Goal: Task Accomplishment & Management: Use online tool/utility

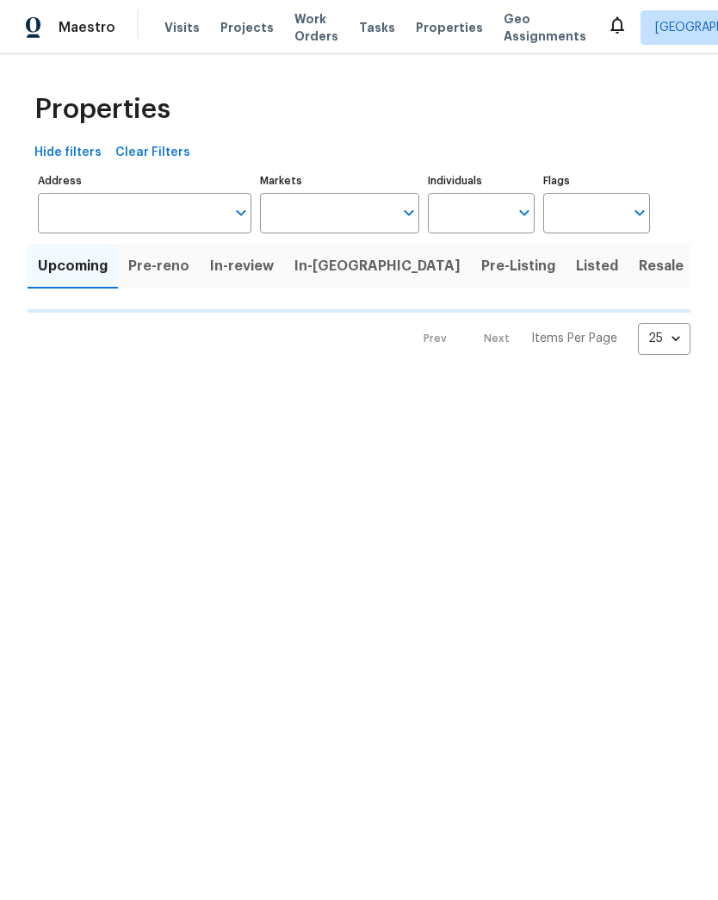
type input "50"
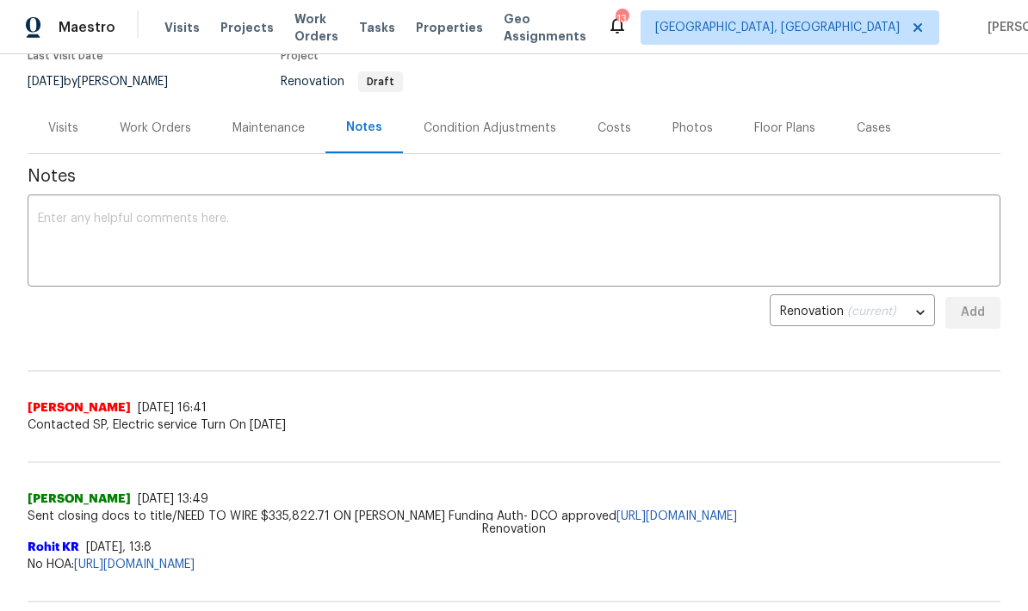
scroll to position [96, 0]
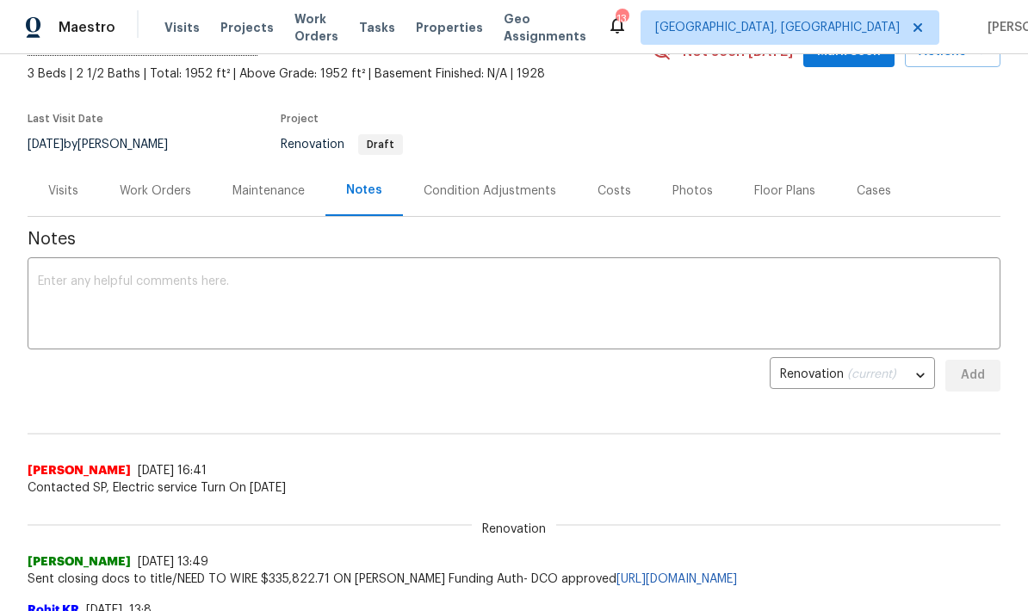
click at [171, 195] on div "Work Orders" at bounding box center [155, 191] width 71 height 17
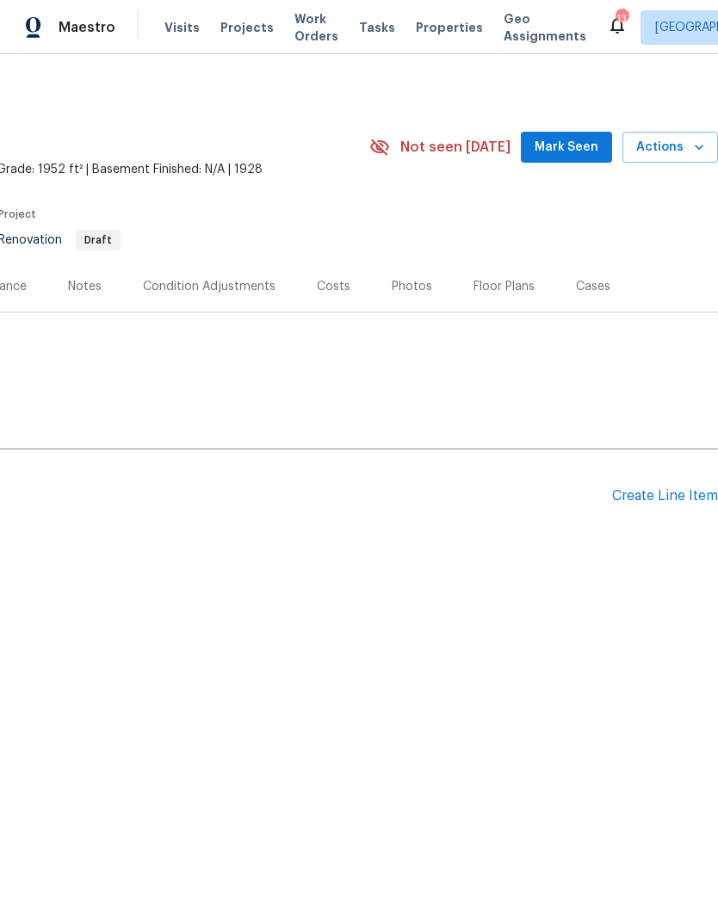
scroll to position [0, 255]
click at [682, 491] on div "Create Line Item" at bounding box center [665, 496] width 106 height 16
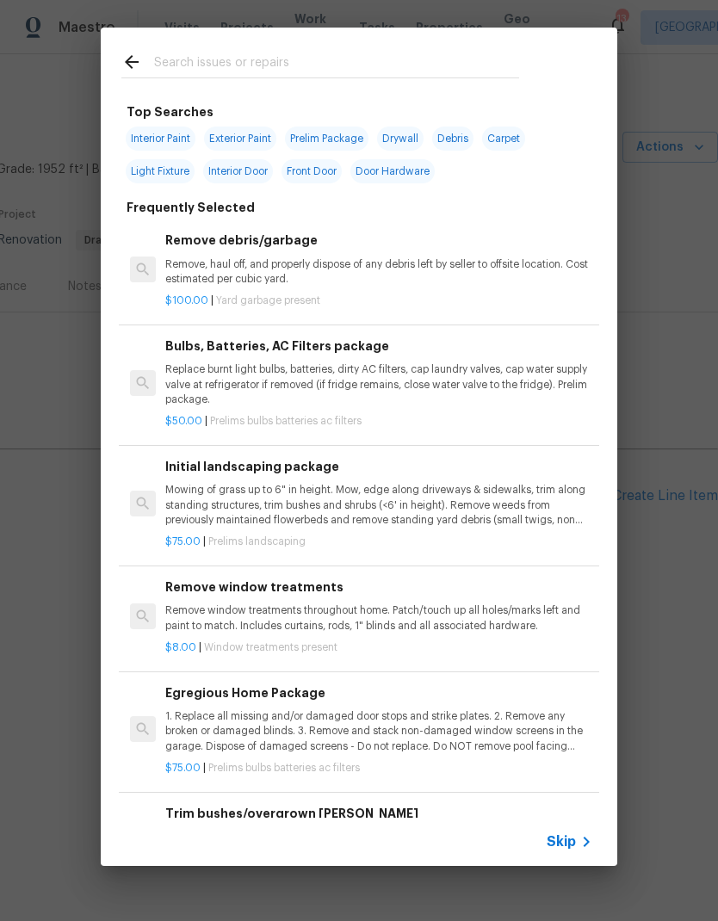
click at [141, 146] on span "Interior Paint" at bounding box center [161, 139] width 70 height 24
type input "Interior Paint"
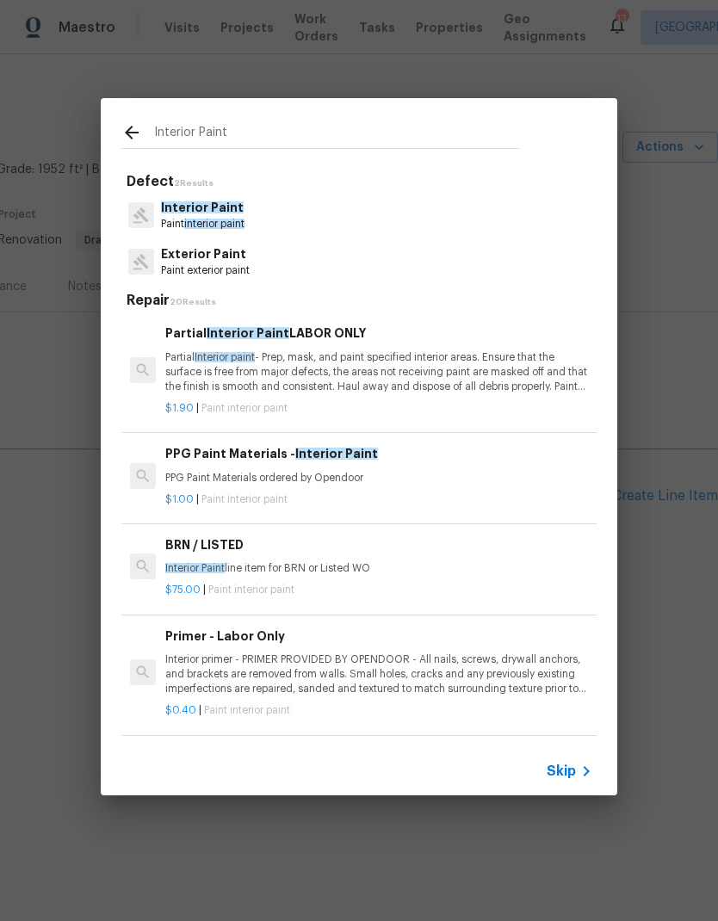
click at [204, 401] on p "$1.90 | Paint interior paint" at bounding box center [378, 408] width 427 height 15
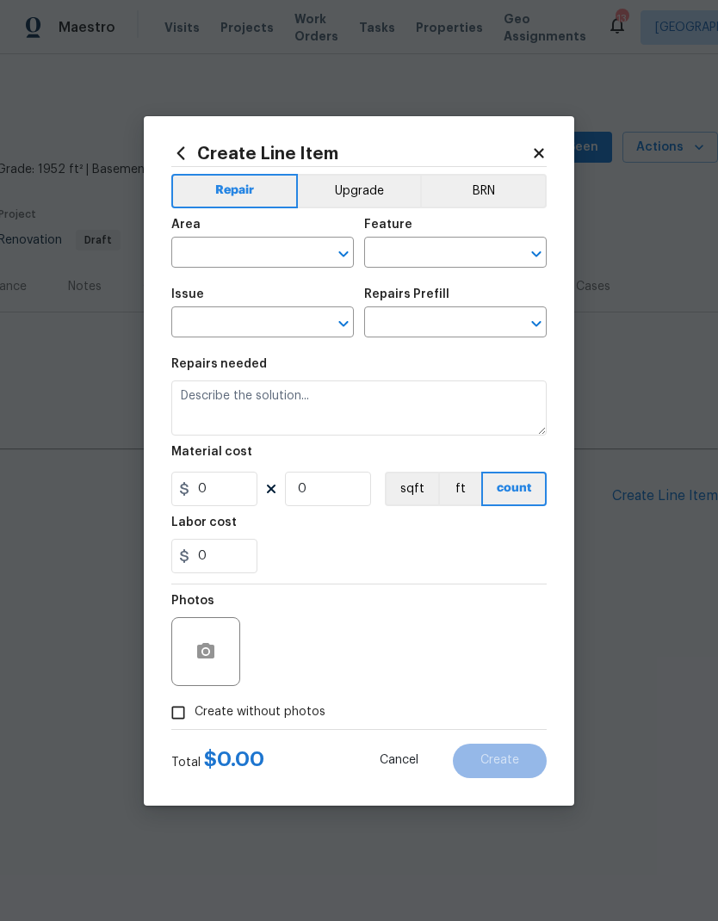
type input "Overall Paint"
type input "Interior Paint"
type input "Partial Interior Paint LABOR ONLY $1.90"
type textarea "Partial Interior paint - Prep, mask, and paint specified interior areas. Ensure…"
type input "1.9"
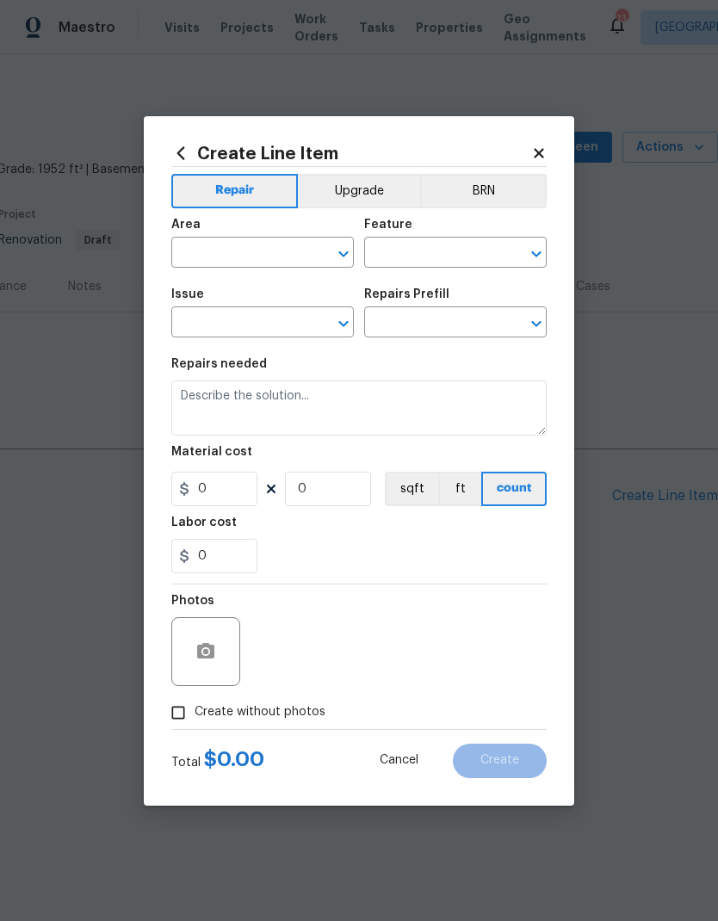
type input "1"
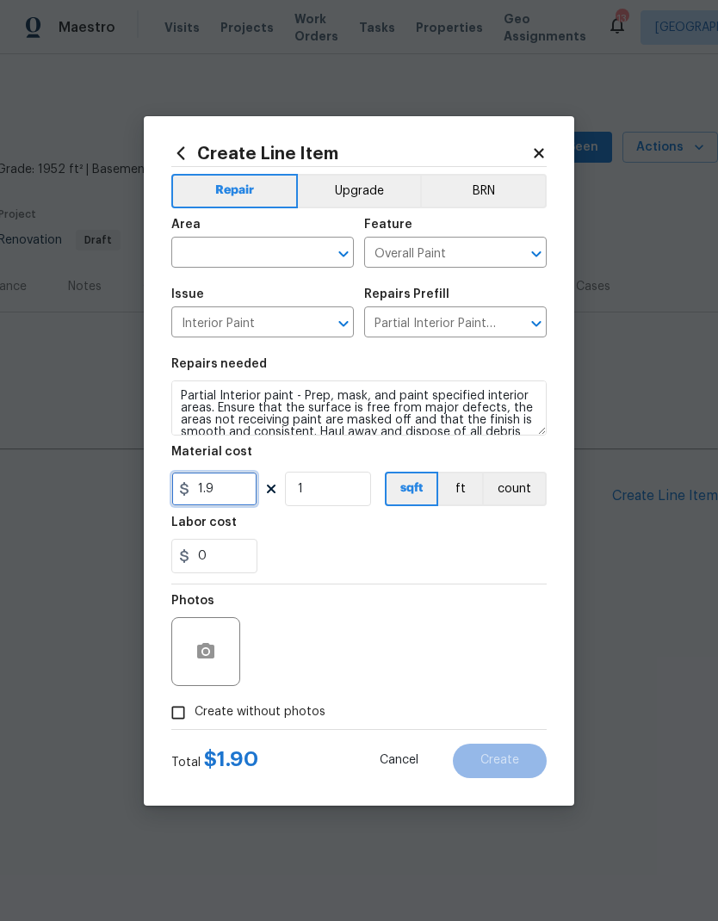
click at [220, 495] on input "1.9" at bounding box center [214, 489] width 86 height 34
type input "2.15"
click at [528, 547] on div "0" at bounding box center [358, 556] width 375 height 34
click at [550, 146] on div "Create Line Item Repair Upgrade BRN Area ​ Feature Overall Paint ​ Issue Interi…" at bounding box center [359, 461] width 431 height 690
click at [545, 157] on icon at bounding box center [539, 154] width 16 height 16
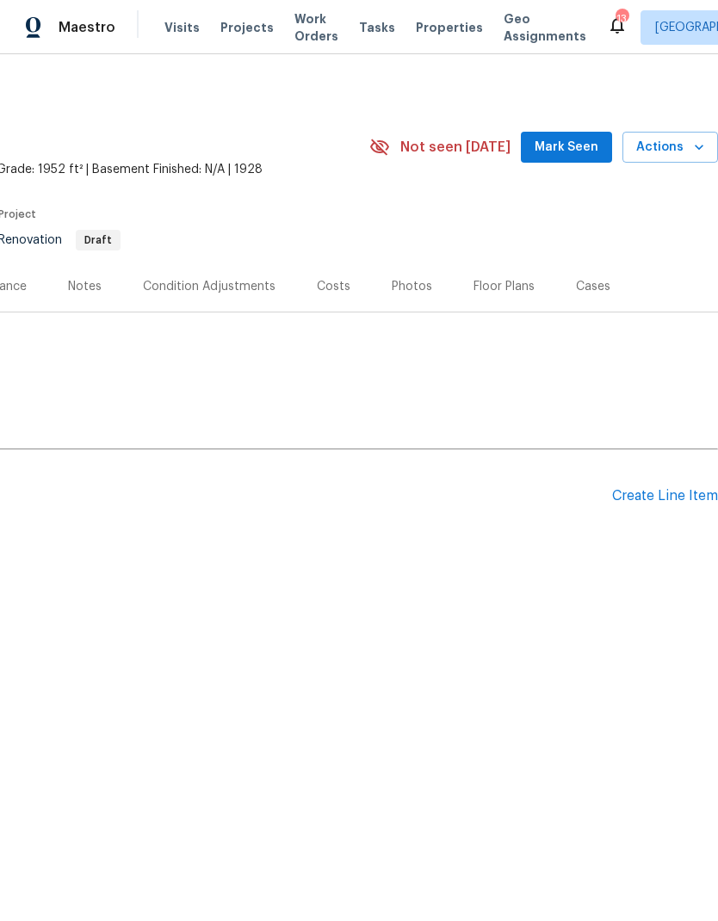
click at [674, 496] on div "Create Line Item" at bounding box center [665, 496] width 106 height 16
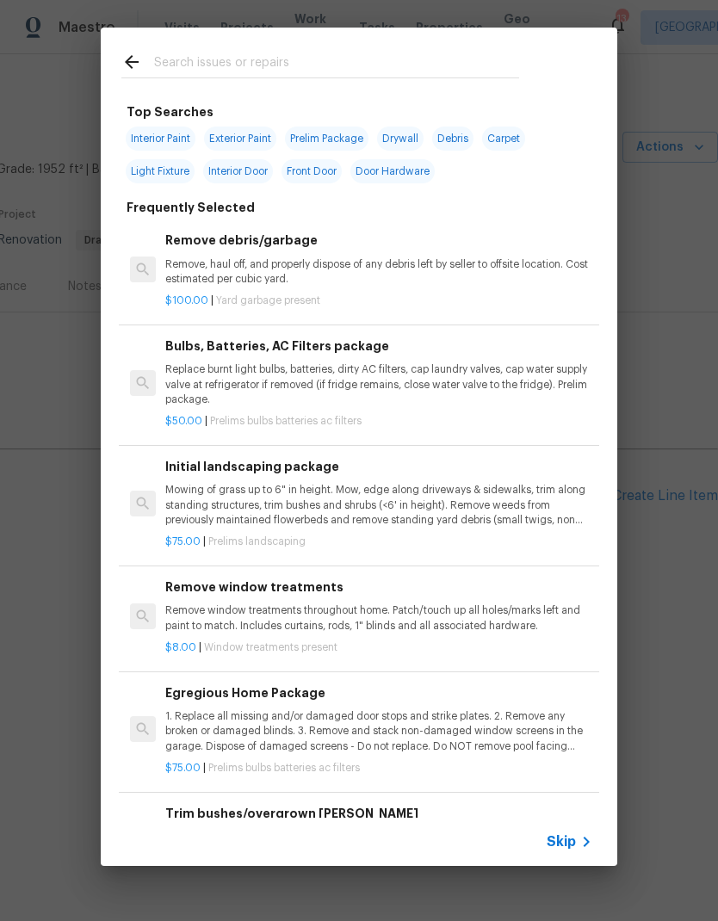
click at [170, 68] on input "text" at bounding box center [336, 65] width 365 height 26
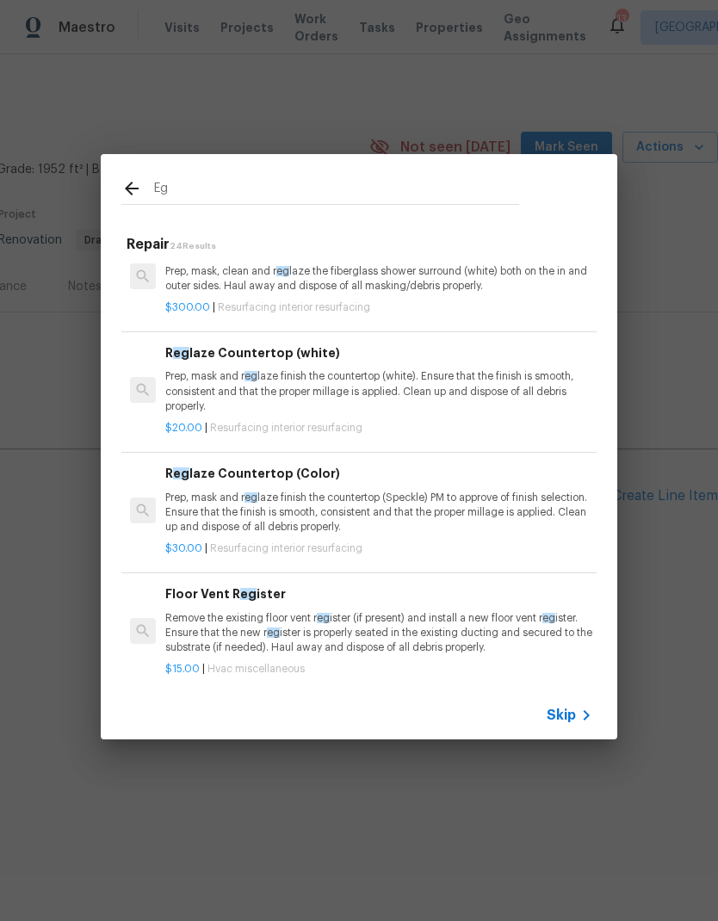
scroll to position [257, 0]
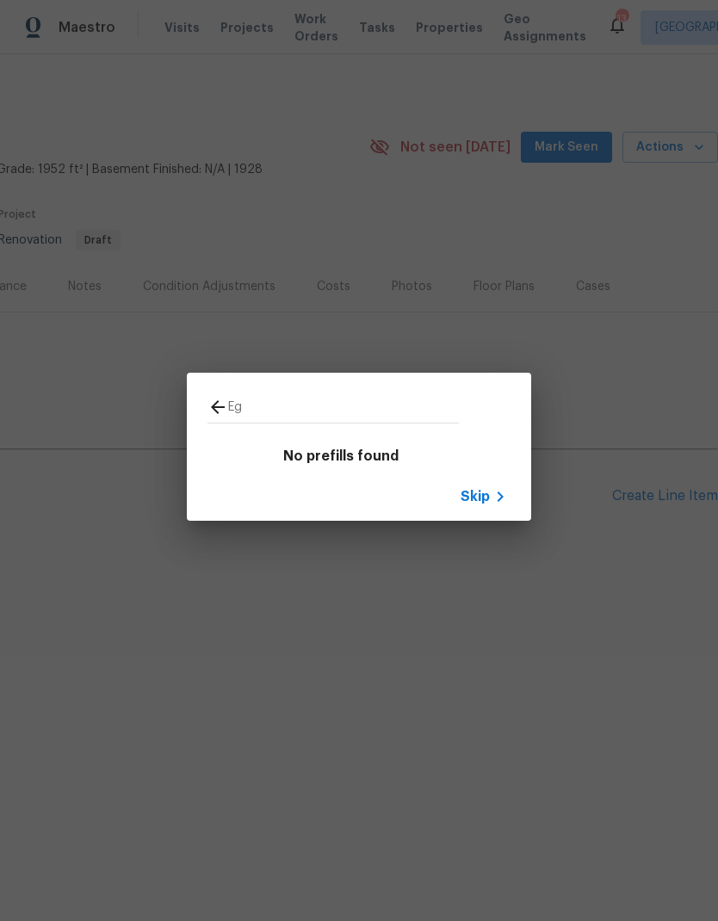
type input "Egr"
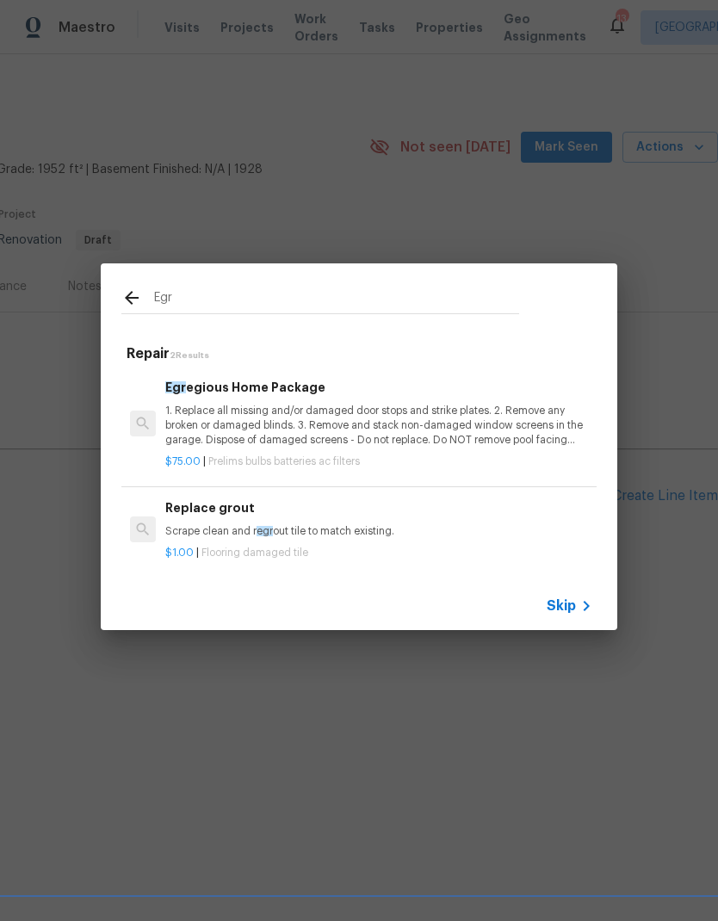
click at [526, 431] on p "1. Replace all missing and/or damaged door stops and strike plates. 2. Remove a…" at bounding box center [378, 426] width 427 height 44
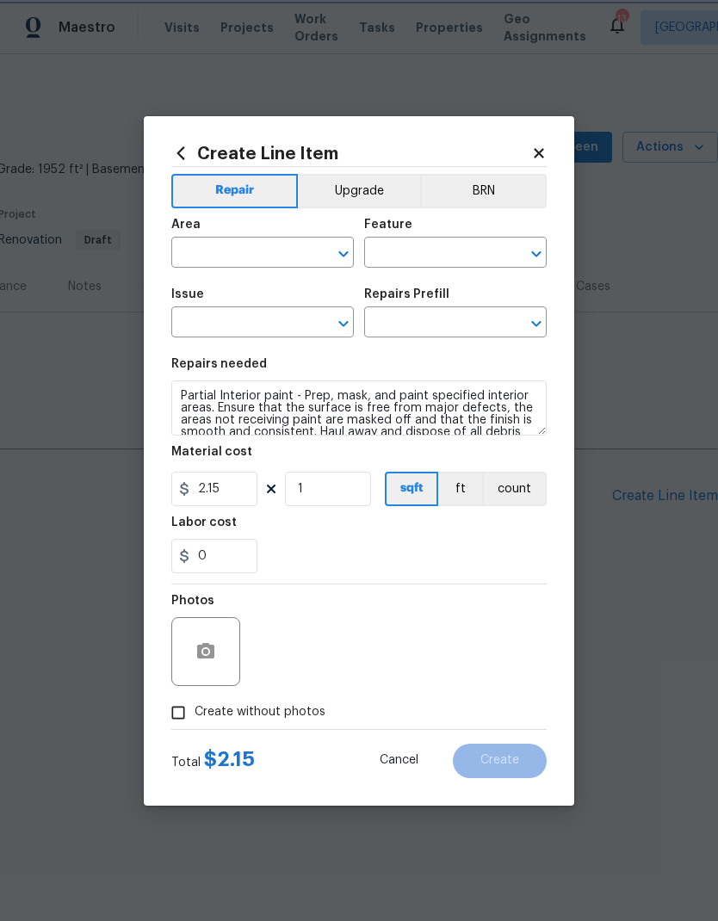
type input "Home Readiness Packages"
type input "Bulbs, Batteries, AC Filters"
type input "Egregious Home Package $75.00"
type textarea "1. Replace all missing and/or damaged door stops and strike plates. 2. Remove a…"
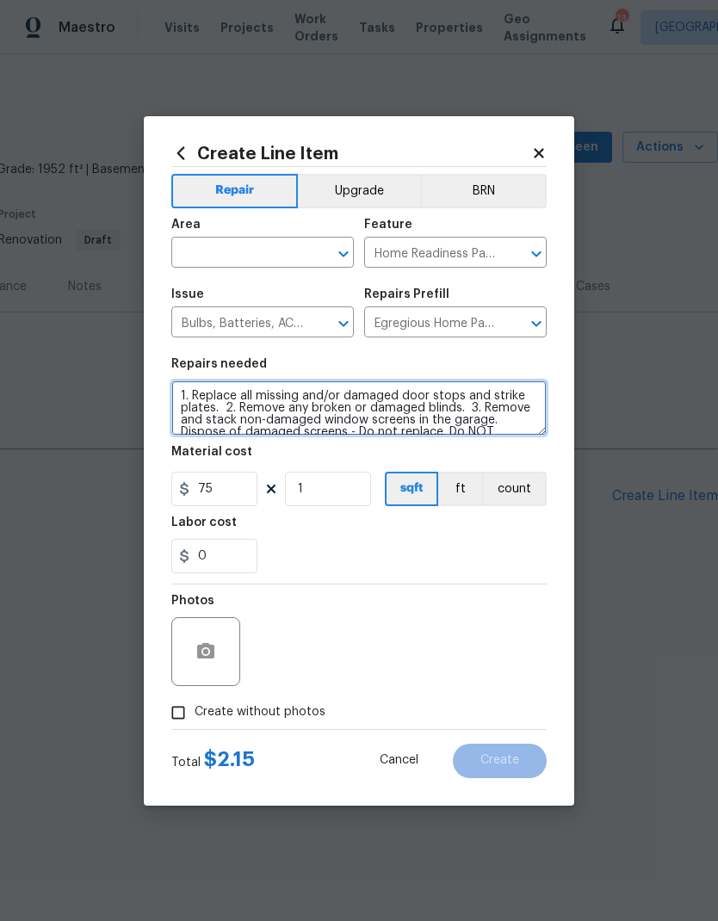
click at [525, 431] on textarea "Partial Interior paint - Prep, mask, and paint specified interior areas. Ensure…" at bounding box center [358, 408] width 375 height 55
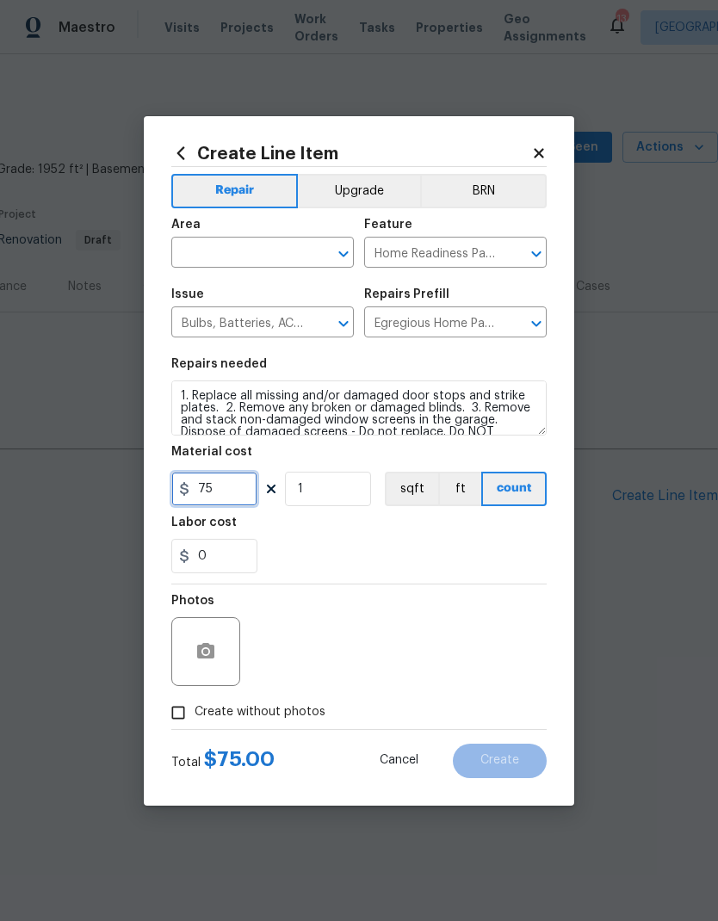
click at [202, 490] on input "75" at bounding box center [214, 489] width 86 height 34
type input "175"
click at [364, 265] on input "Home Readiness Packages" at bounding box center [431, 254] width 134 height 27
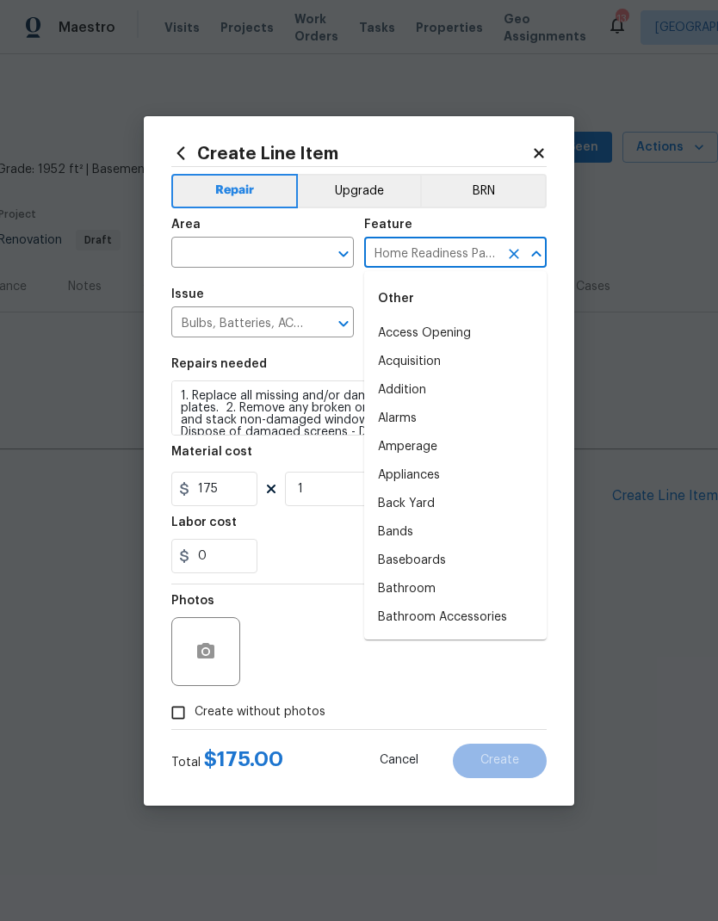
click at [337, 257] on icon "Open" at bounding box center [343, 254] width 21 height 21
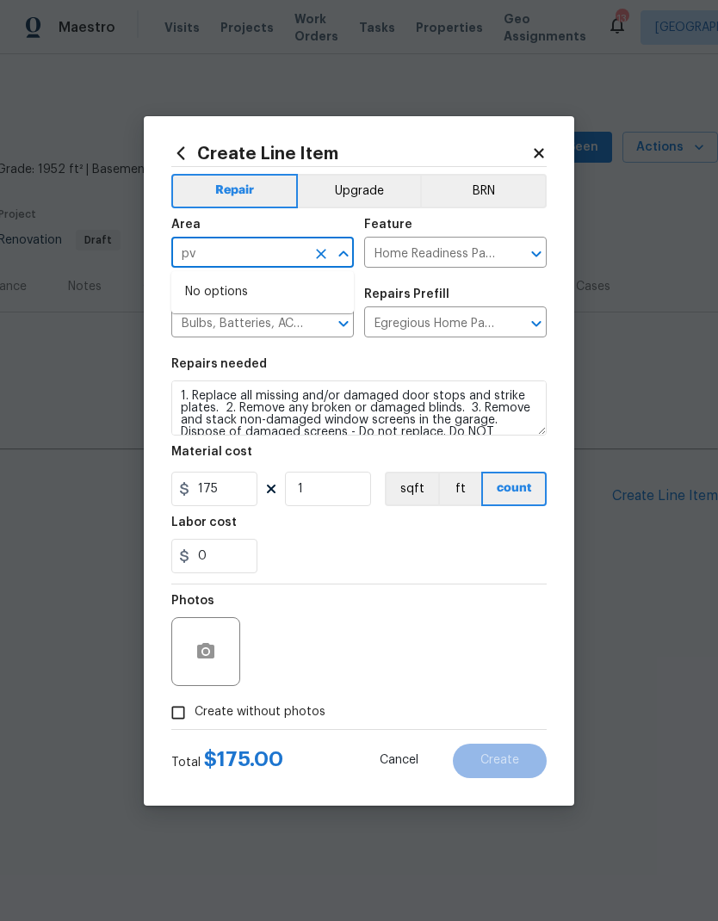
type input "p"
click at [190, 333] on li "Interior Overall" at bounding box center [262, 321] width 183 height 28
type input "Interior Overall"
click at [524, 552] on div "0" at bounding box center [358, 556] width 375 height 34
click at [180, 611] on input "Create without photos" at bounding box center [178, 713] width 33 height 33
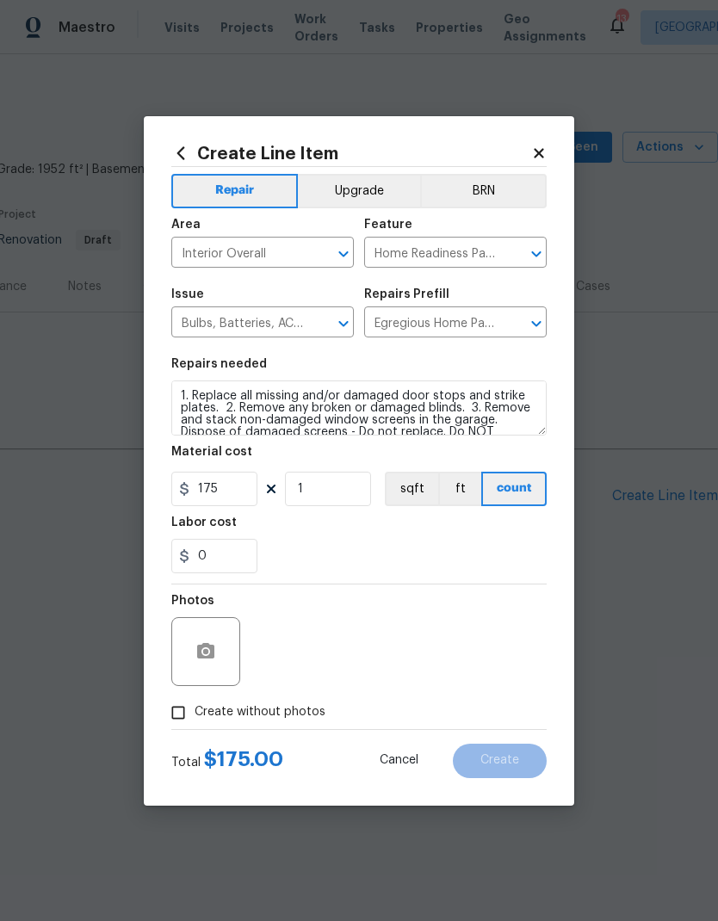
checkbox input "true"
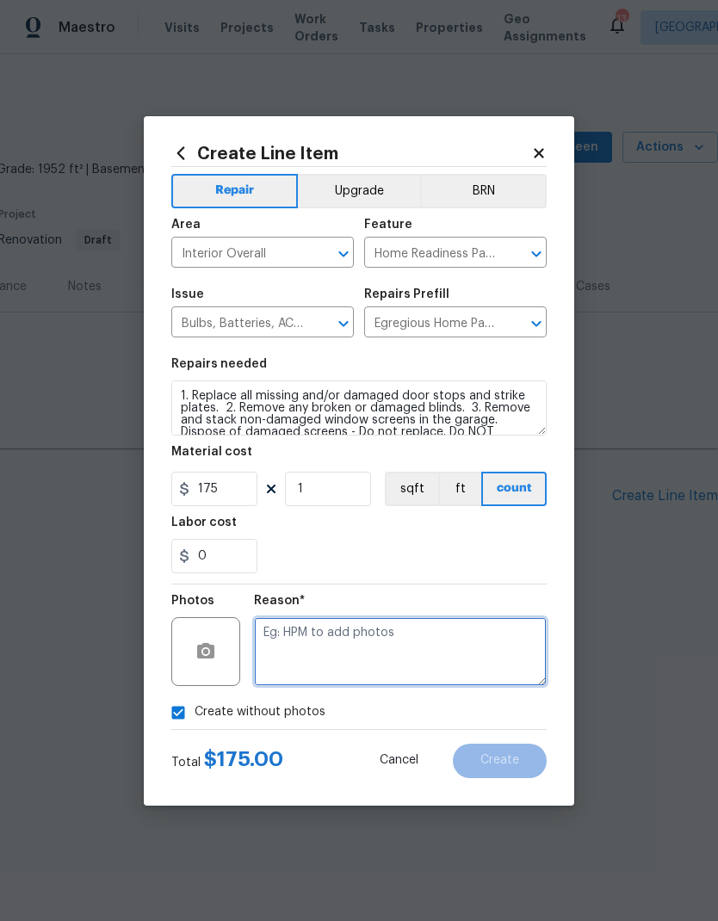
click at [493, 611] on textarea at bounding box center [400, 651] width 293 height 69
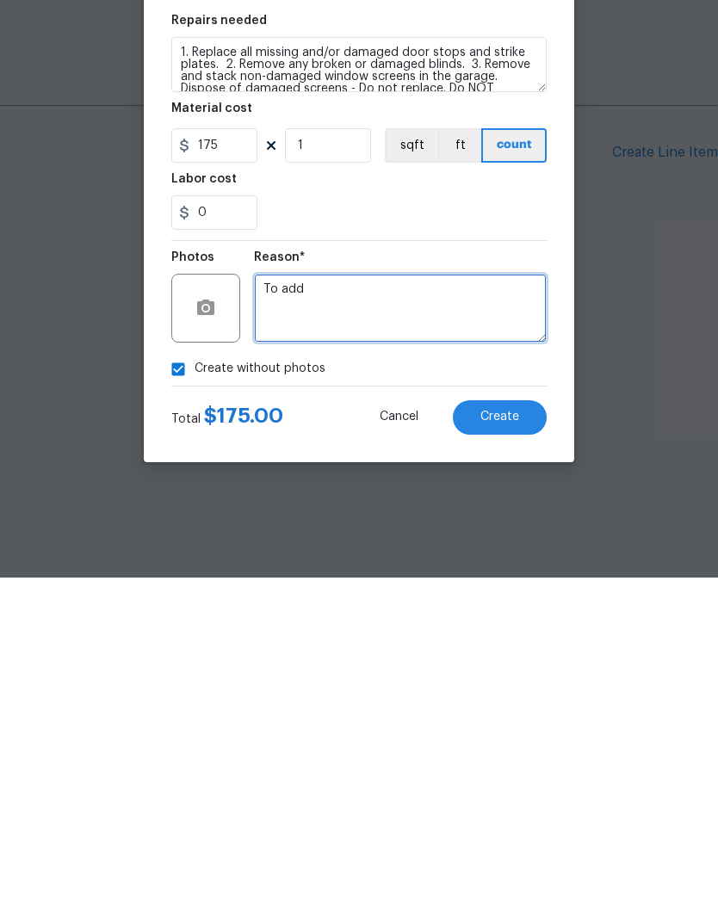
type textarea "To add"
click at [537, 611] on button "Create" at bounding box center [500, 761] width 94 height 34
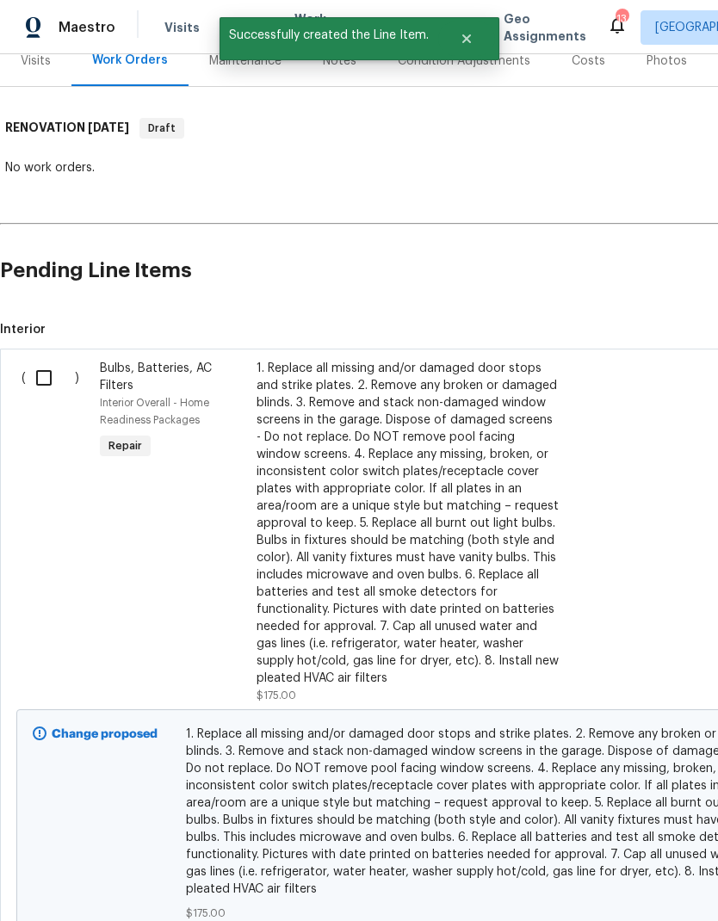
scroll to position [226, 0]
click at [46, 382] on input "checkbox" at bounding box center [50, 378] width 49 height 36
checkbox input "true"
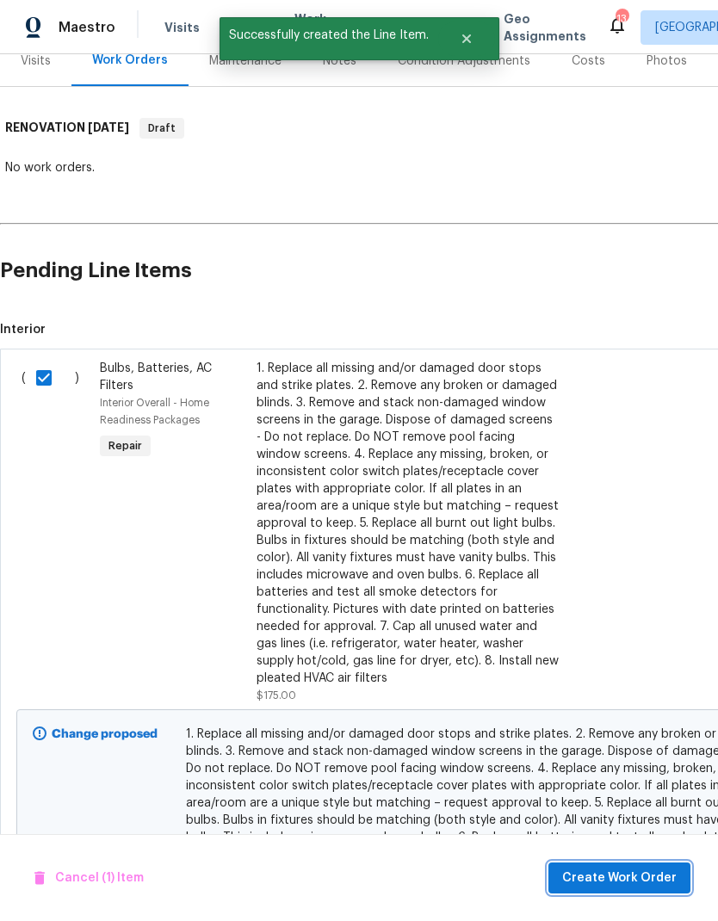
click at [615, 611] on span "Create Work Order" at bounding box center [619, 879] width 115 height 22
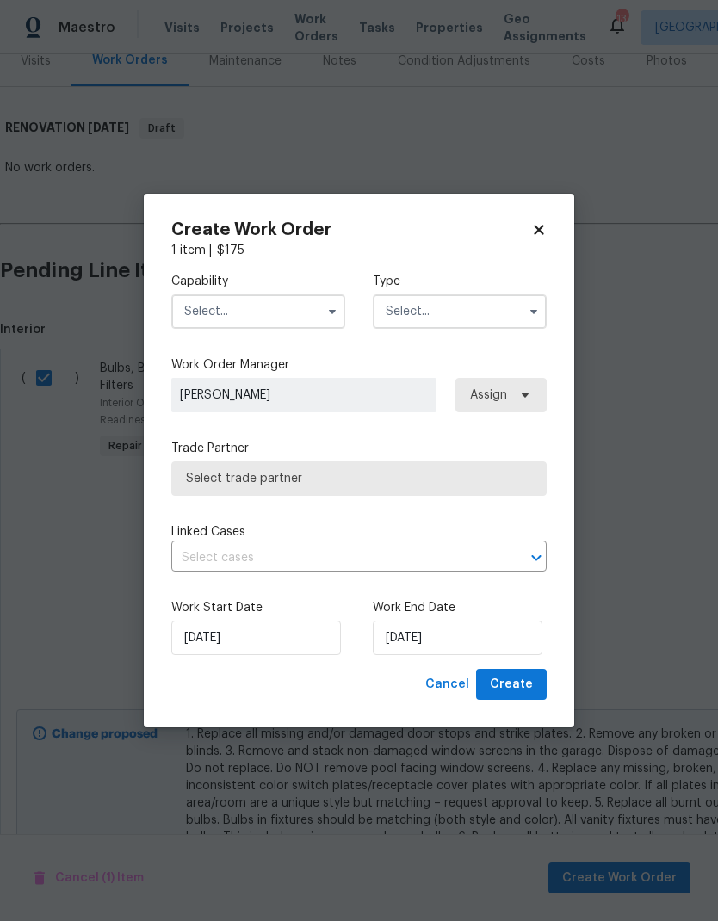
click at [327, 305] on icon "button" at bounding box center [333, 312] width 14 height 14
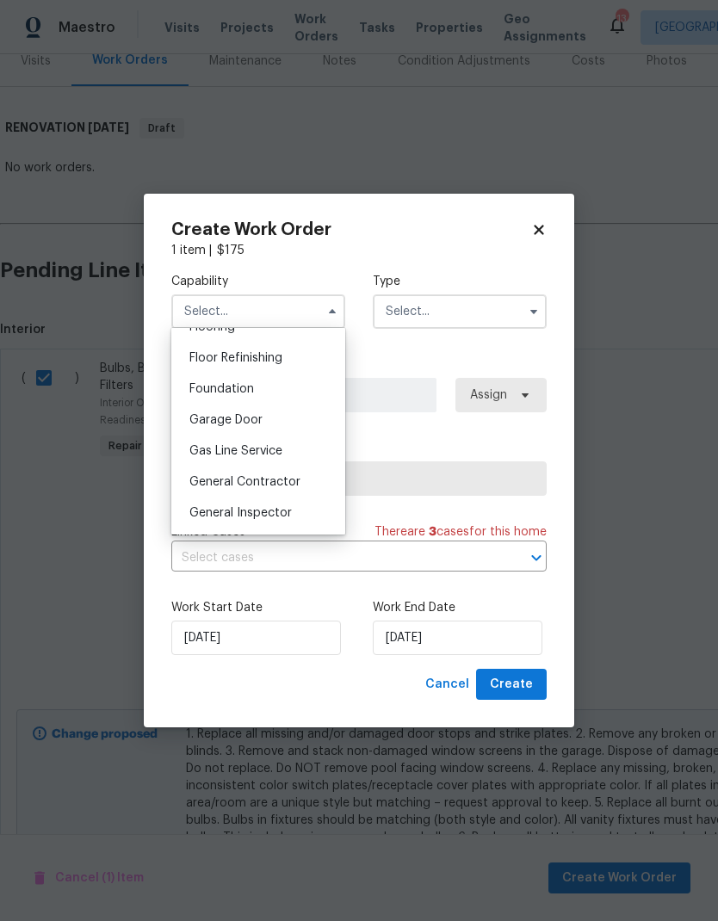
scroll to position [701, 0]
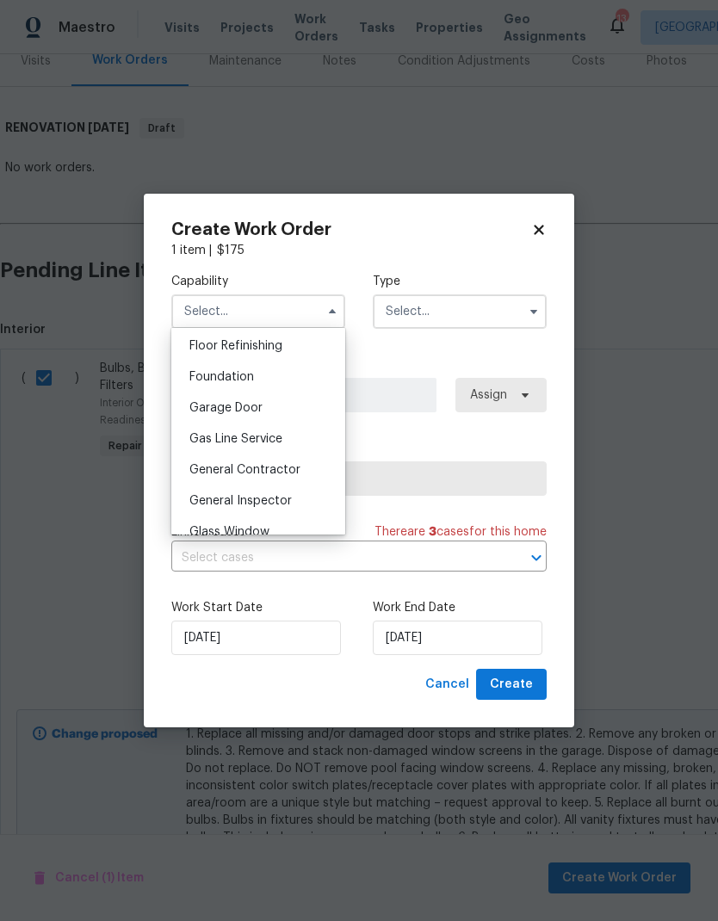
click at [195, 461] on div "General Contractor" at bounding box center [258, 470] width 165 height 31
type input "General Contractor"
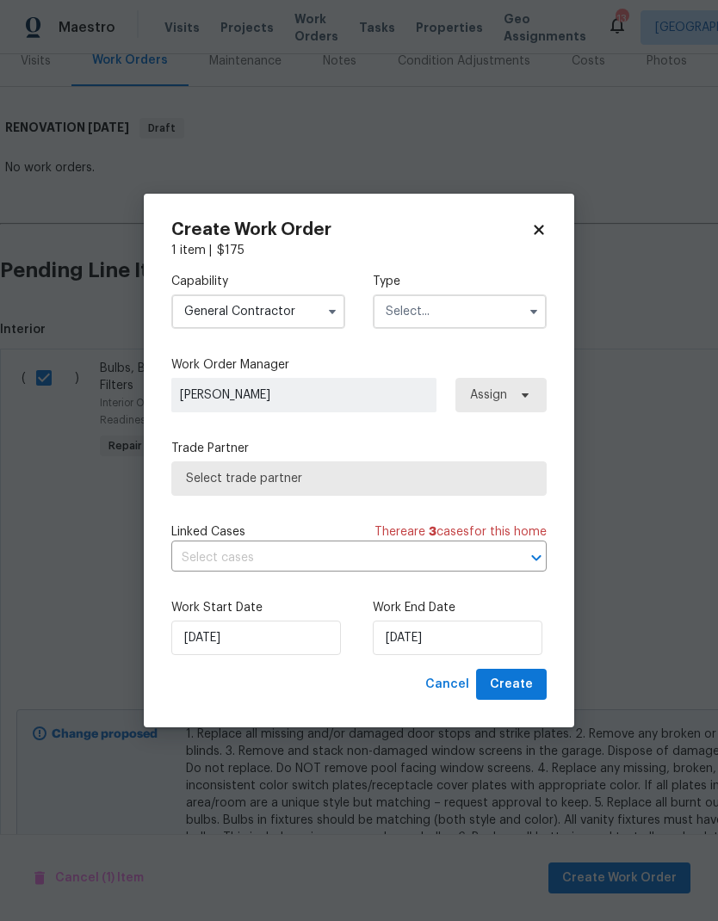
click at [504, 313] on input "text" at bounding box center [460, 312] width 174 height 34
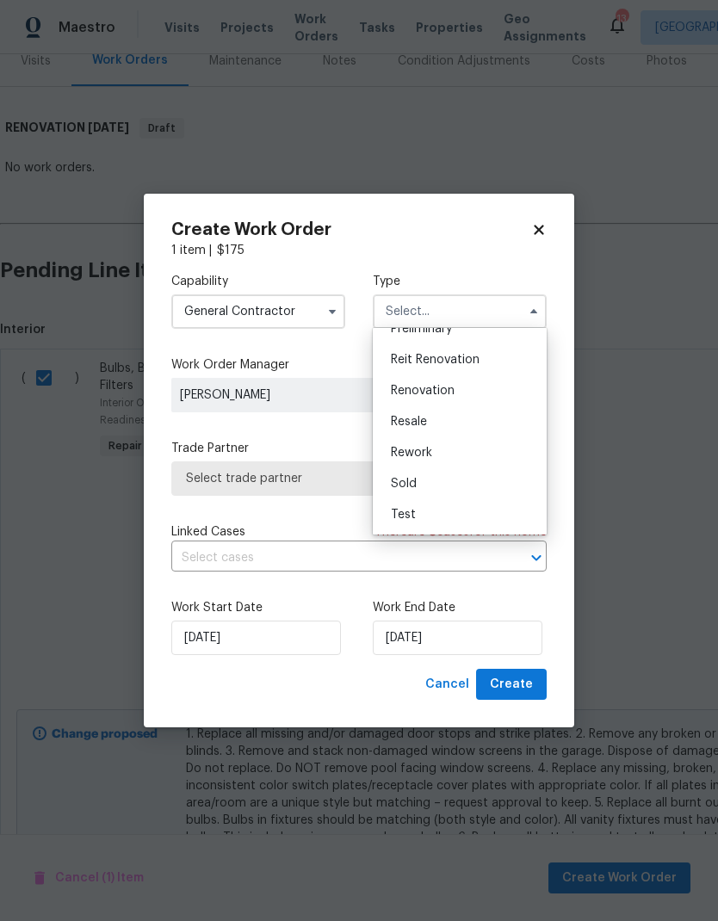
scroll to position [391, 0]
click at [495, 394] on div "Renovation" at bounding box center [459, 390] width 165 height 31
type input "Renovation"
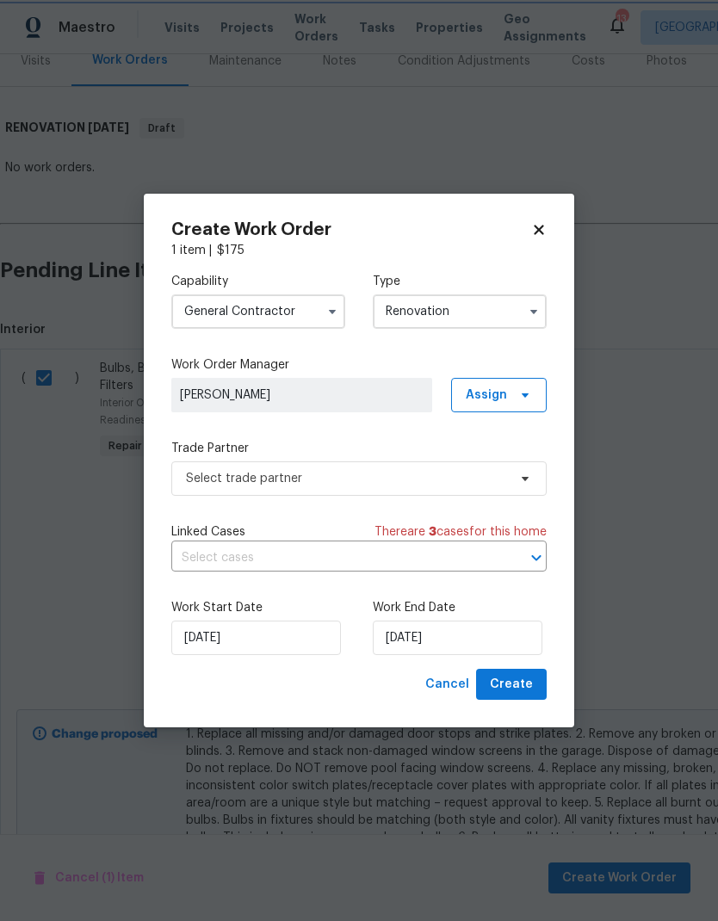
scroll to position [0, 0]
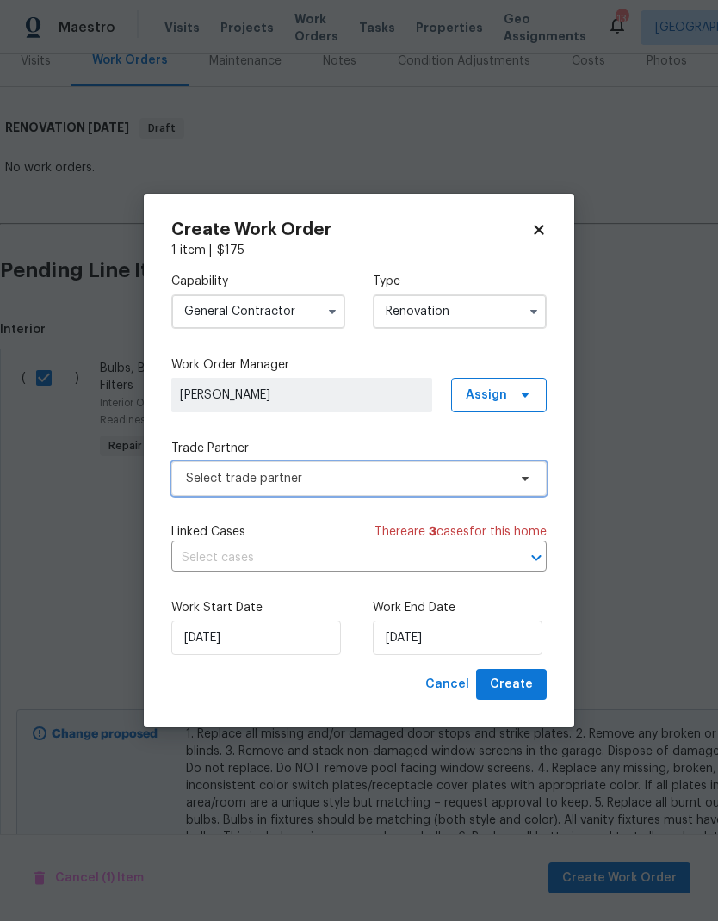
click at [524, 487] on span "Select trade partner" at bounding box center [358, 479] width 375 height 34
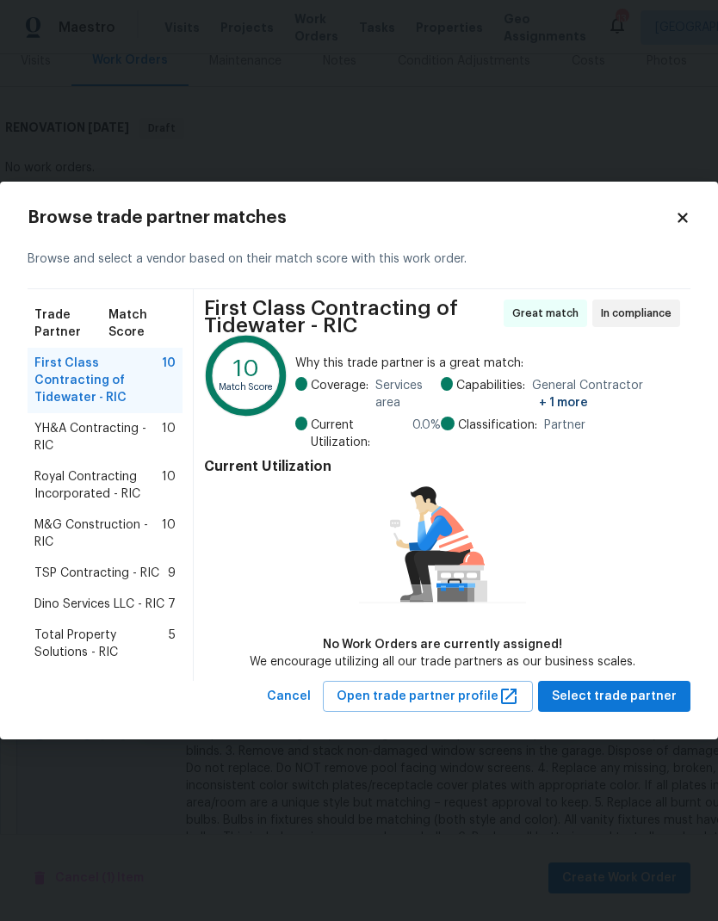
click at [62, 437] on span "YH&A Contracting - RIC" at bounding box center [97, 437] width 127 height 34
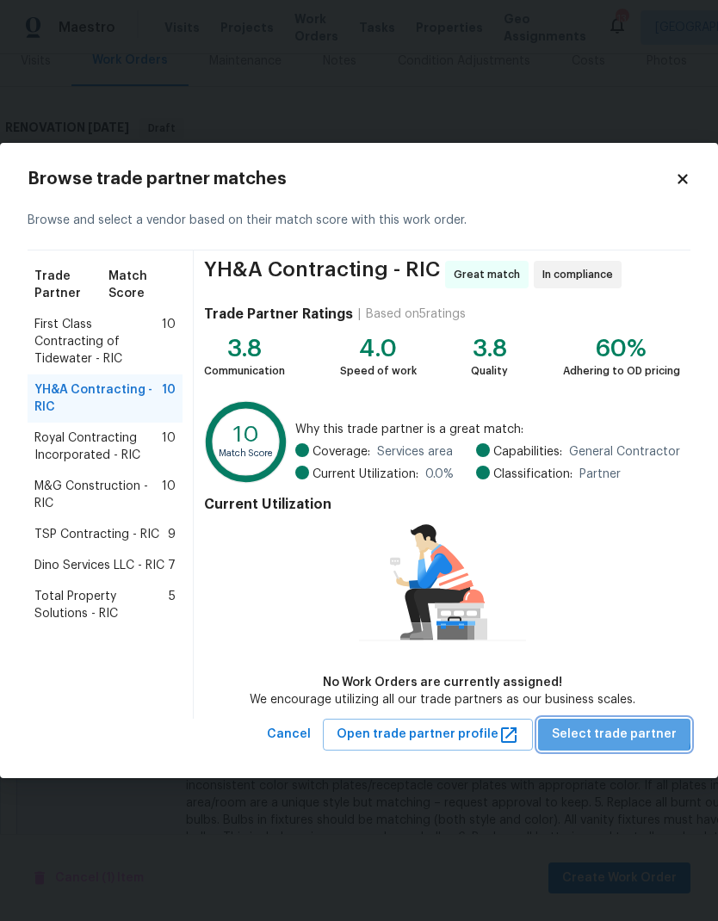
click at [623, 611] on span "Select trade partner" at bounding box center [614, 735] width 125 height 22
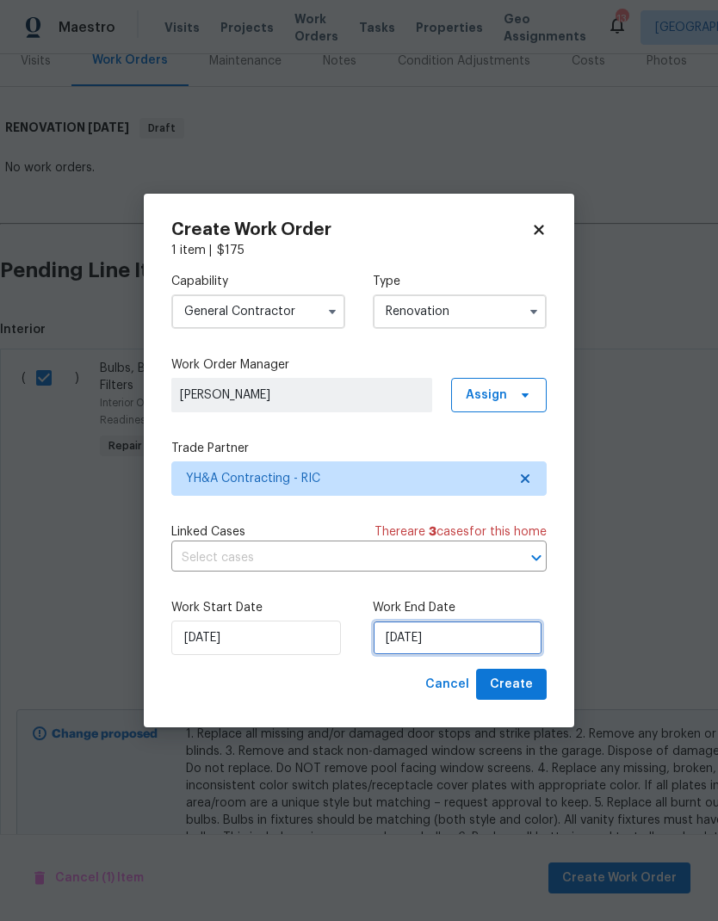
click at [499, 611] on input "8/22/2025" at bounding box center [458, 638] width 170 height 34
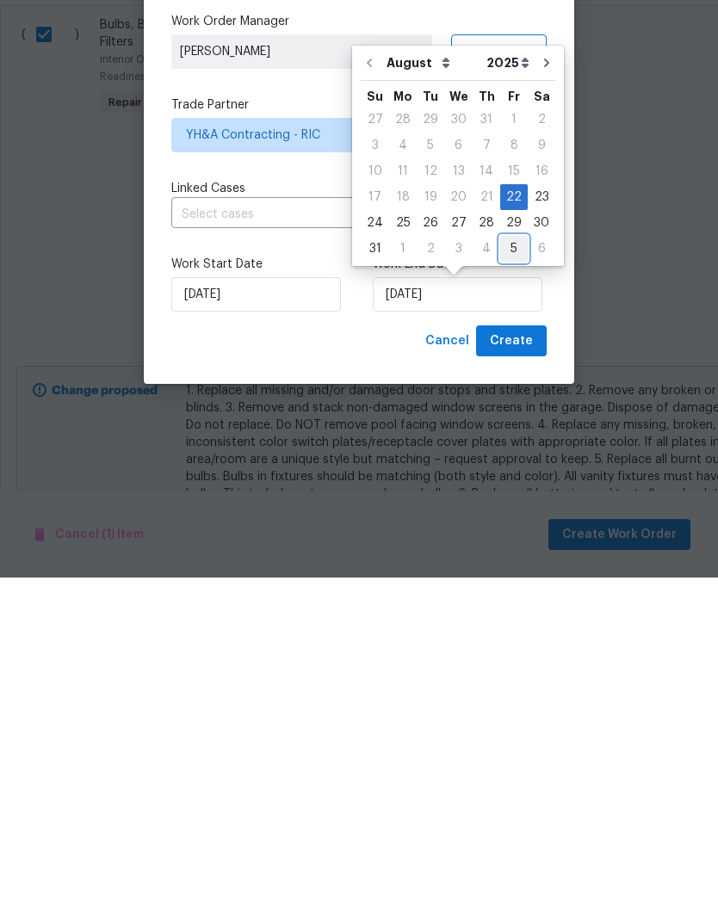
click at [506, 580] on div "5" at bounding box center [514, 592] width 28 height 24
type input "9/5/2025"
select select "8"
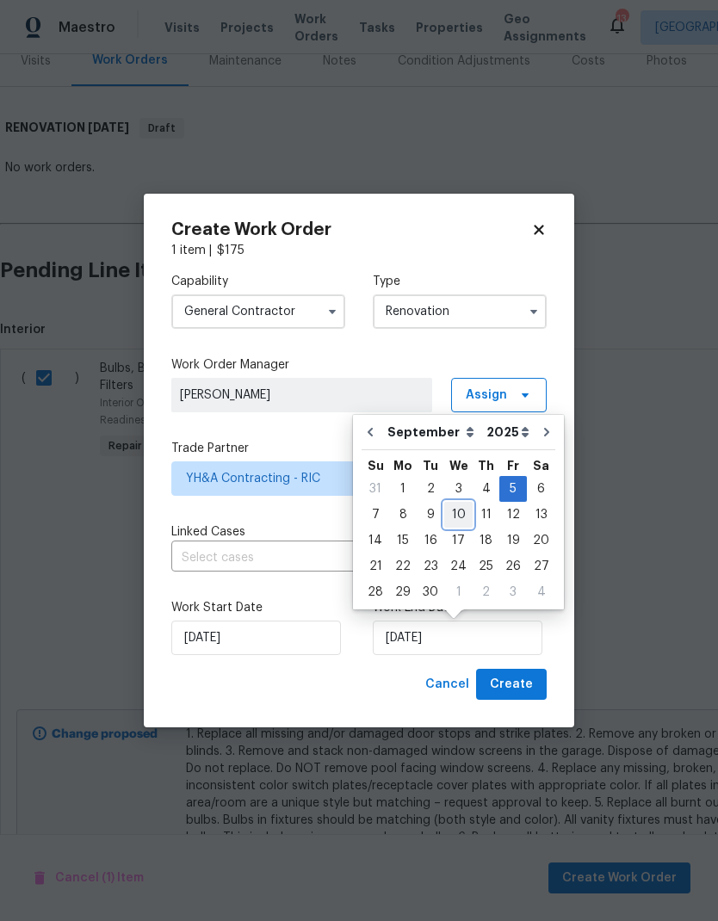
click at [454, 513] on div "10" at bounding box center [458, 515] width 28 height 24
type input "9/10/2025"
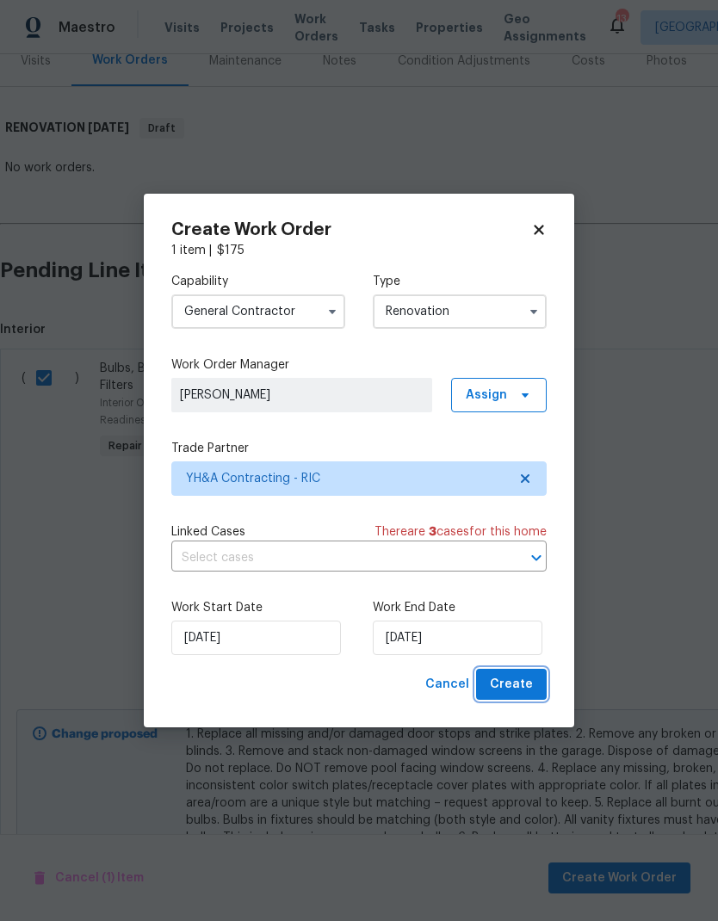
click at [525, 611] on span "Create" at bounding box center [511, 685] width 43 height 22
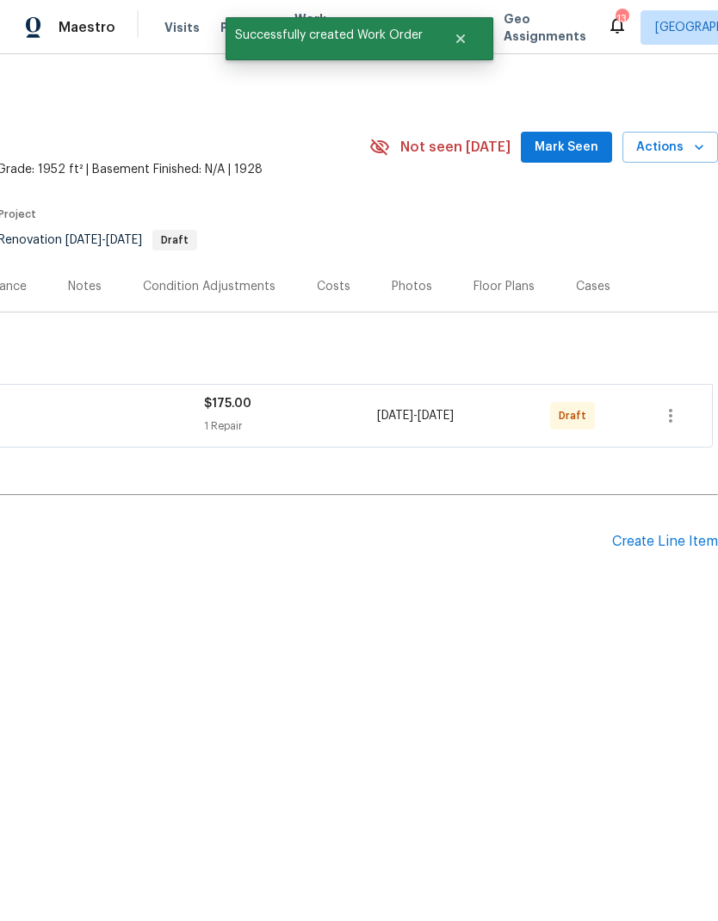
scroll to position [0, 255]
click at [667, 540] on div "Create Line Item" at bounding box center [665, 542] width 106 height 16
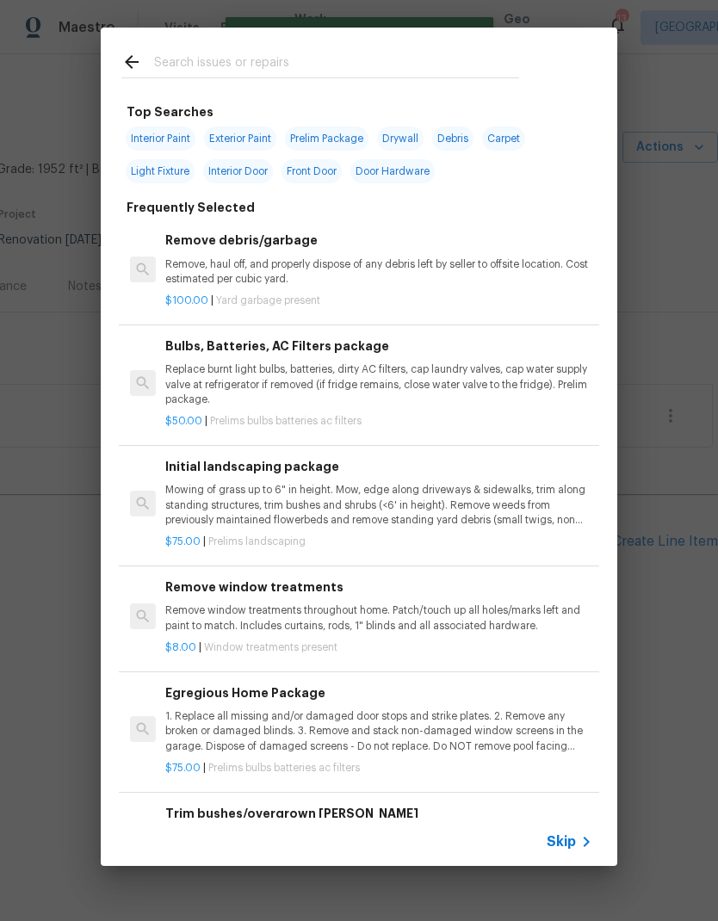
click at [461, 66] on input "text" at bounding box center [336, 65] width 365 height 26
type input "Cleaning"
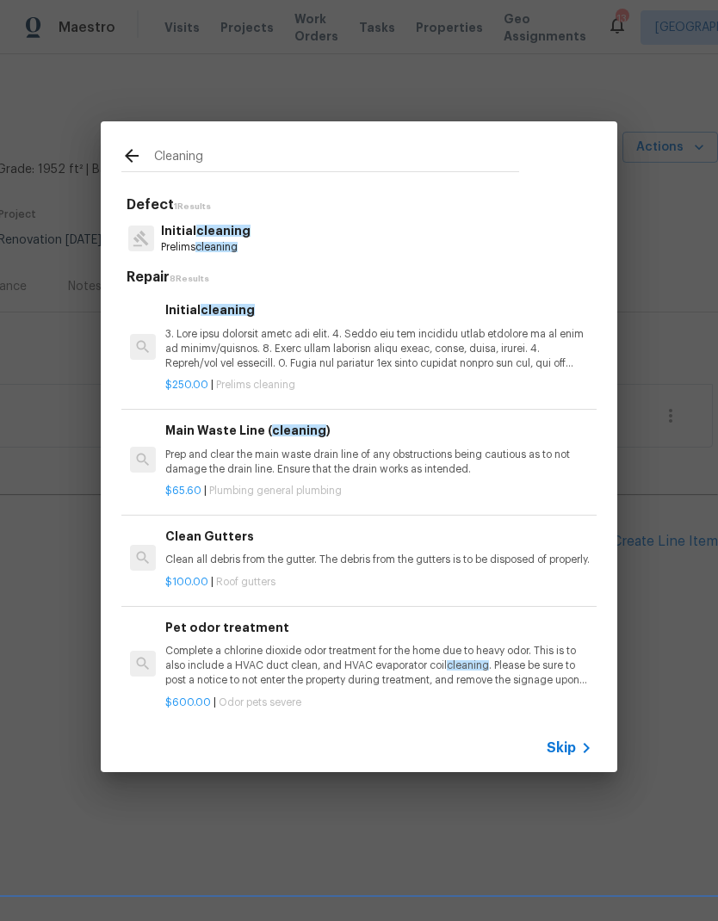
click at [423, 366] on p at bounding box center [378, 349] width 427 height 44
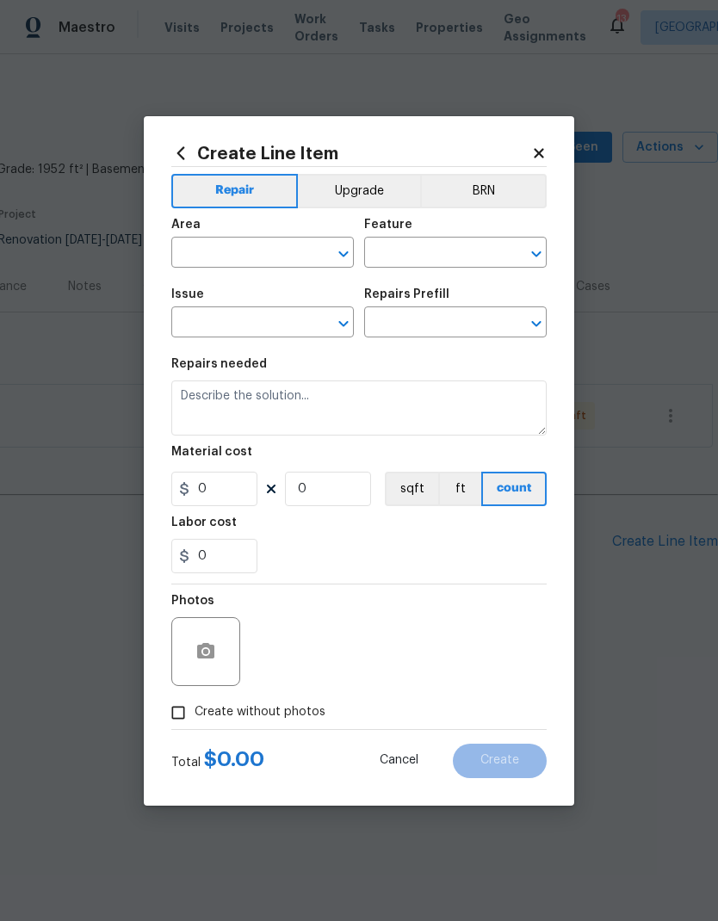
type input "Home Readiness Packages"
type input "Initial cleaning"
type input "Initial cleaning $250.00"
type textarea "1. Wipe down exterior doors and trim. 2. Clean out all exterior light fixtures …"
type input "250"
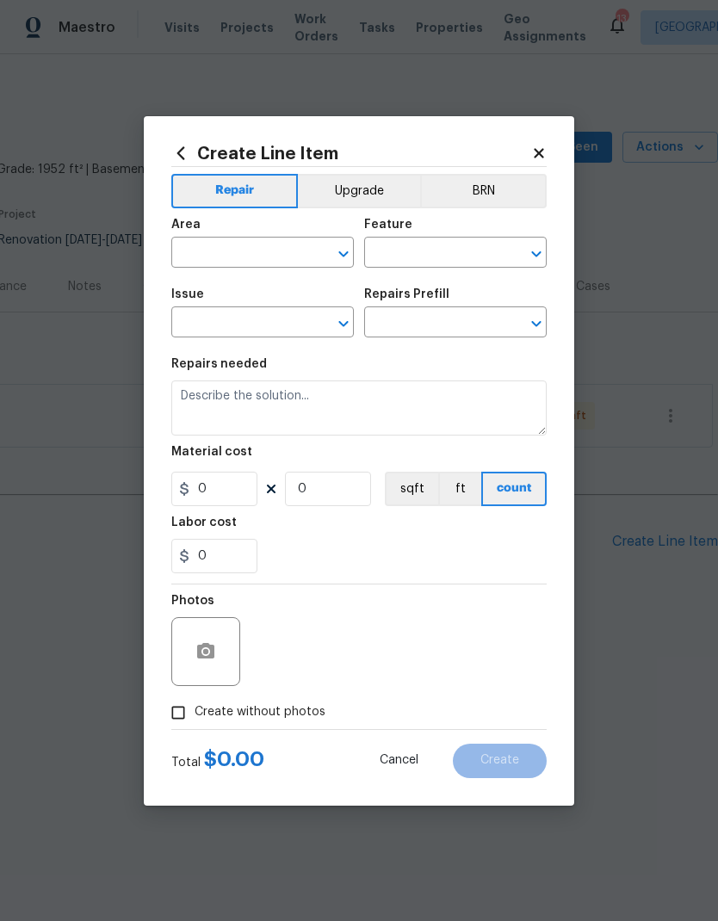
type input "1"
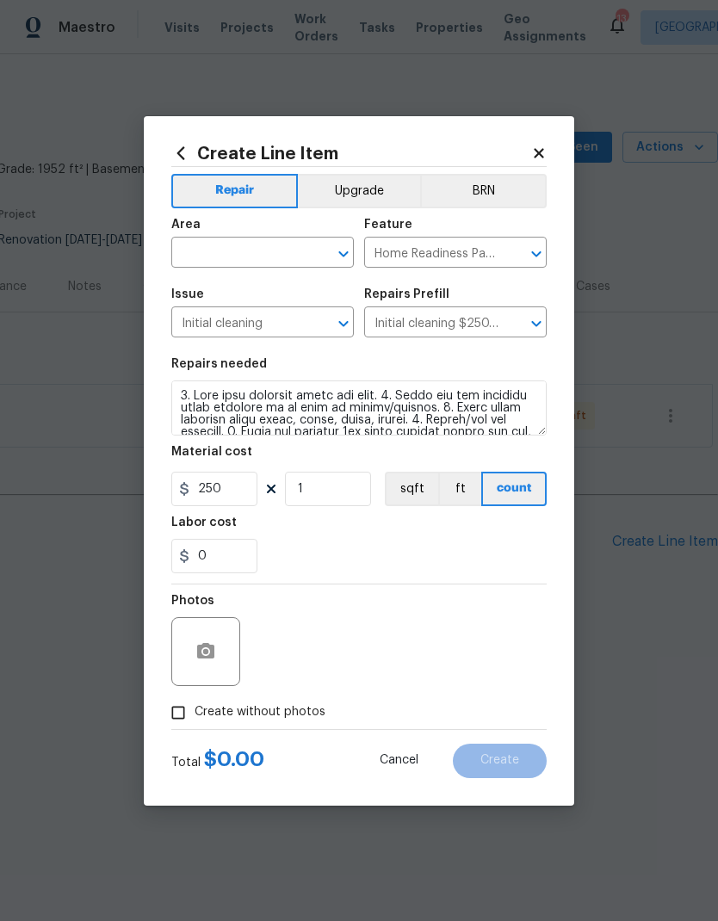
click at [422, 365] on section "Repairs needed Material cost 250 1 sqft ft count Labor cost 0" at bounding box center [358, 466] width 375 height 236
click at [350, 255] on icon "Open" at bounding box center [343, 254] width 21 height 21
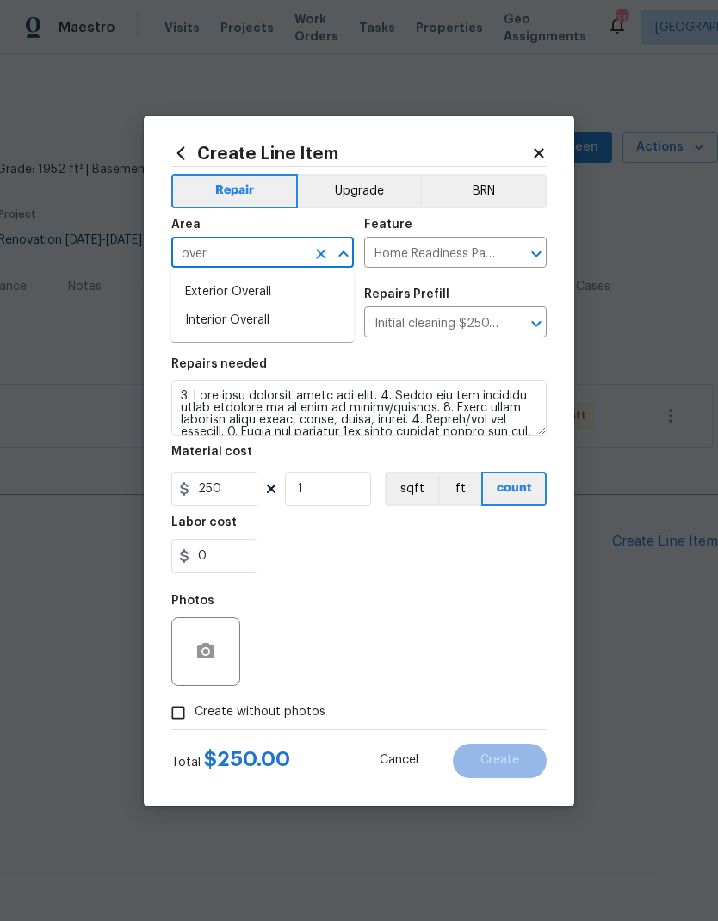
click at [201, 326] on li "Interior Overall" at bounding box center [262, 321] width 183 height 28
type input "Interior Overall"
click at [517, 541] on div "0" at bounding box center [358, 556] width 375 height 34
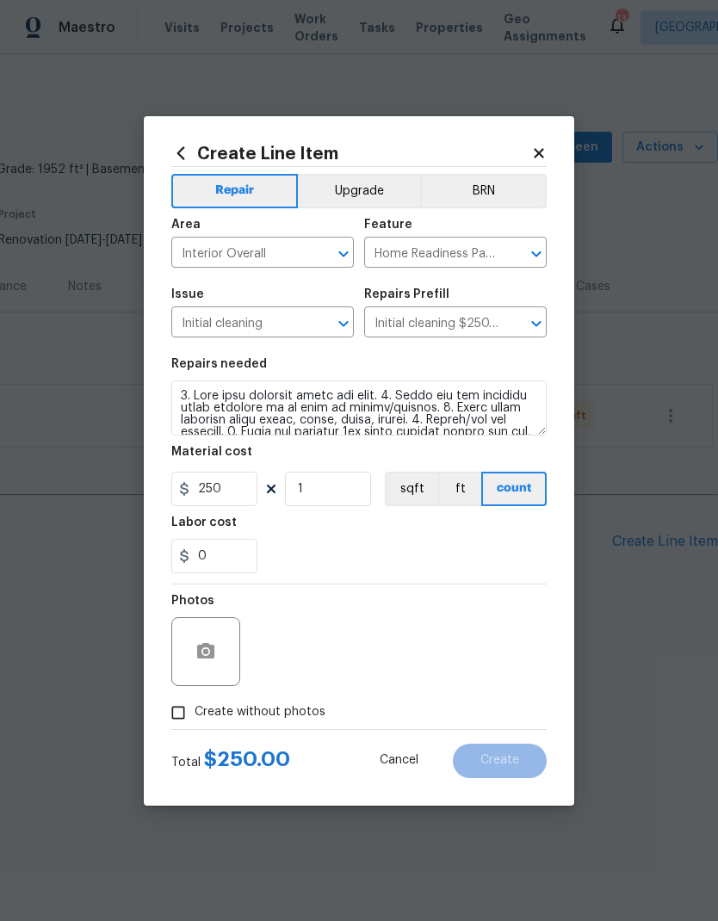
click at [183, 611] on input "Create without photos" at bounding box center [178, 713] width 33 height 33
checkbox input "true"
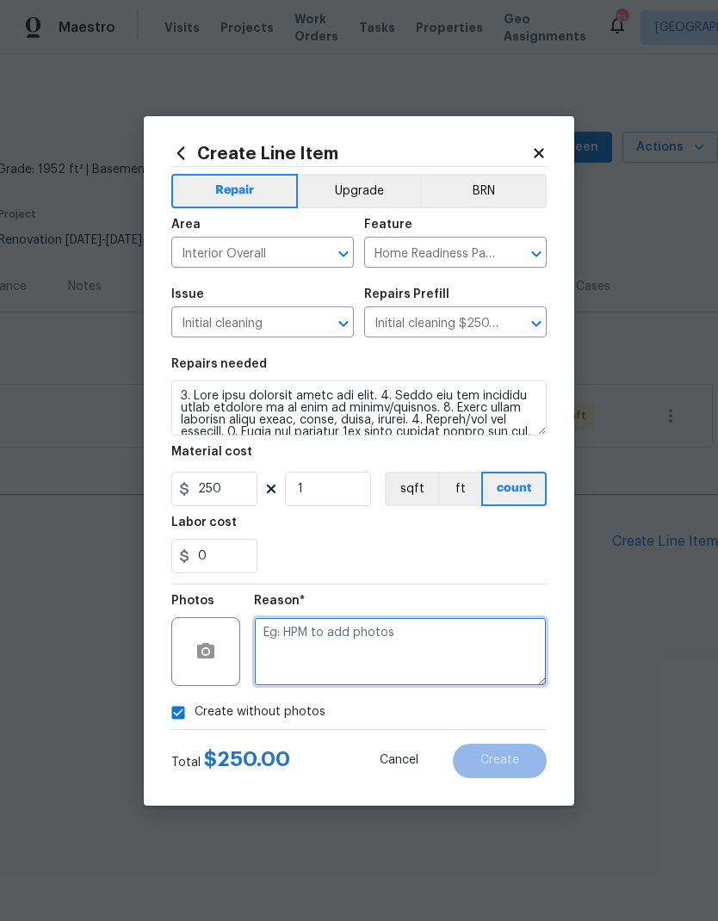
click at [500, 611] on textarea at bounding box center [400, 651] width 293 height 69
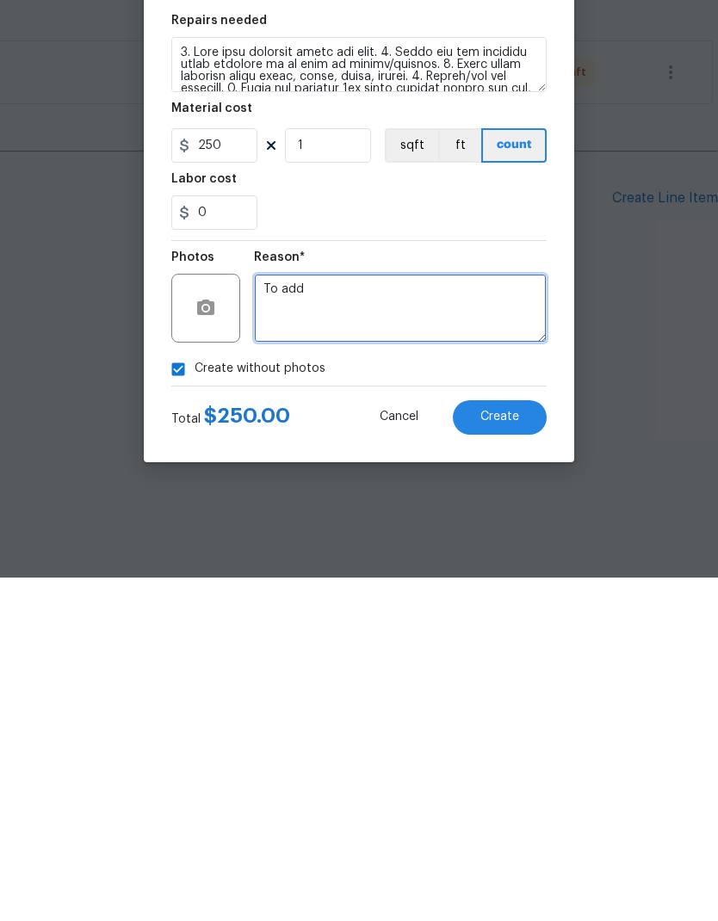
type textarea "To add"
click at [534, 611] on button "Create" at bounding box center [500, 761] width 94 height 34
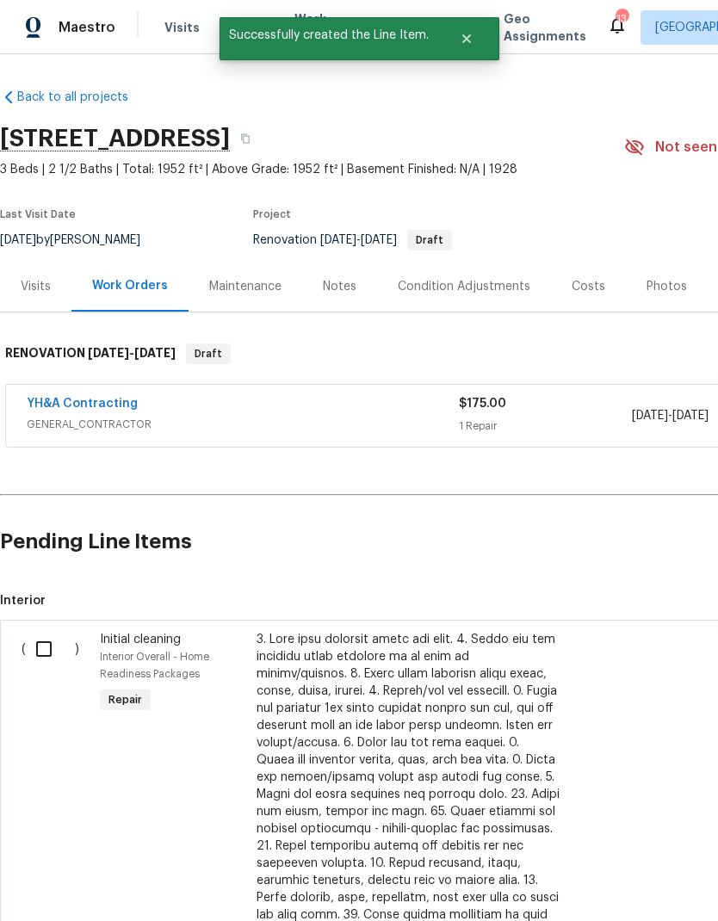
scroll to position [0, 0]
click at [35, 611] on input "checkbox" at bounding box center [50, 649] width 49 height 36
checkbox input "true"
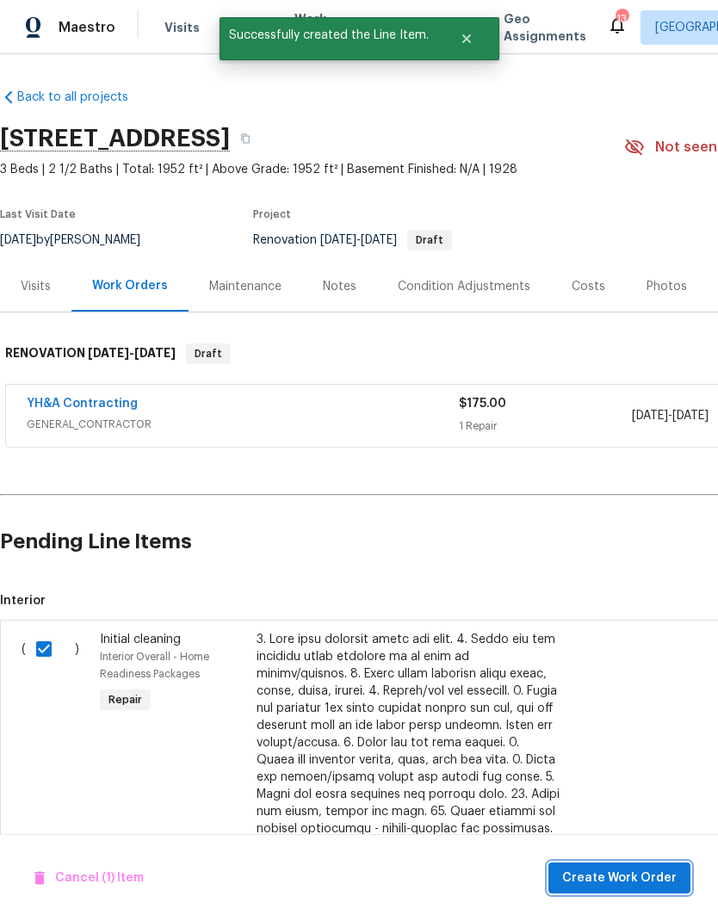
click at [628, 611] on span "Create Work Order" at bounding box center [619, 879] width 115 height 22
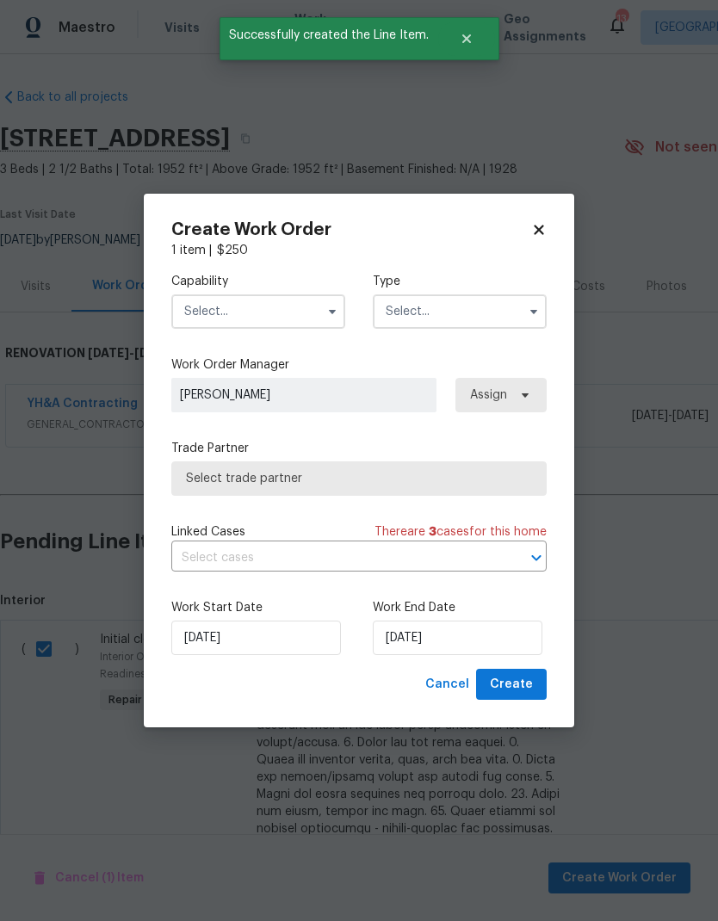
click at [319, 305] on input "text" at bounding box center [258, 312] width 174 height 34
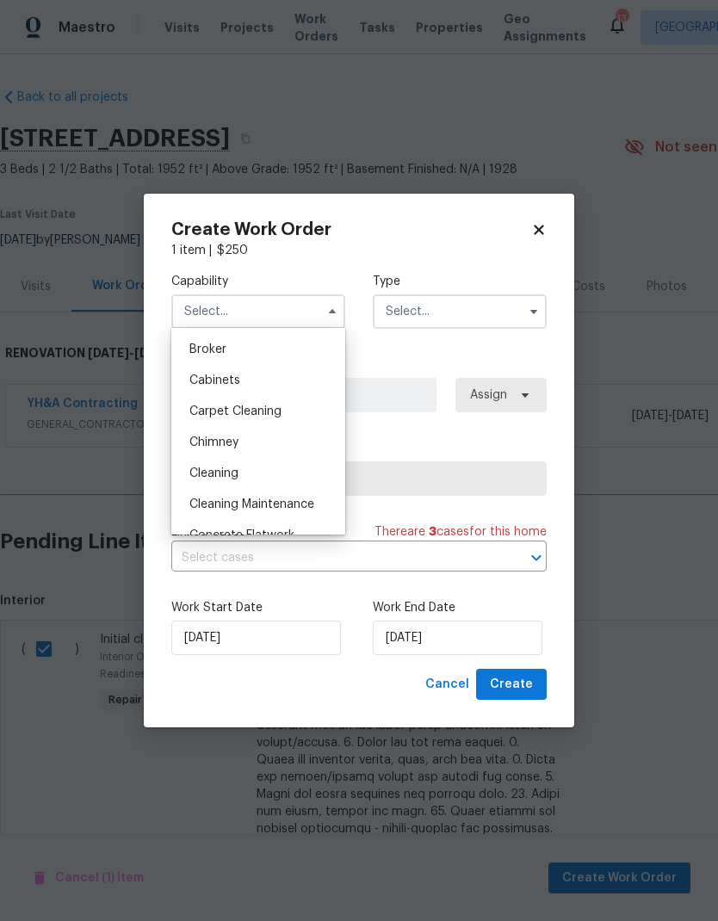
scroll to position [126, 0]
click at [288, 481] on div "Cleaning" at bounding box center [258, 470] width 165 height 31
type input "Cleaning"
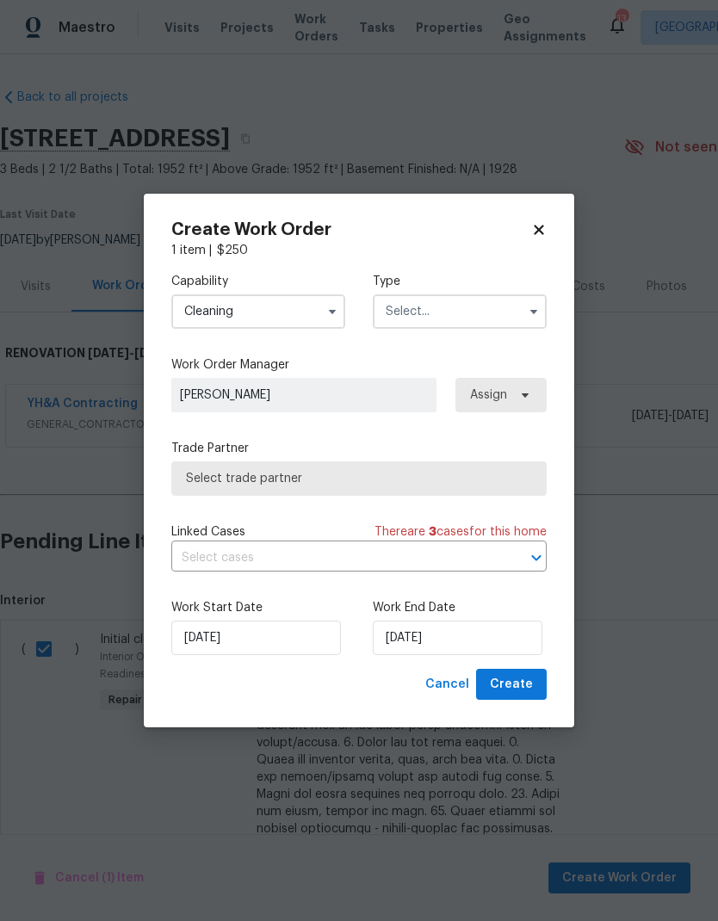
click at [508, 313] on input "text" at bounding box center [460, 312] width 174 height 34
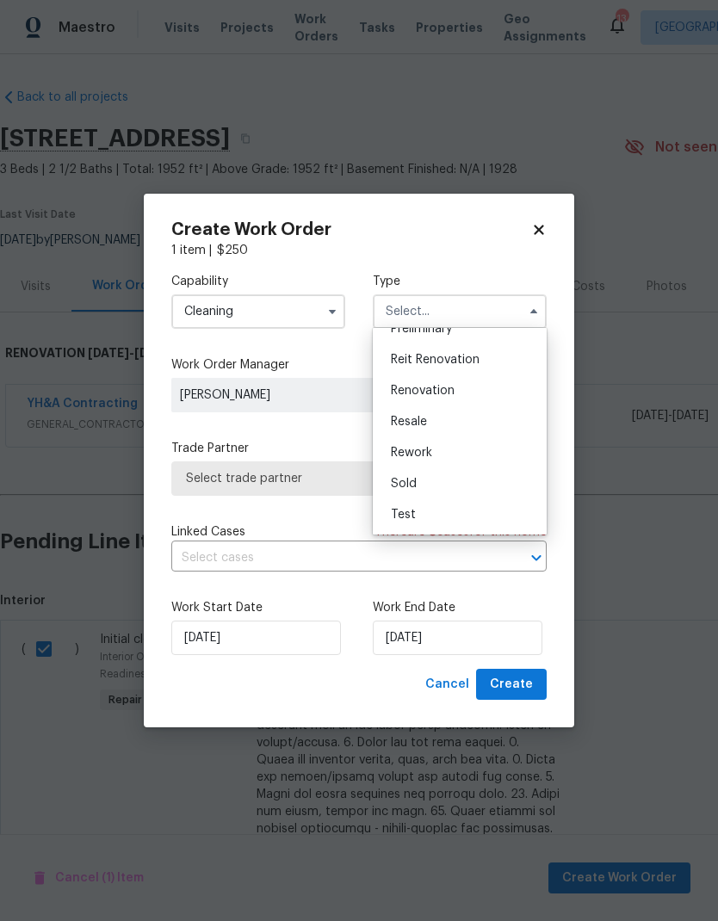
scroll to position [391, 0]
click at [478, 394] on div "Renovation" at bounding box center [459, 390] width 165 height 31
type input "Renovation"
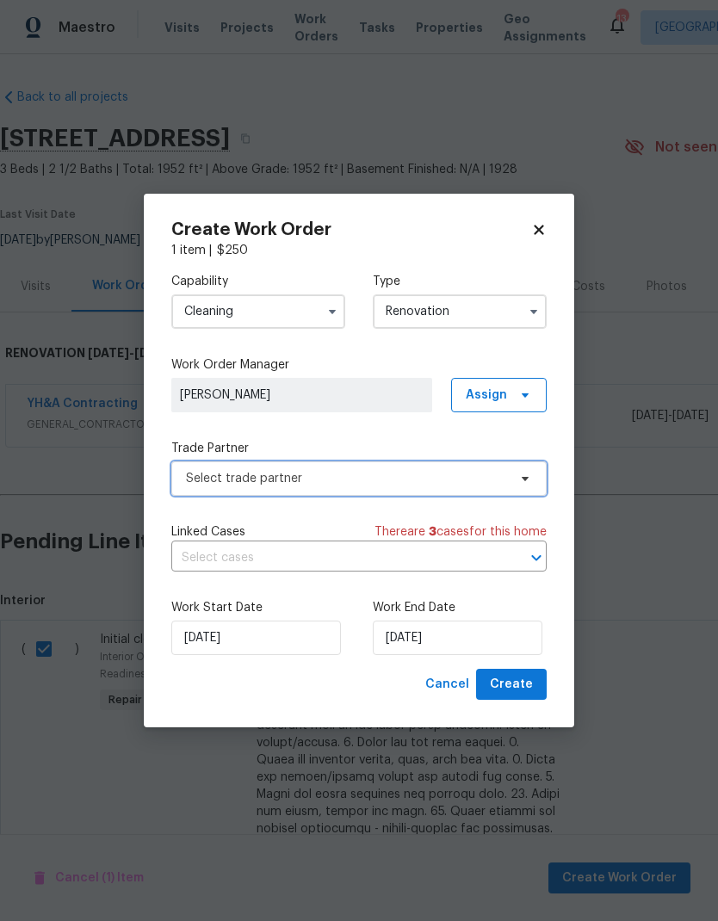
click at [427, 487] on span "Select trade partner" at bounding box center [358, 479] width 375 height 34
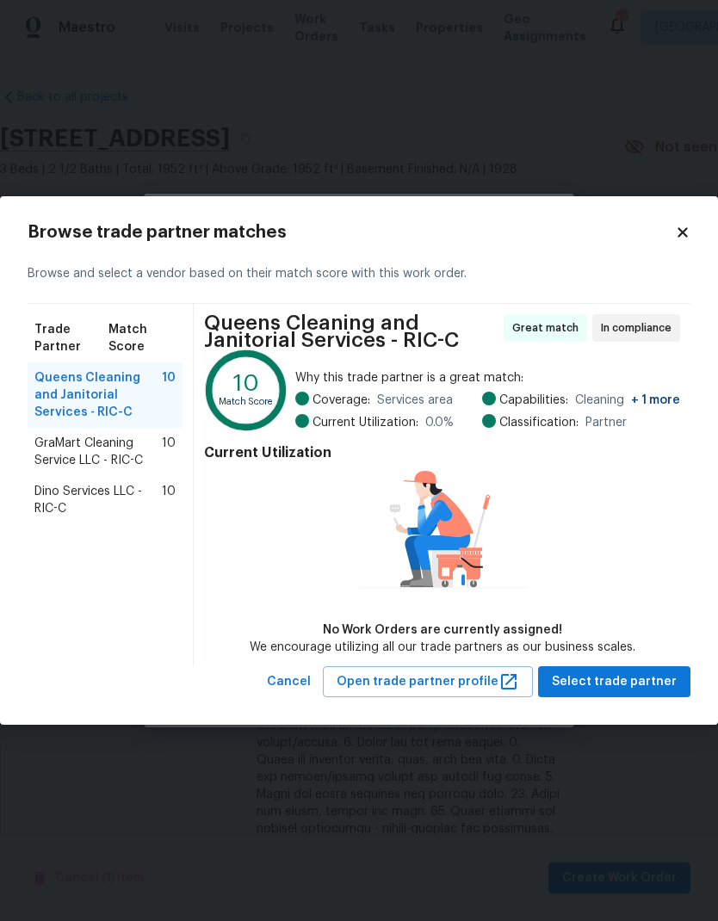
click at [65, 503] on span "Dino Services LLC - RIC-C" at bounding box center [97, 500] width 127 height 34
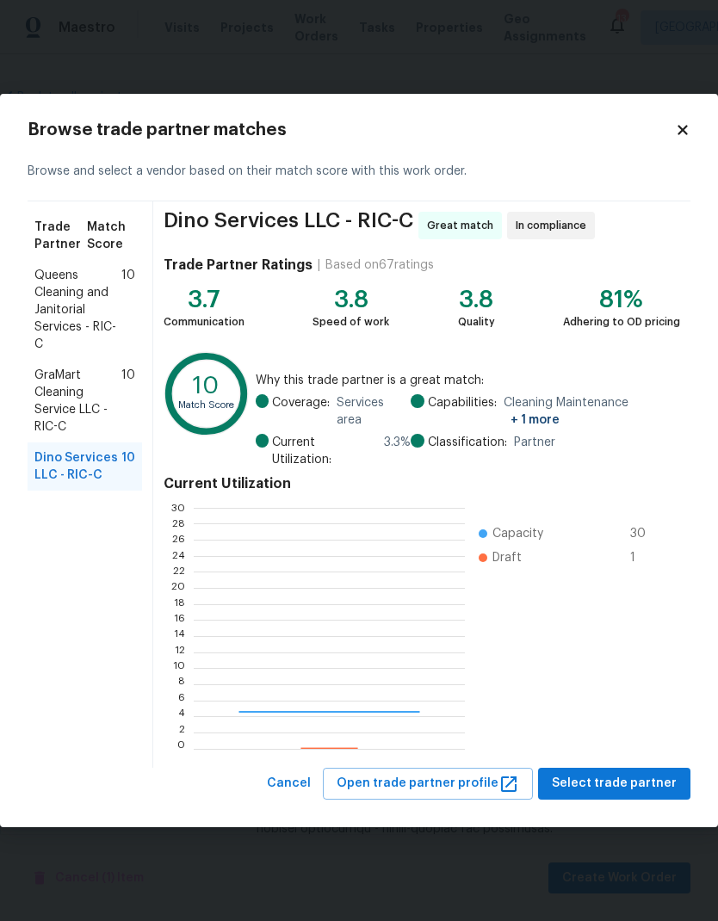
scroll to position [241, 270]
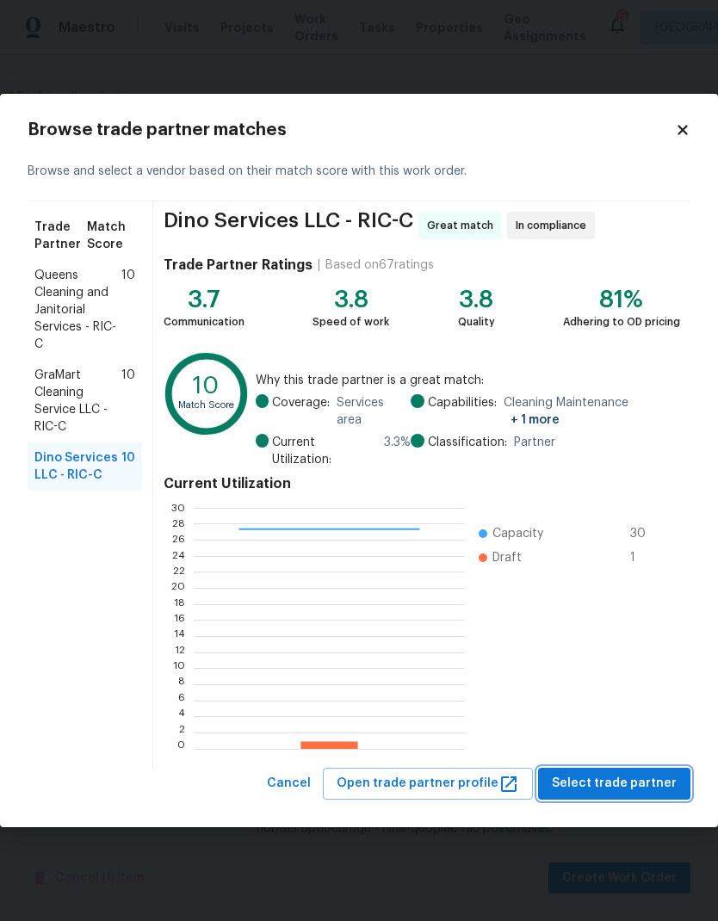
click at [618, 611] on span "Select trade partner" at bounding box center [614, 784] width 125 height 22
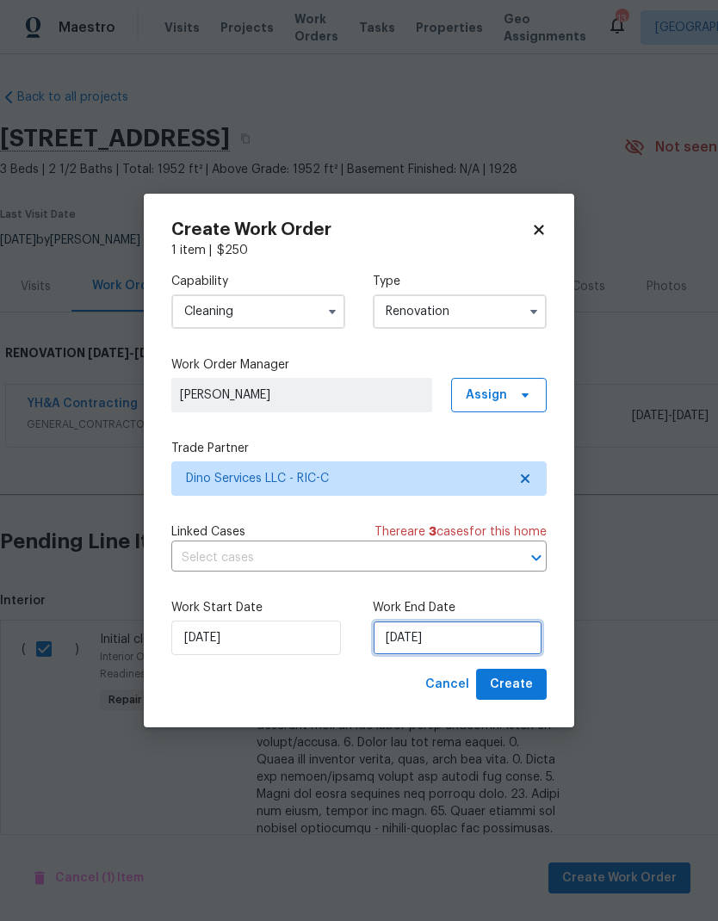
click at [484, 611] on input "8/22/2025" at bounding box center [458, 638] width 170 height 34
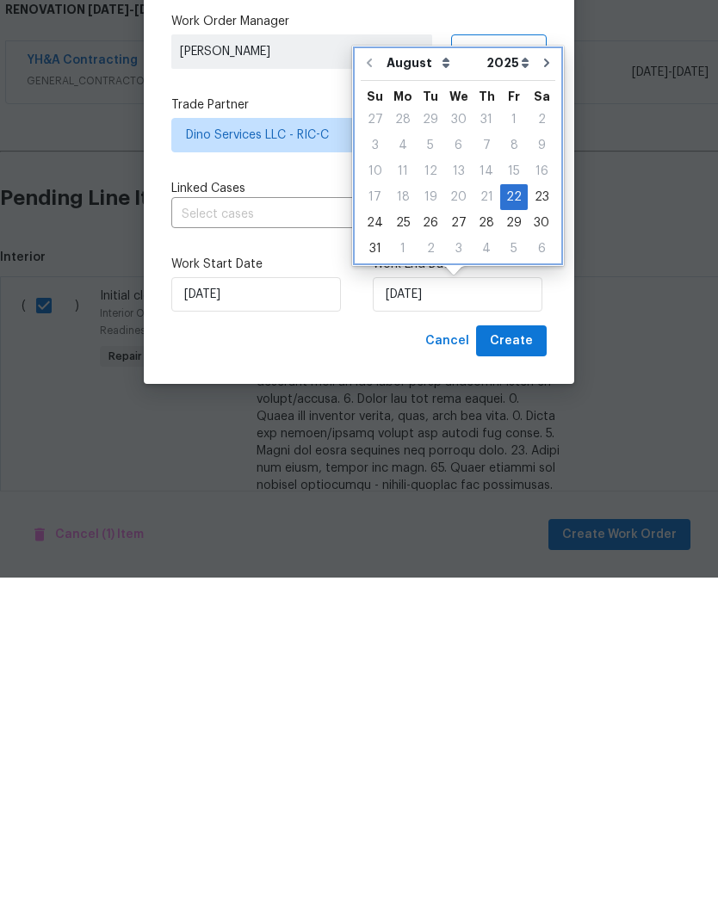
click at [540, 400] on icon "Go to next month" at bounding box center [547, 407] width 14 height 14
type input "9/22/2025"
select select "8"
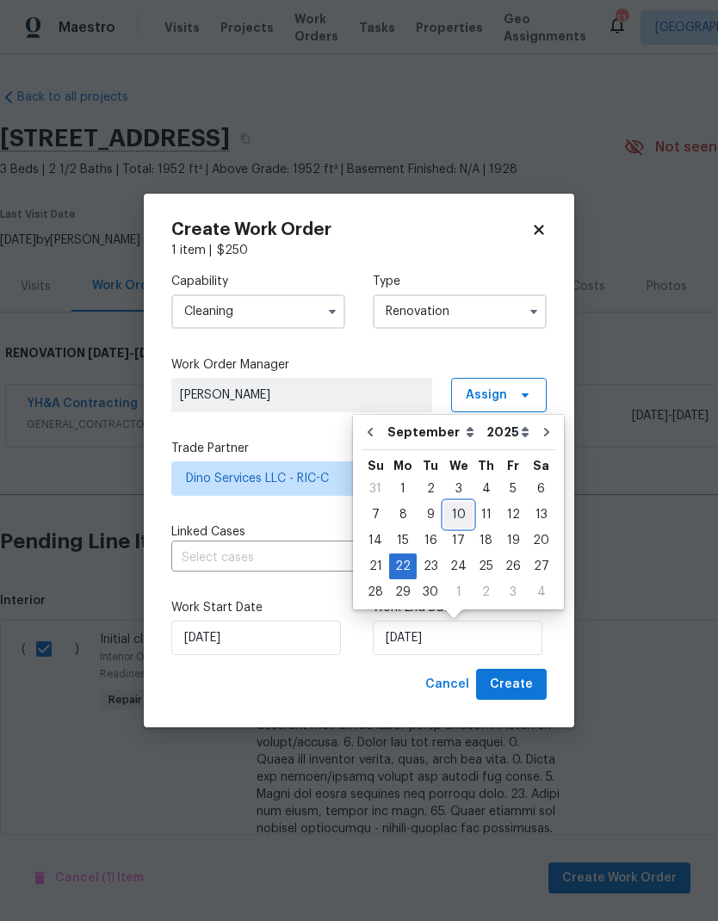
click at [459, 513] on div "10" at bounding box center [458, 515] width 28 height 24
type input "9/10/2025"
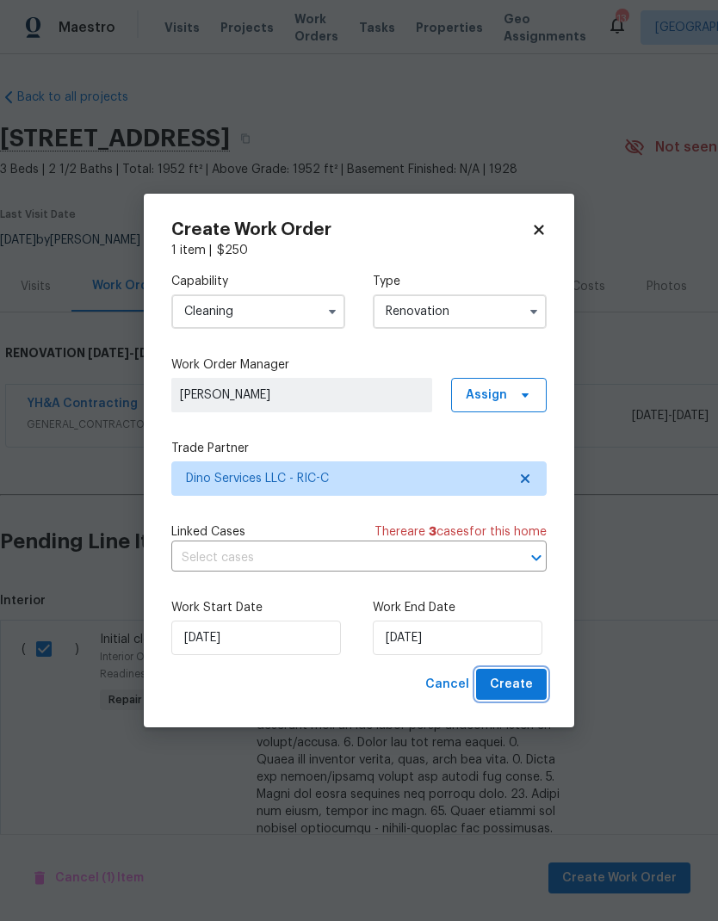
click at [522, 611] on span "Create" at bounding box center [511, 685] width 43 height 22
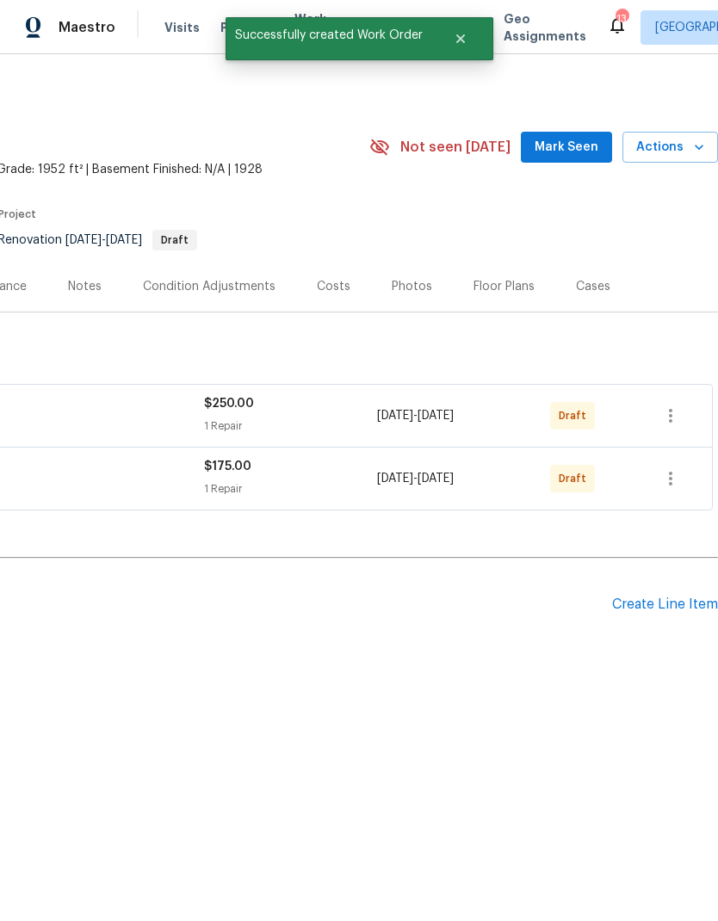
scroll to position [0, 255]
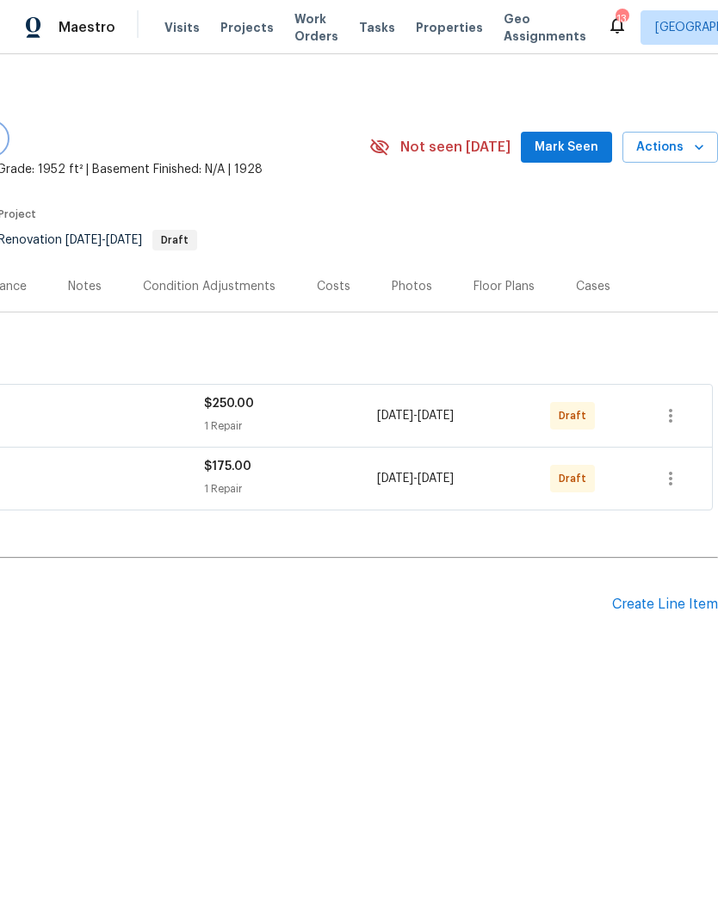
click at [667, 610] on div "Create Line Item" at bounding box center [665, 605] width 106 height 16
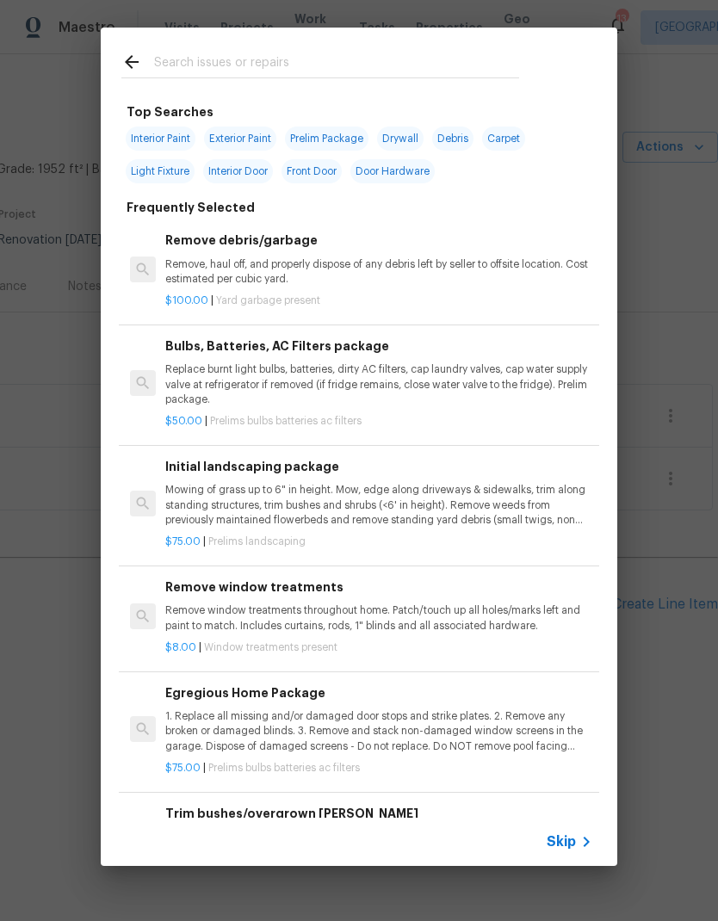
click at [443, 71] on input "text" at bounding box center [336, 65] width 365 height 26
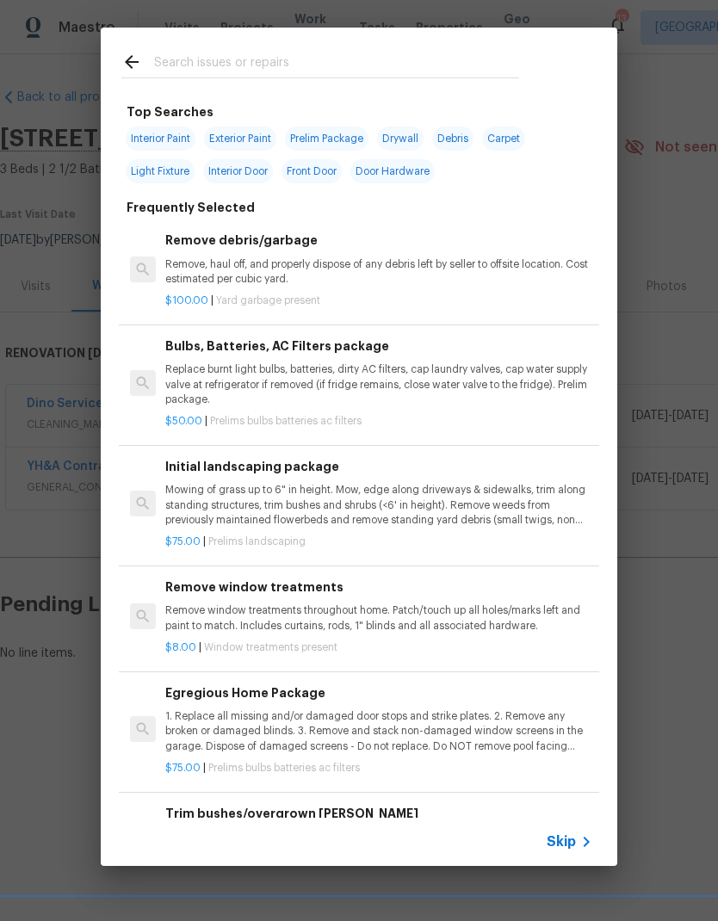
click at [499, 515] on p "Mowing of grass up to 6" in height. Mow, edge along driveways & sidewalks, trim…" at bounding box center [378, 505] width 427 height 44
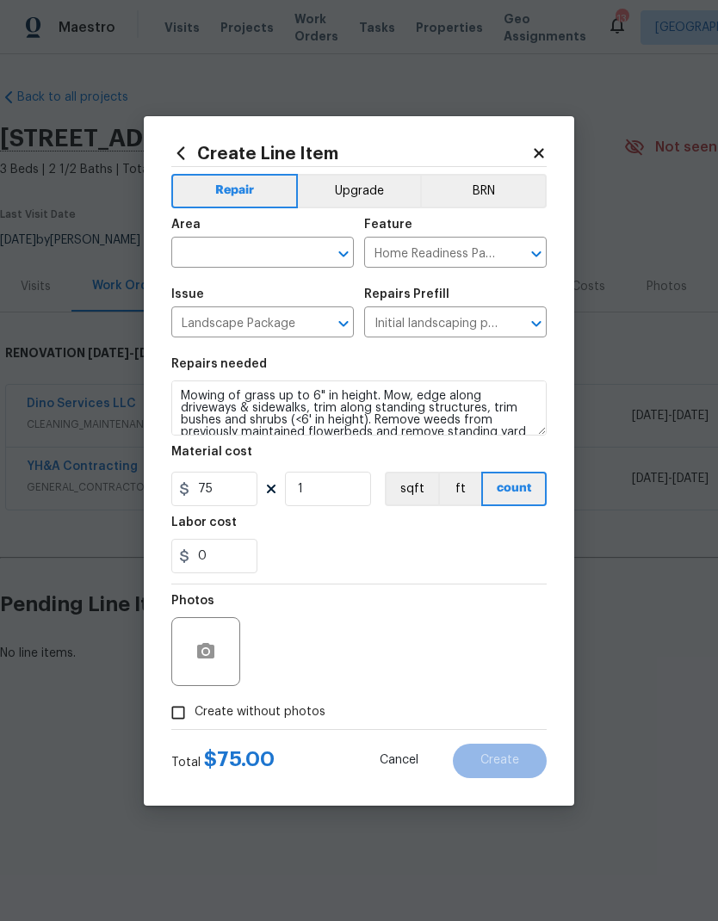
click at [508, 524] on div "Labor cost" at bounding box center [358, 528] width 375 height 22
click at [244, 505] on input "75" at bounding box center [214, 489] width 86 height 34
type input "400"
click at [505, 546] on div "0" at bounding box center [358, 556] width 375 height 34
click at [338, 263] on icon "Open" at bounding box center [343, 254] width 21 height 21
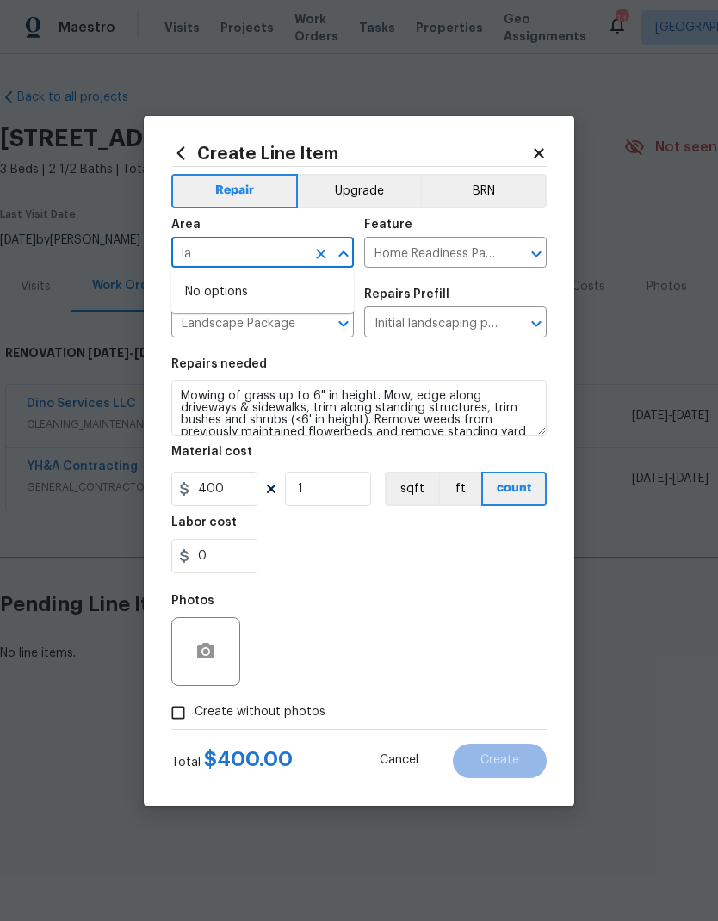
type input "l"
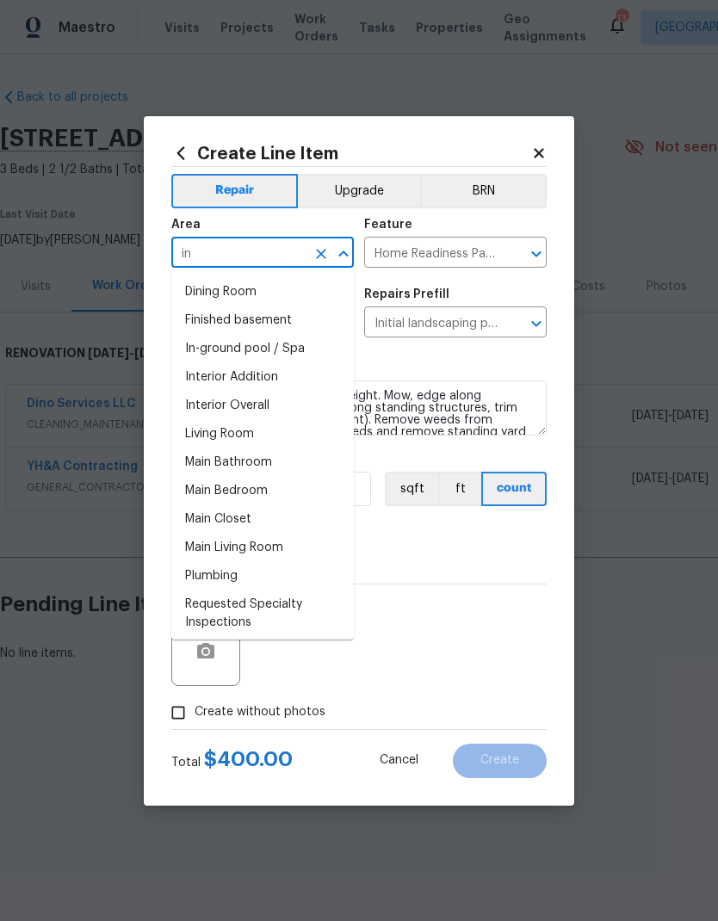
type input "i"
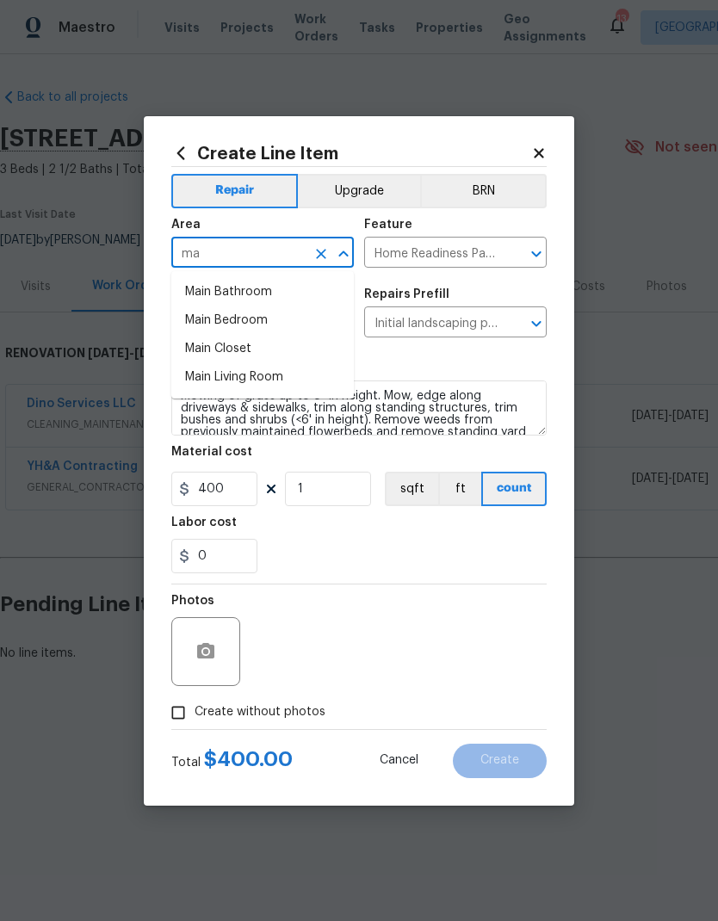
type input "m"
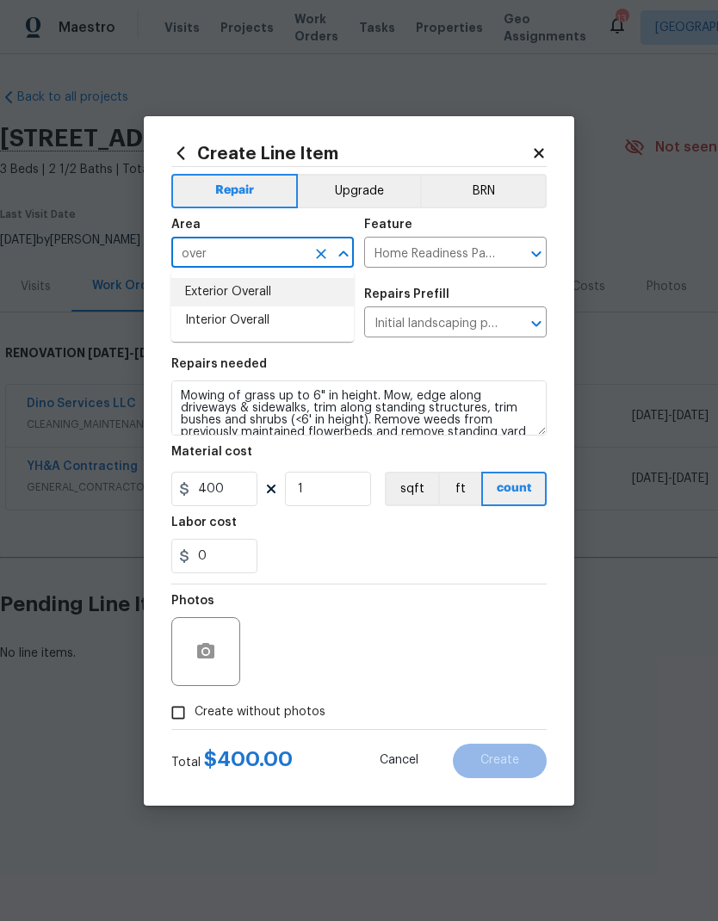
click at [197, 293] on li "Exterior Overall" at bounding box center [262, 292] width 183 height 28
type input "Exterior Overall"
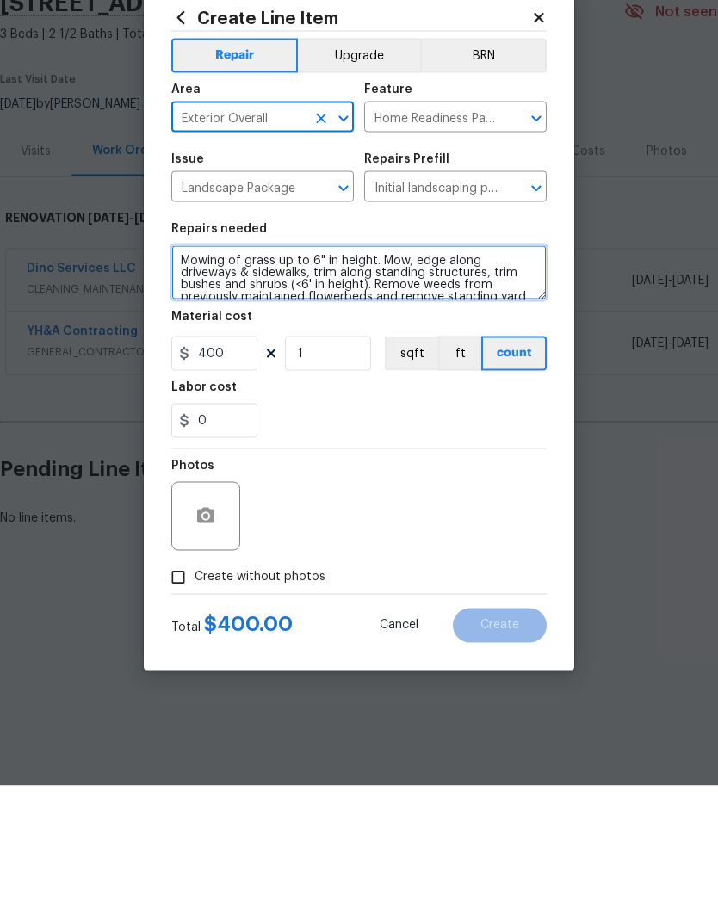
click at [205, 381] on textarea "Mowing of grass up to 6" in height. Mow, edge along driveways & sidewalks, trim…" at bounding box center [358, 408] width 375 height 55
click at [213, 381] on textarea "Mowing of grass up to 6" in height. Mow, edge along driveways & sidewalks, trim…" at bounding box center [358, 408] width 375 height 55
click at [296, 381] on textarea "Mowing of grass up to 6" in height. Mow, edge along driveways & sidewalks, trim…" at bounding box center [358, 408] width 375 height 55
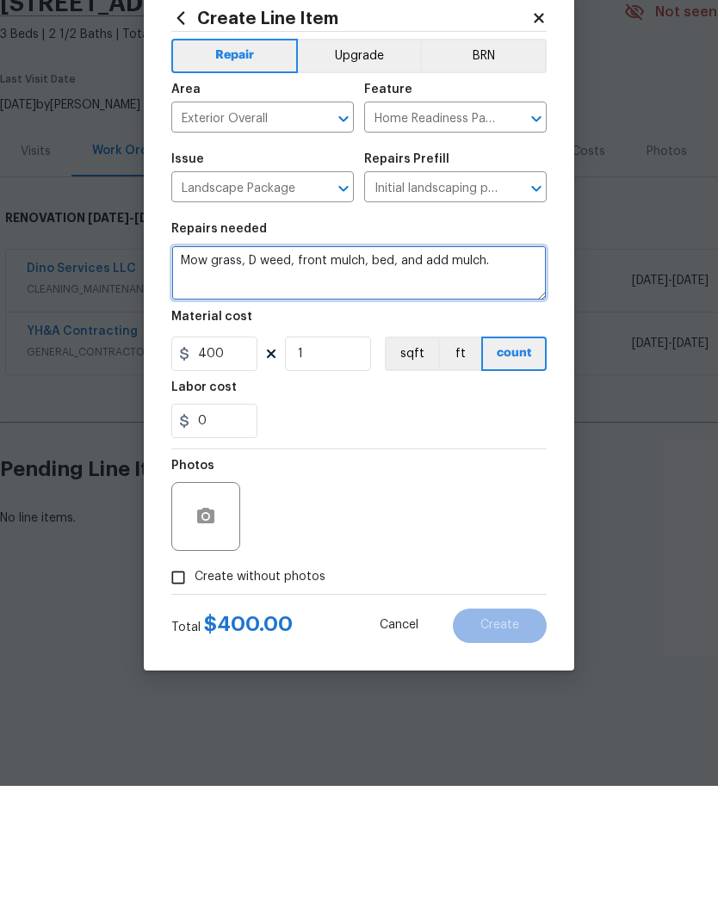
type textarea "Mow grass, D weed, front mulch, bed, and add mulch."
click at [495, 585] on div "Photos" at bounding box center [358, 641] width 375 height 112
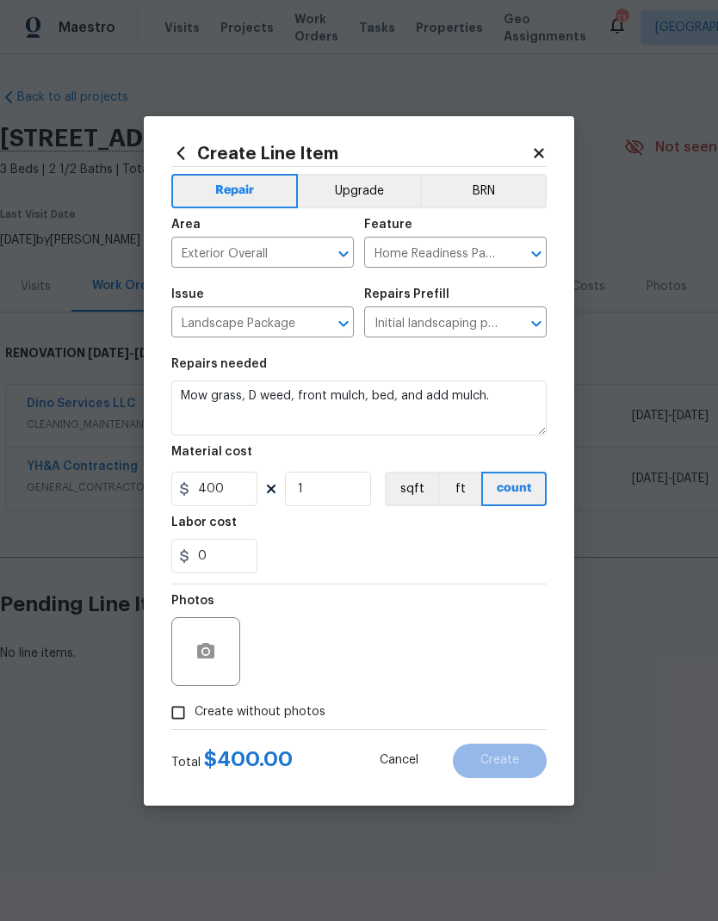
click at [183, 611] on input "Create without photos" at bounding box center [178, 713] width 33 height 33
checkbox input "true"
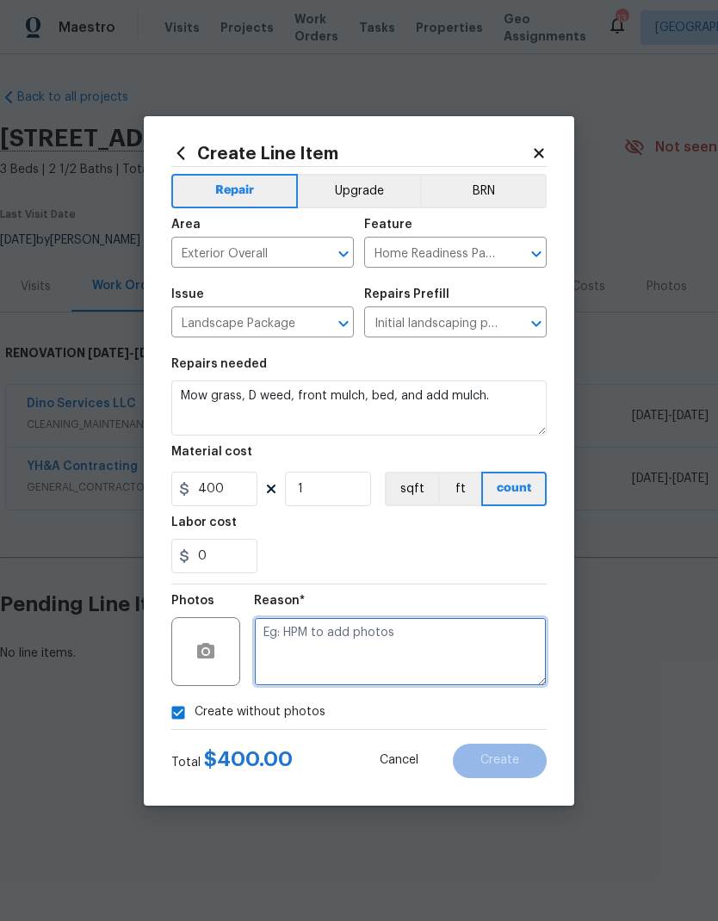
click at [497, 611] on textarea at bounding box center [400, 651] width 293 height 69
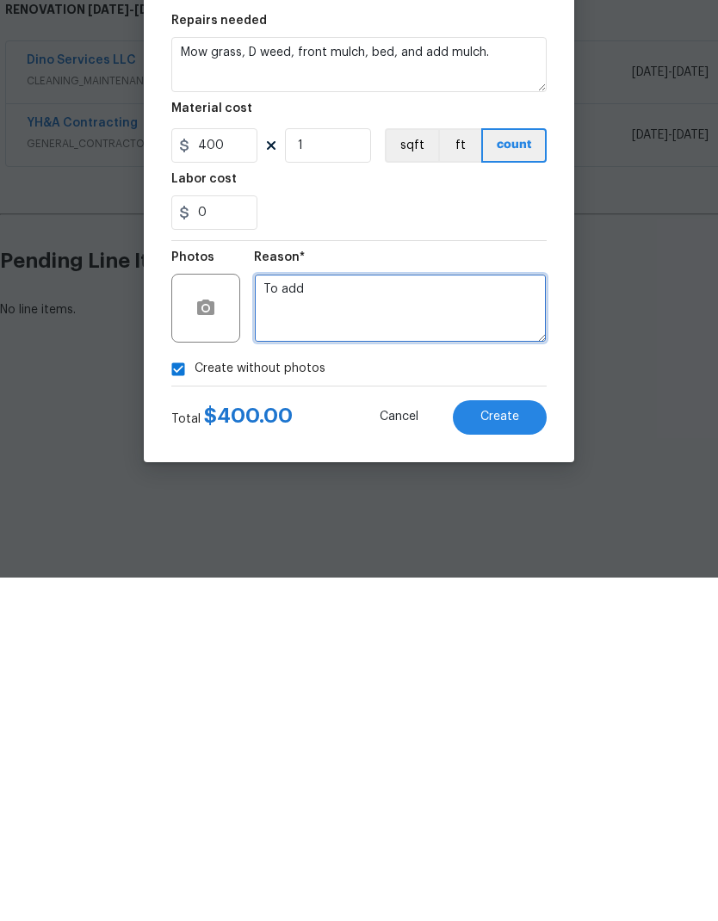
type textarea "To add"
click at [518, 611] on span "Create" at bounding box center [500, 760] width 39 height 13
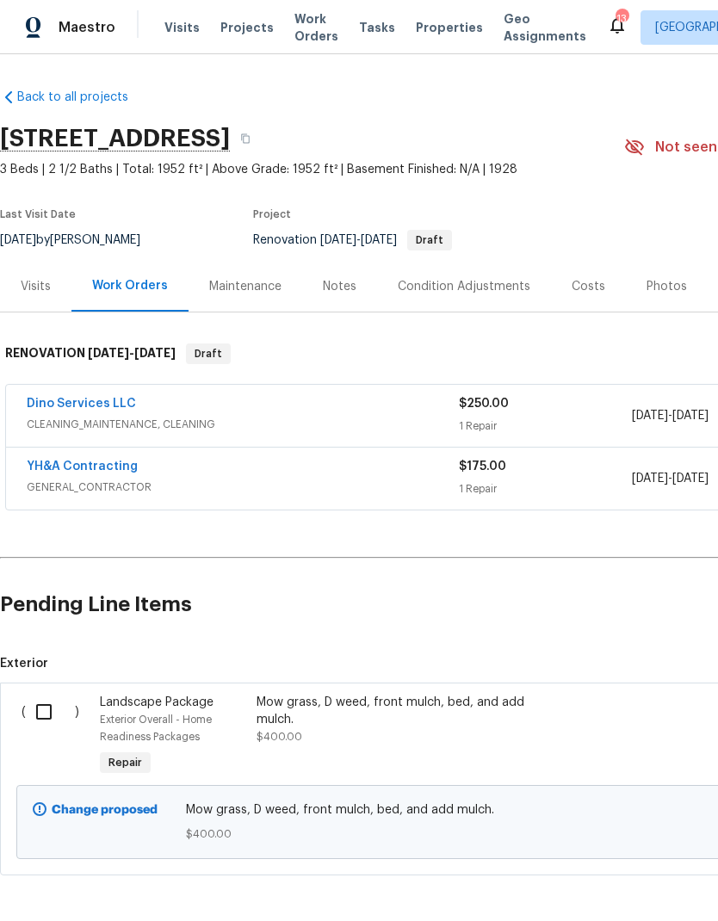
click at [40, 611] on input "checkbox" at bounding box center [50, 712] width 49 height 36
checkbox input "true"
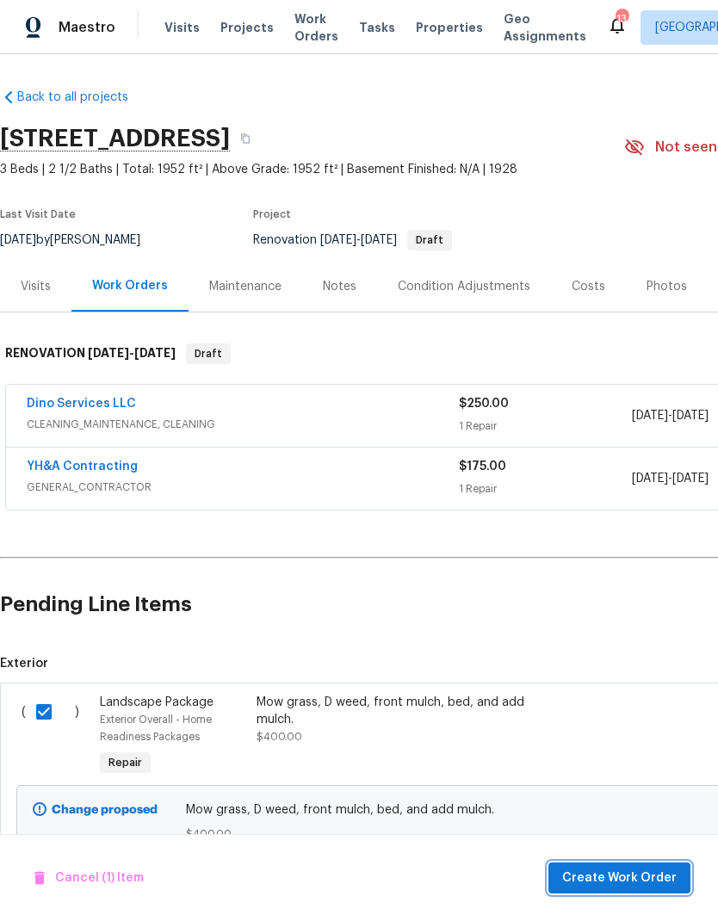
click at [652, 611] on span "Create Work Order" at bounding box center [619, 879] width 115 height 22
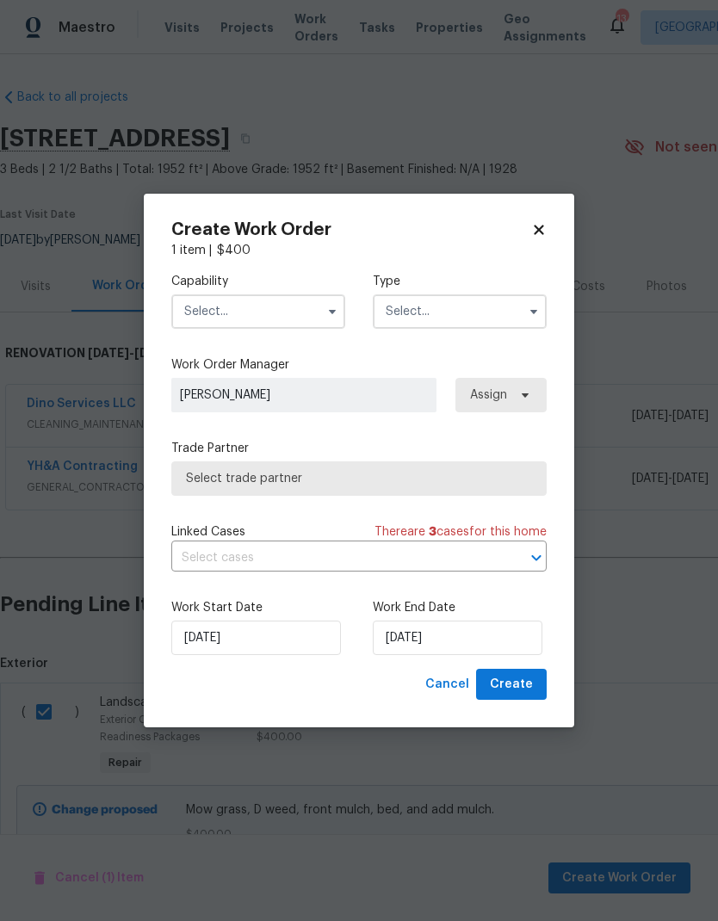
click at [318, 322] on input "text" at bounding box center [258, 312] width 174 height 34
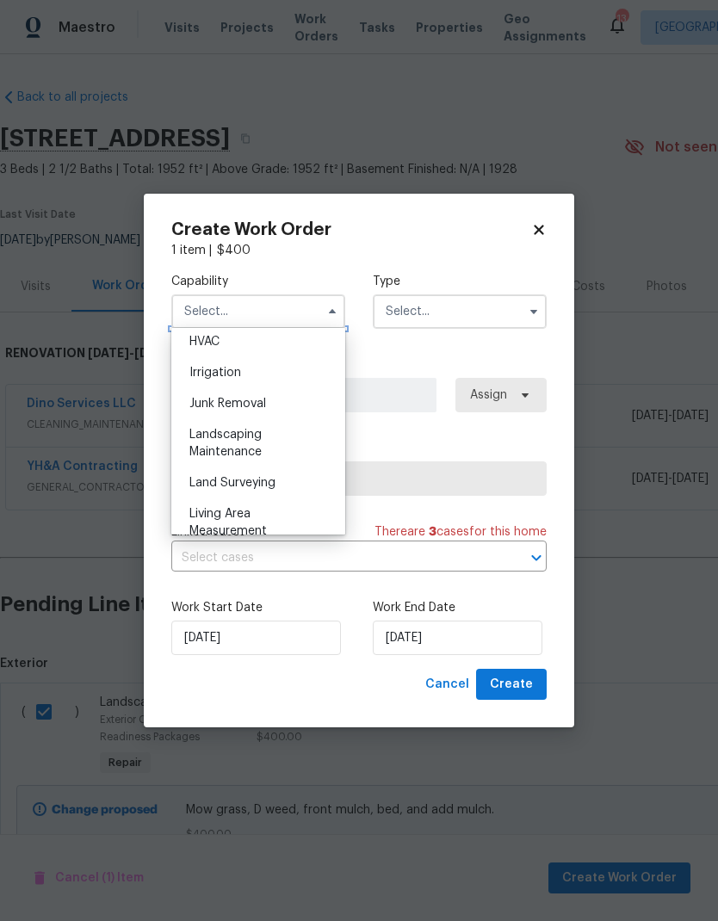
scroll to position [1080, 0]
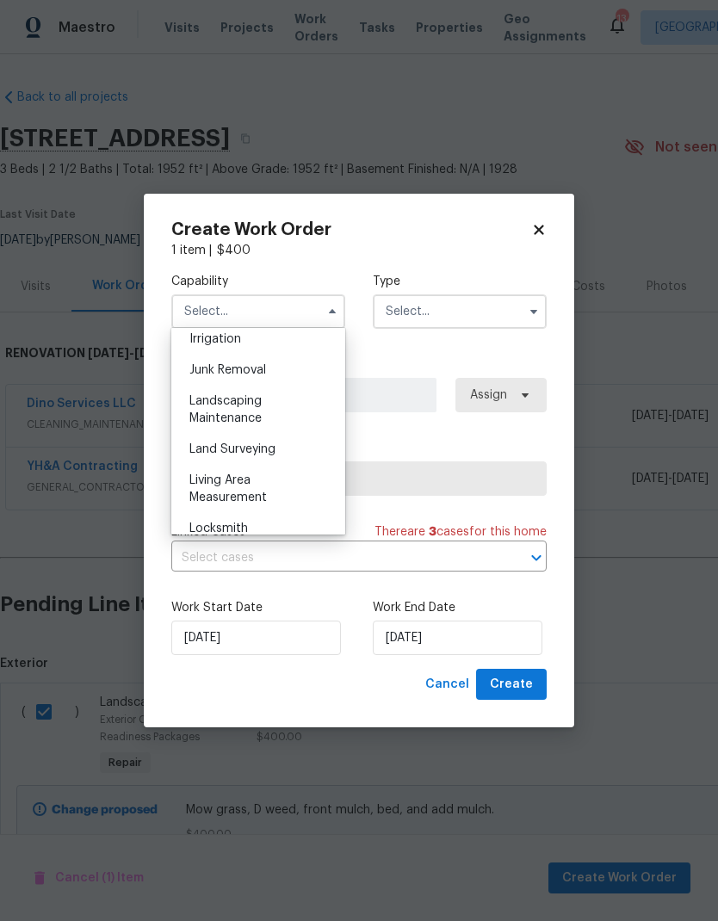
click at [299, 406] on div "Landscaping Maintenance" at bounding box center [258, 410] width 165 height 48
type input "Landscaping Maintenance"
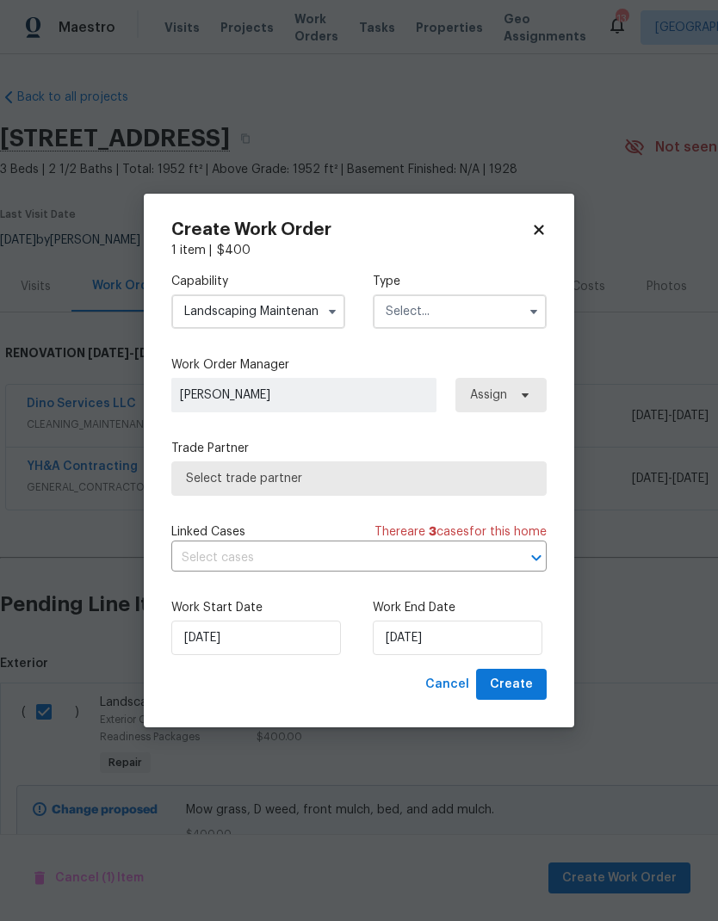
click at [512, 313] on input "text" at bounding box center [460, 312] width 174 height 34
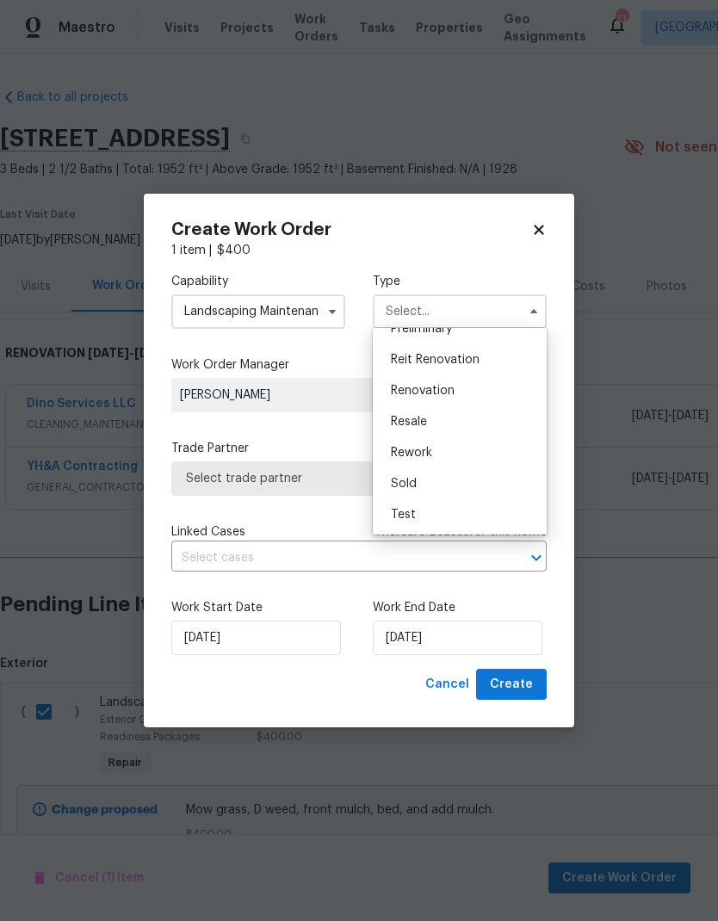
scroll to position [391, 0]
click at [474, 396] on div "Renovation" at bounding box center [459, 390] width 165 height 31
type input "Renovation"
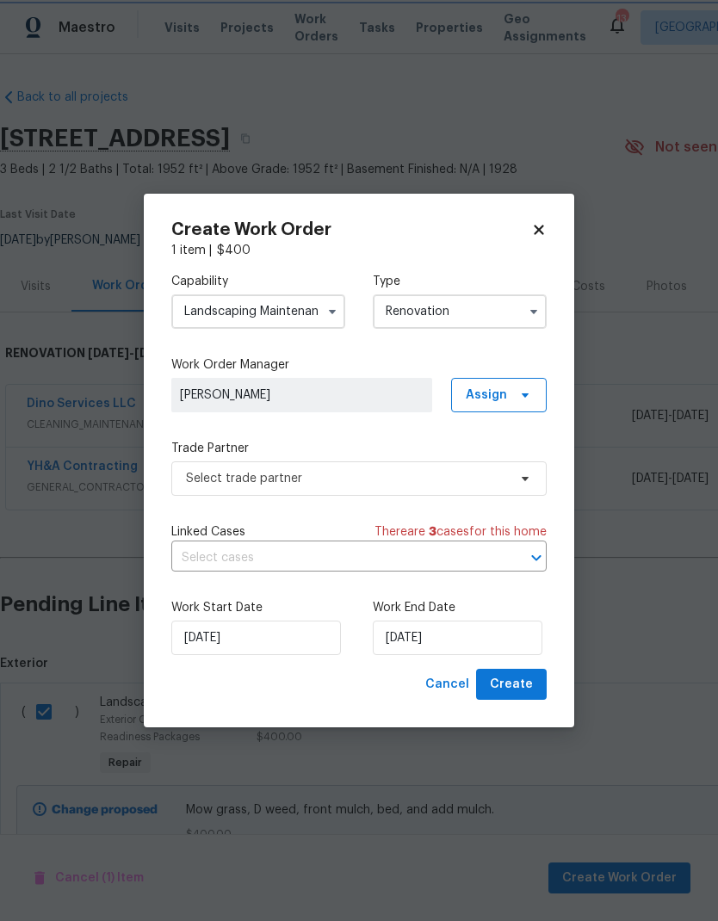
scroll to position [0, 0]
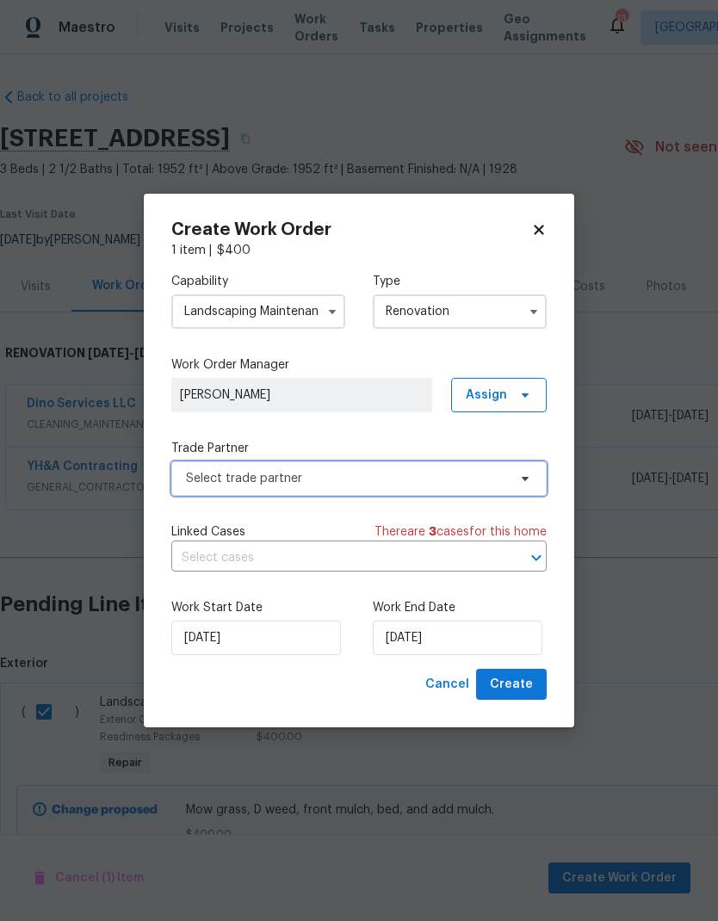
click at [493, 482] on span "Select trade partner" at bounding box center [346, 478] width 321 height 17
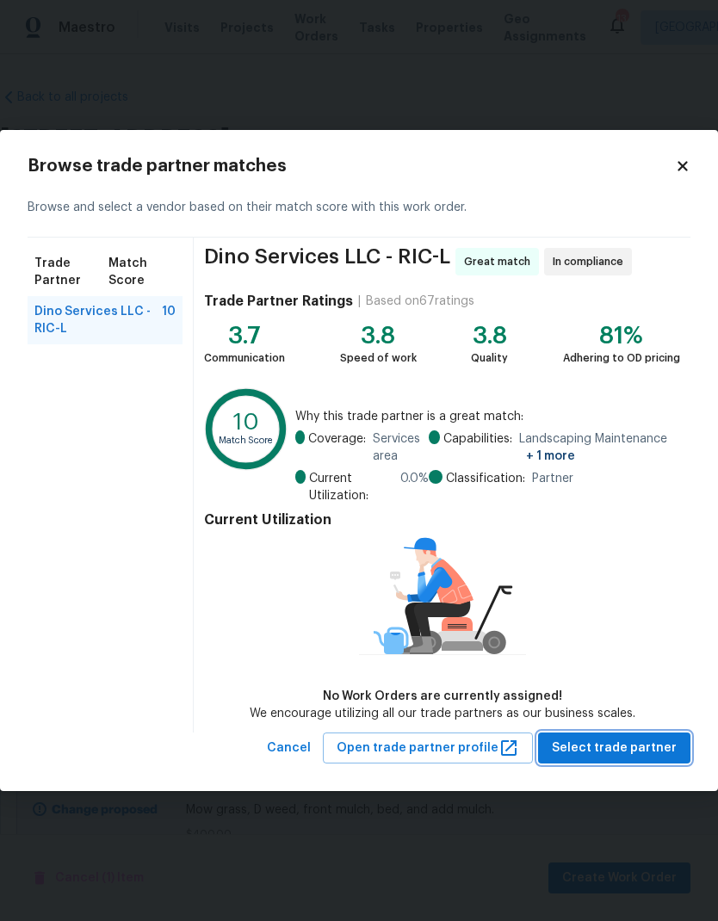
click at [655, 611] on button "Select trade partner" at bounding box center [614, 749] width 152 height 32
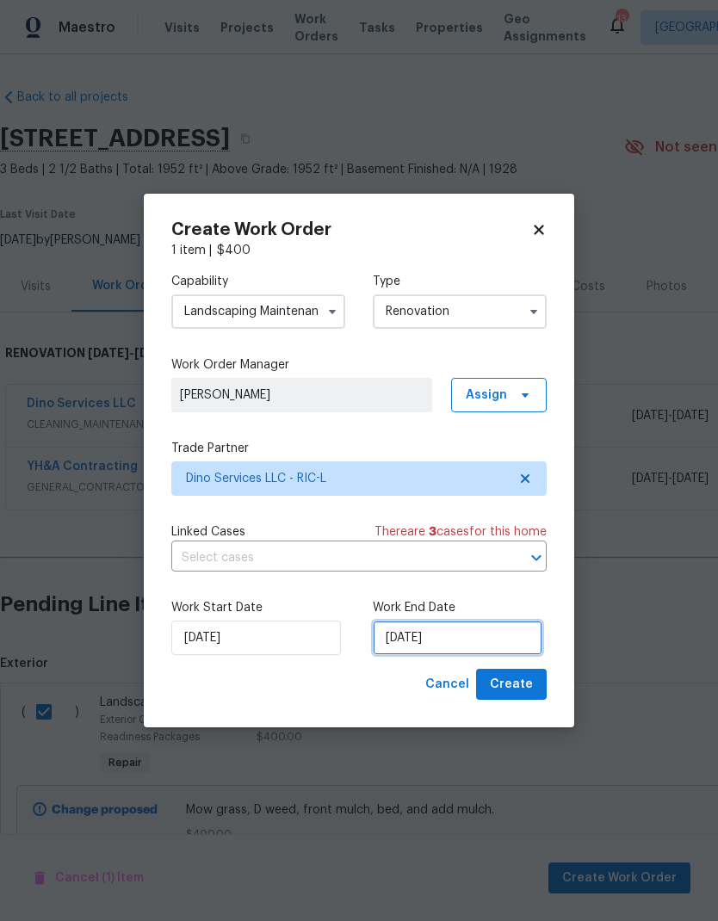
click at [428, 611] on input "8/22/2025" at bounding box center [458, 638] width 170 height 34
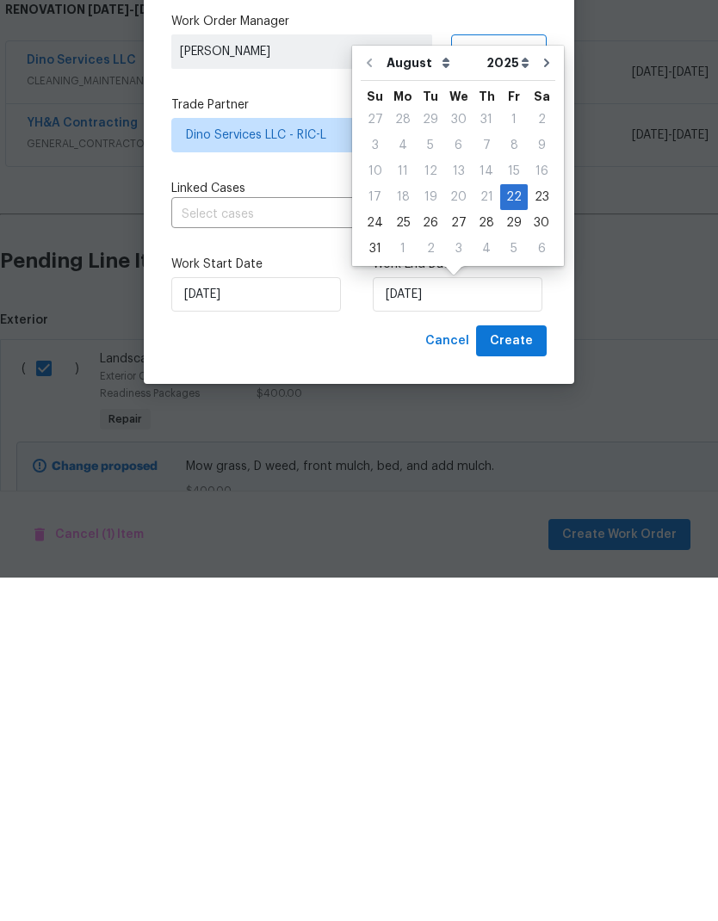
click at [543, 389] on button "Go to next month" at bounding box center [547, 406] width 26 height 34
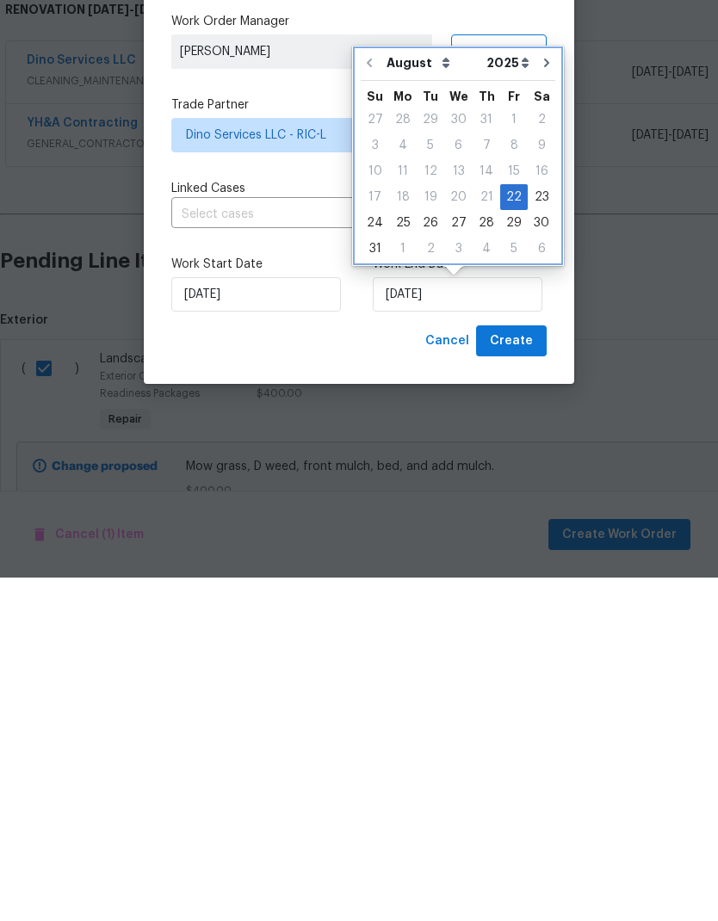
type input "9/22/2025"
select select "8"
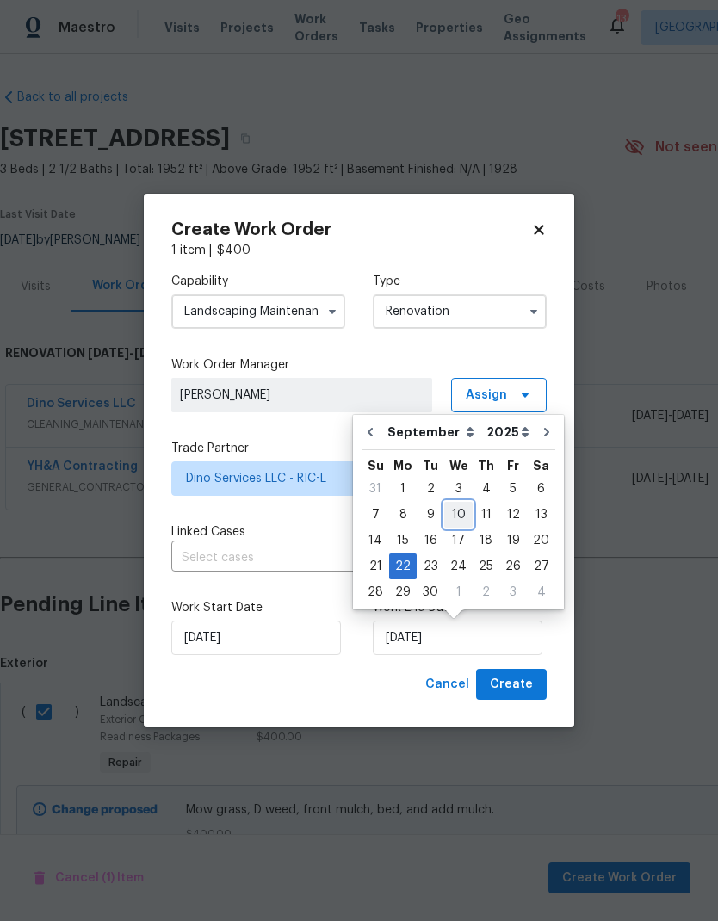
click at [451, 519] on div "10" at bounding box center [458, 515] width 28 height 24
type input "9/10/2025"
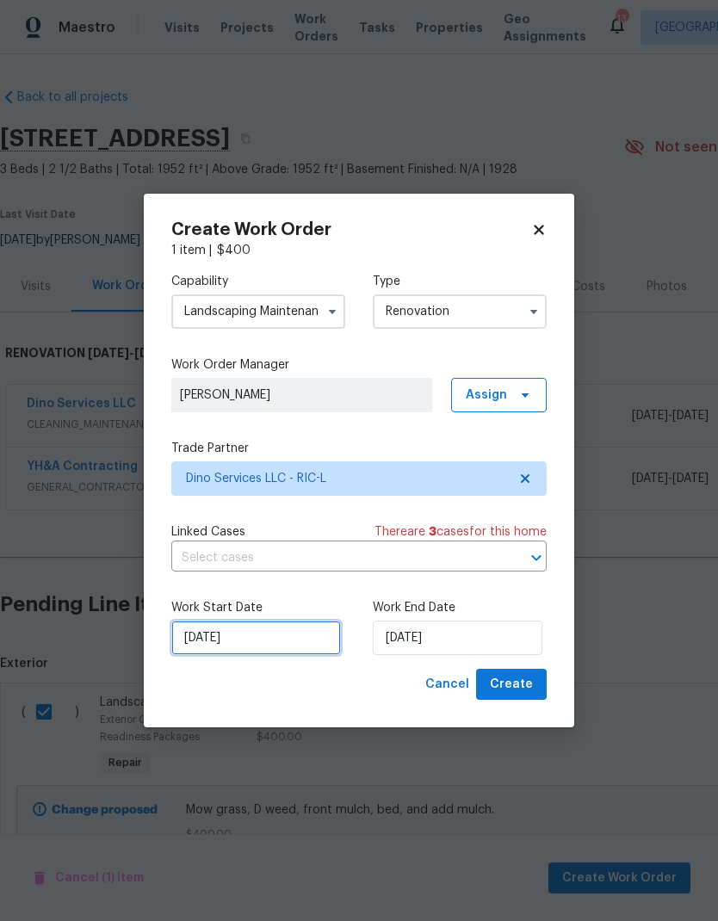
click at [270, 611] on input "8/22/2025" at bounding box center [256, 638] width 170 height 34
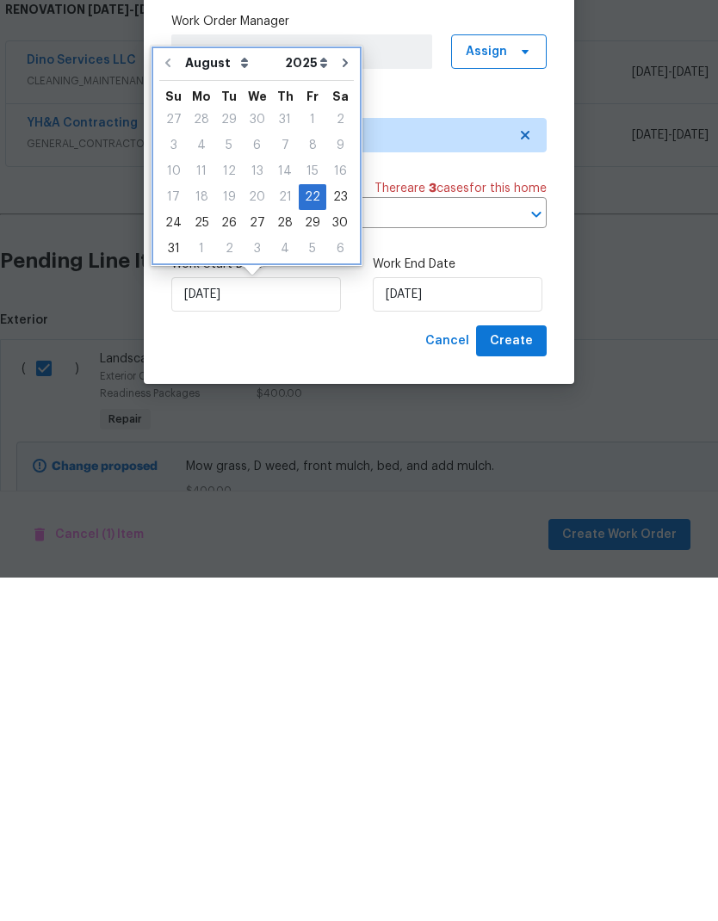
click at [341, 400] on icon "Go to next month" at bounding box center [345, 407] width 14 height 14
type input "9/22/2025"
select select "8"
type input "9/22/2025"
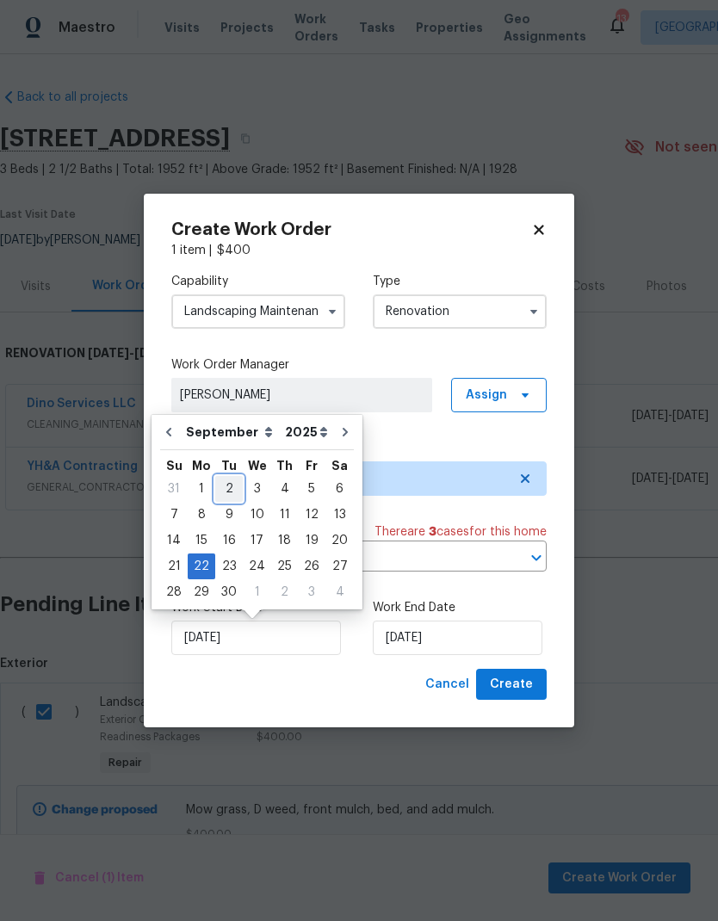
click at [226, 492] on div "2" at bounding box center [229, 489] width 28 height 24
type input "9/2/2025"
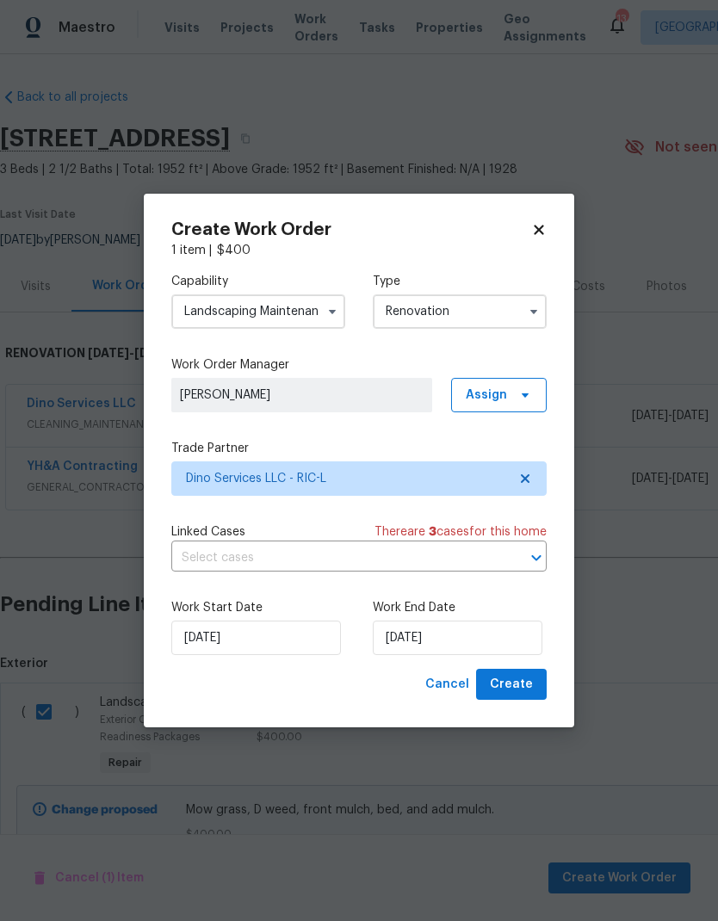
click at [381, 611] on div "Create Work Order 1 item | $ 400 Capability Landscaping Maintenance Type Renova…" at bounding box center [359, 461] width 431 height 535
click at [536, 611] on button "Create" at bounding box center [511, 685] width 71 height 32
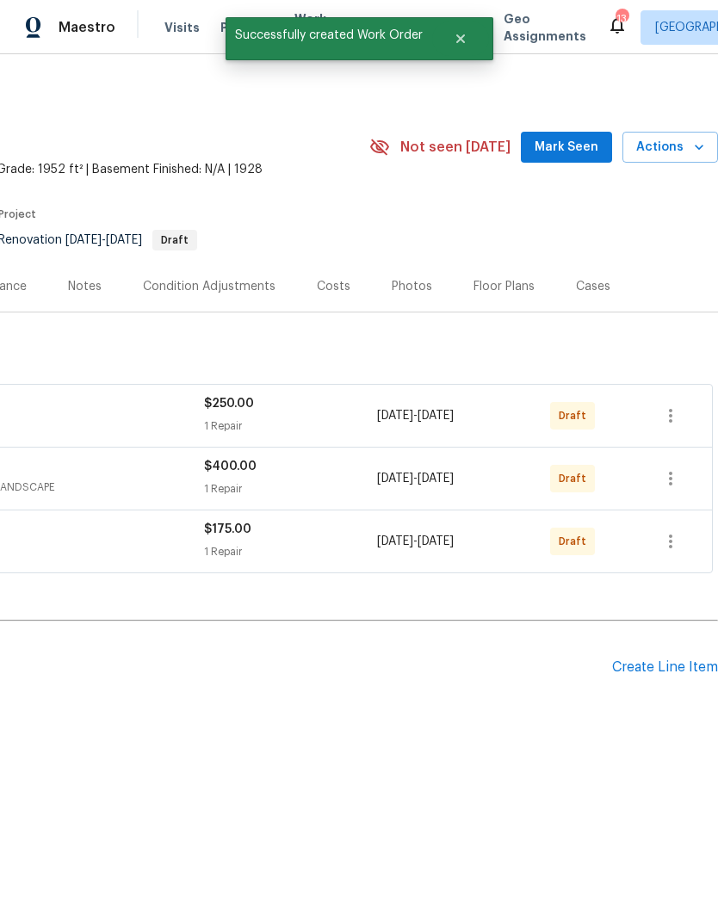
scroll to position [0, 255]
click at [674, 481] on icon "button" at bounding box center [670, 478] width 21 height 21
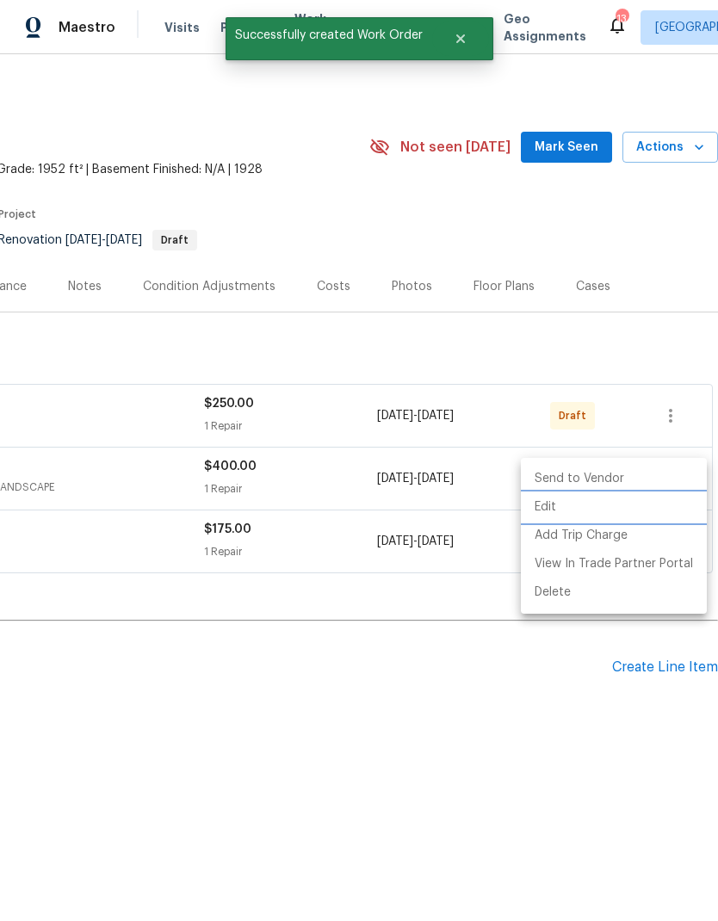
click at [586, 518] on li "Edit" at bounding box center [614, 507] width 186 height 28
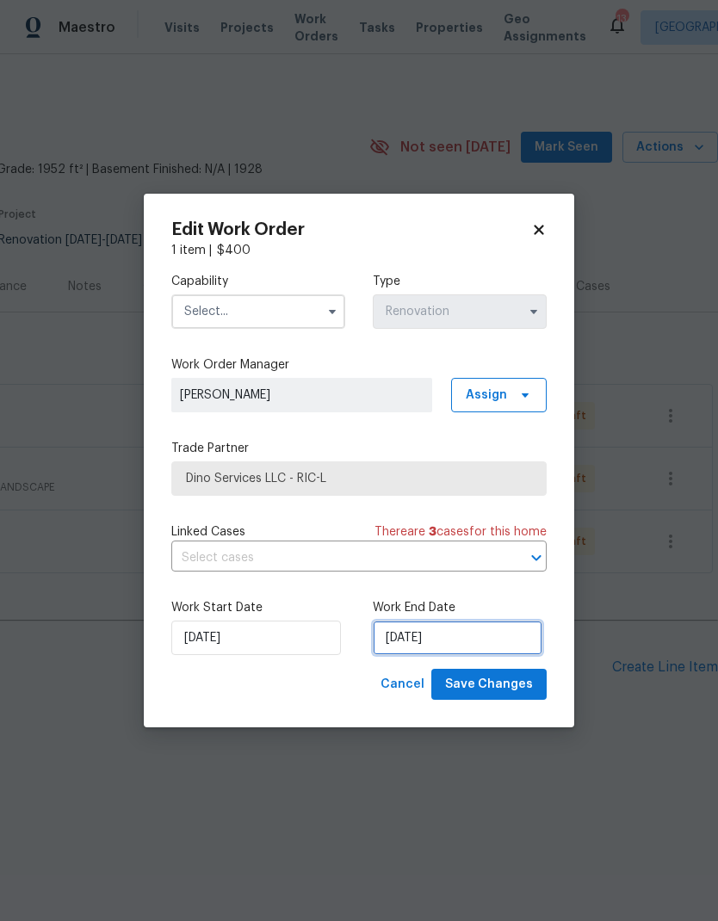
click at [439, 611] on input "9/22/2025" at bounding box center [458, 638] width 170 height 34
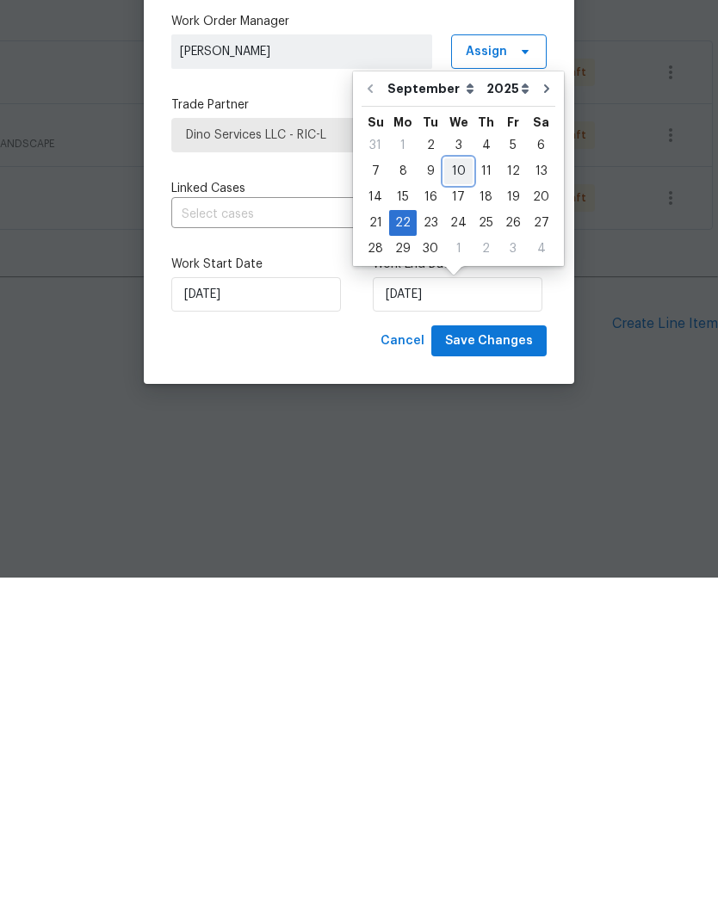
click at [461, 503] on div "10" at bounding box center [458, 515] width 28 height 24
type input "9/10/2025"
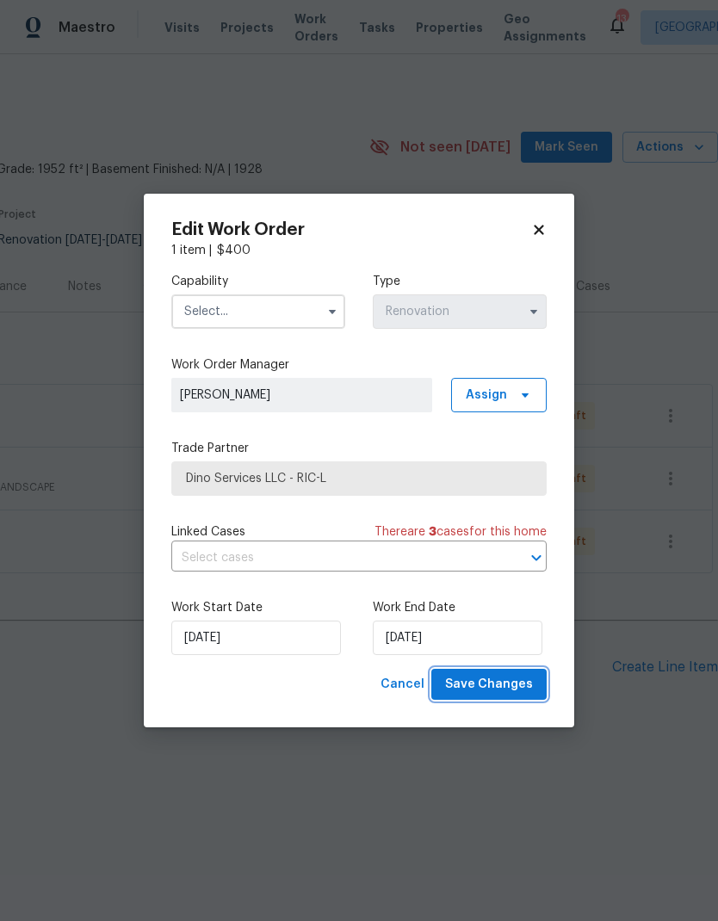
click at [530, 611] on span "Save Changes" at bounding box center [489, 685] width 88 height 22
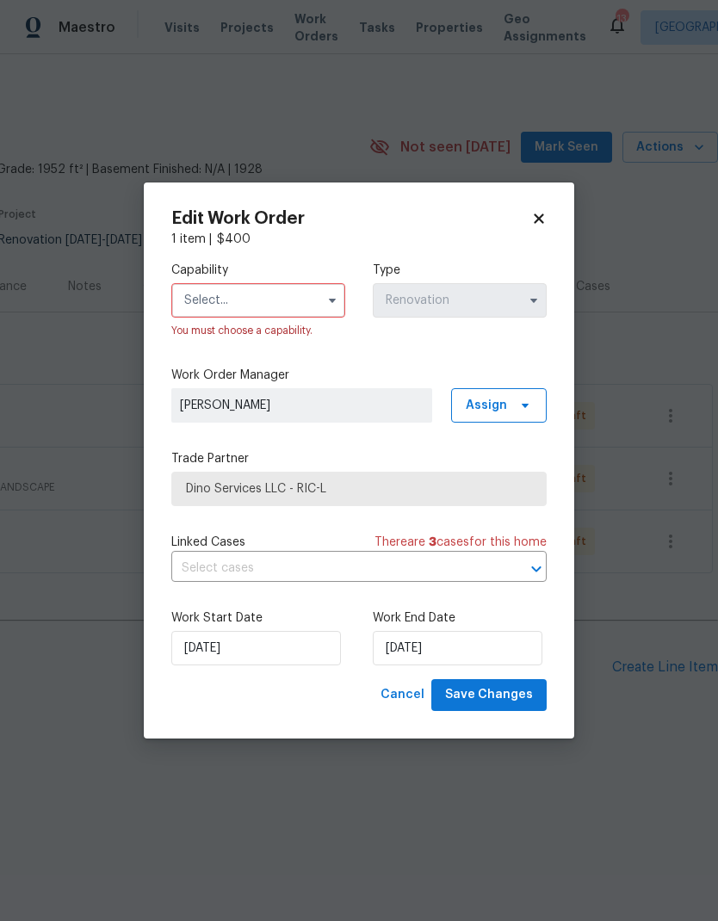
click at [282, 307] on input "text" at bounding box center [258, 300] width 174 height 34
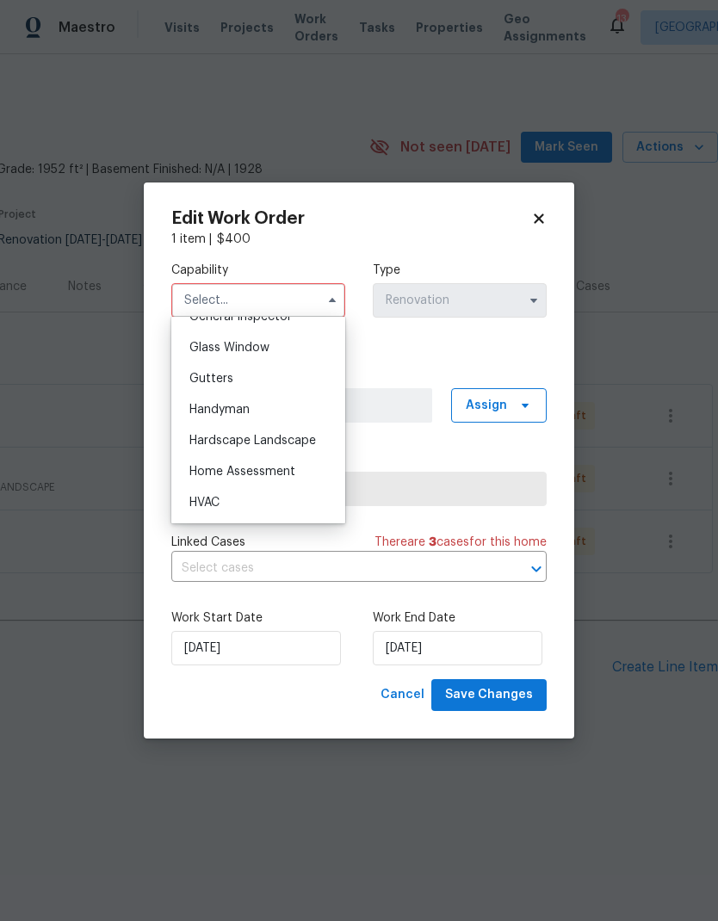
scroll to position [897, 0]
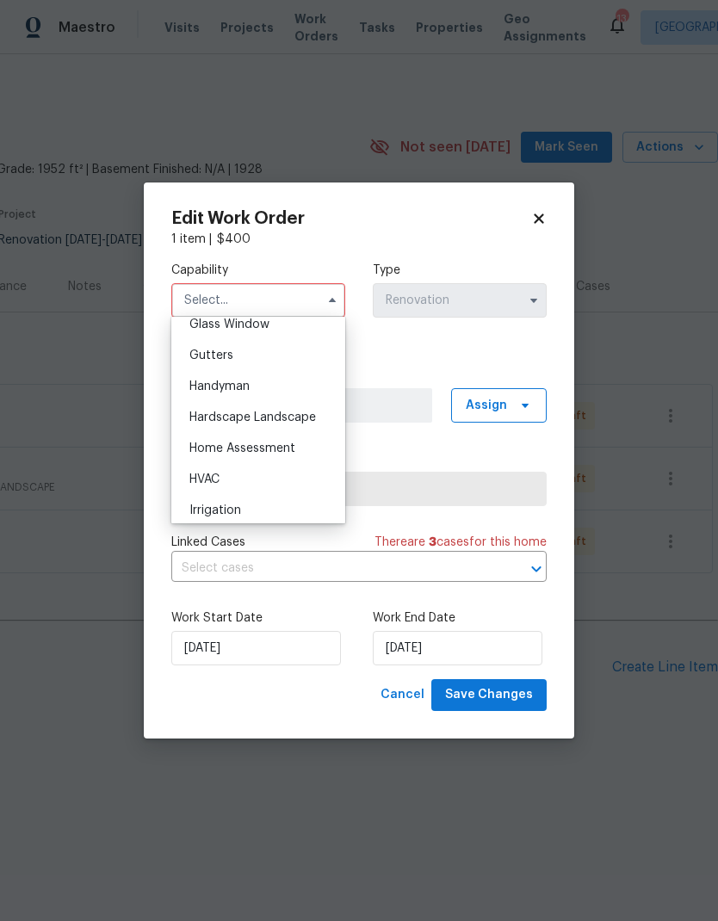
click at [316, 422] on div "Hardscape Landscape" at bounding box center [258, 417] width 165 height 31
type input "Hardscape Landscape"
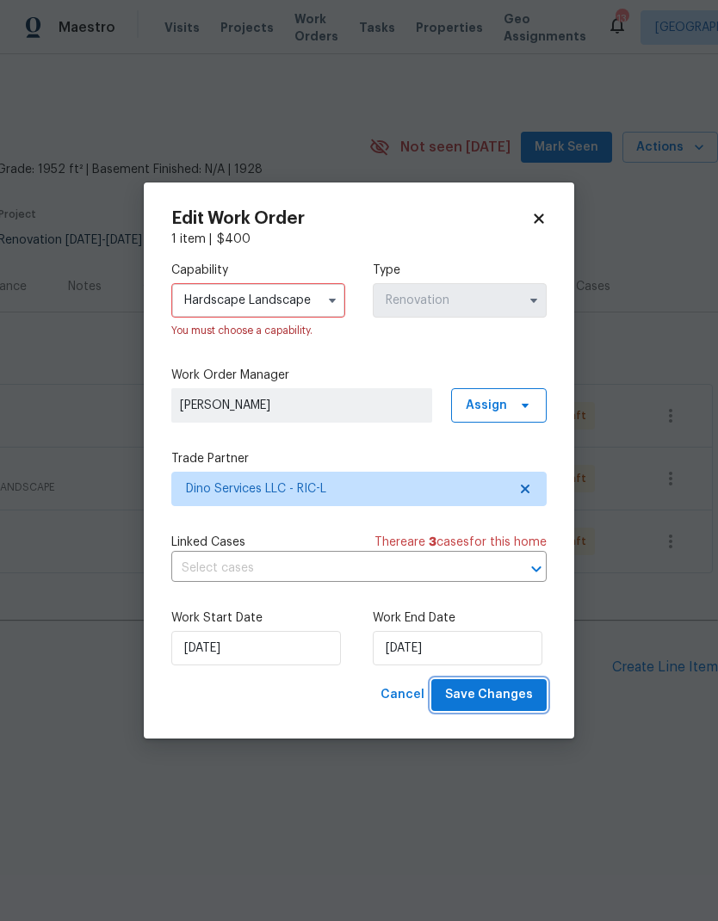
click at [534, 611] on button "Save Changes" at bounding box center [488, 695] width 115 height 32
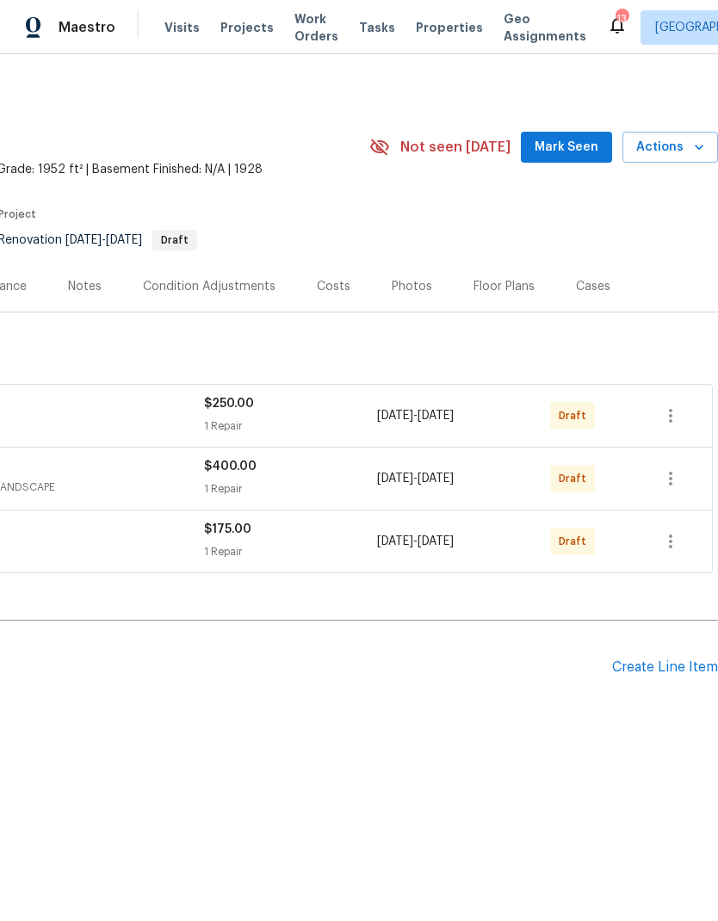
scroll to position [0, 255]
click at [649, 611] on div "Create Line Item" at bounding box center [665, 668] width 106 height 16
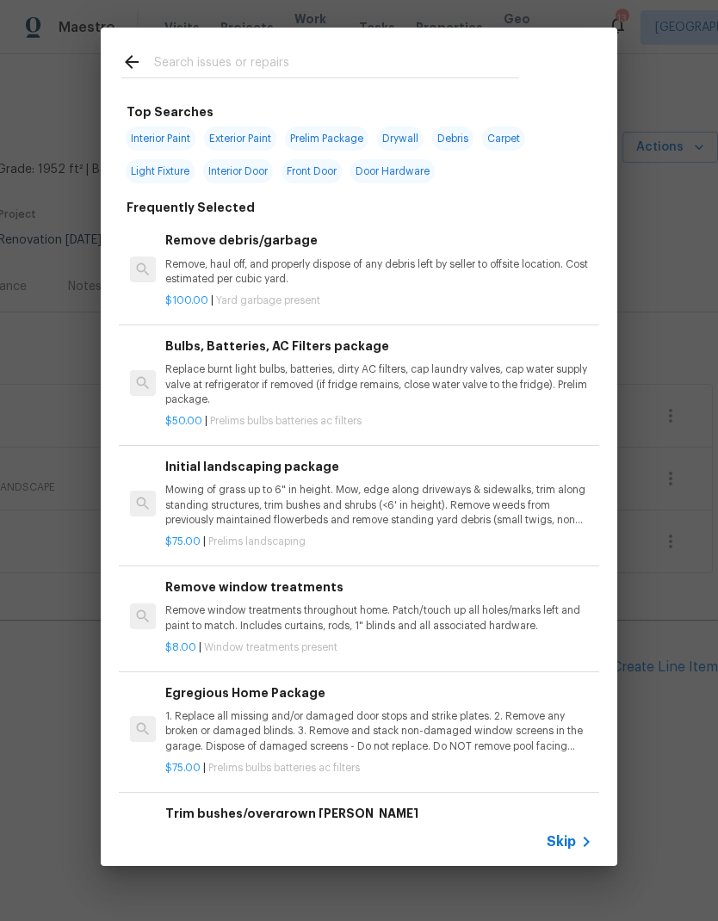
click at [488, 57] on input "text" at bounding box center [336, 65] width 365 height 26
type input "Press"
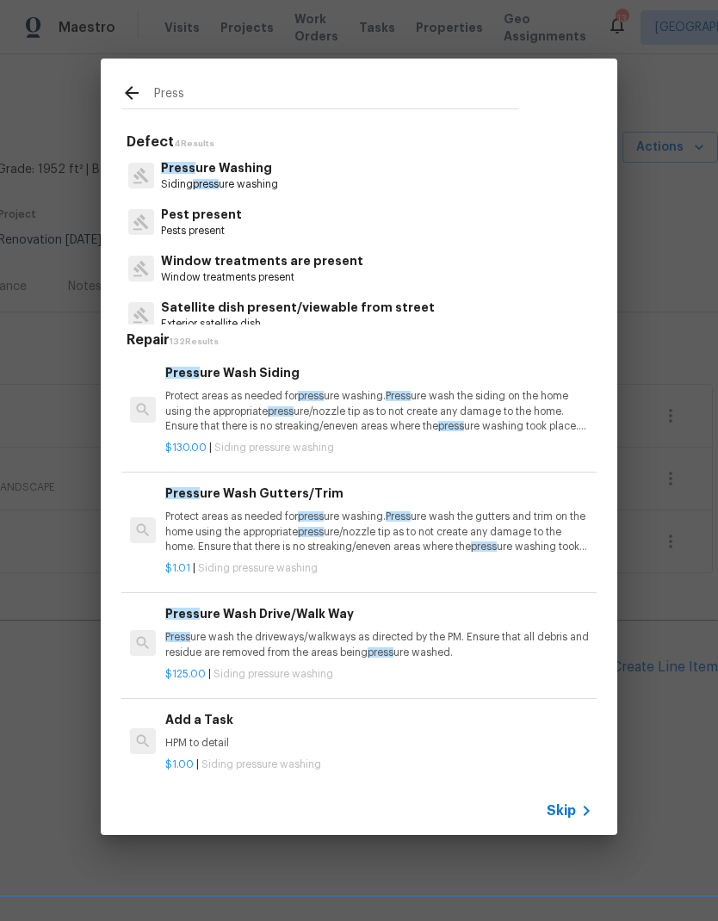
click at [203, 425] on p "Protect areas as needed for press ure washing. Press ure wash the siding on the…" at bounding box center [378, 411] width 427 height 44
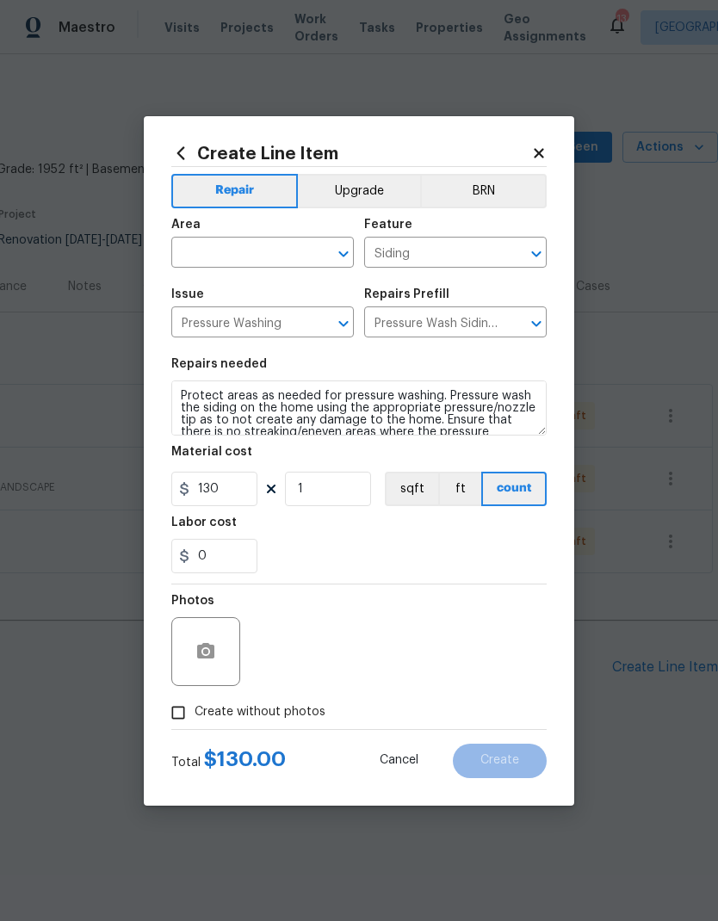
click at [203, 419] on textarea "Protect areas as needed for pressure washing. Pressure wash the siding on the h…" at bounding box center [358, 408] width 375 height 55
click at [204, 254] on input "text" at bounding box center [238, 254] width 134 height 27
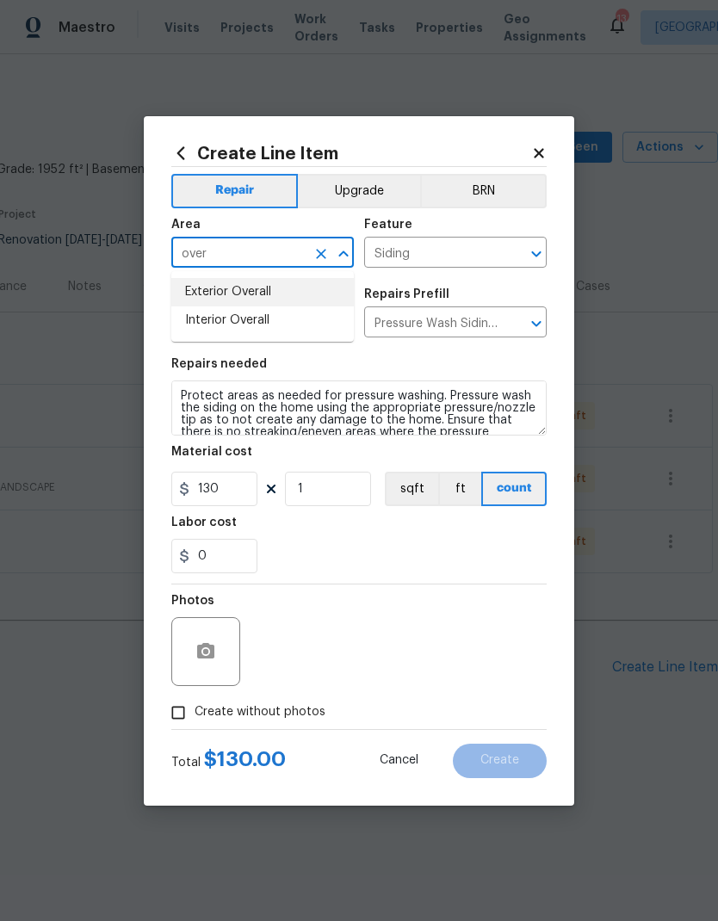
click at [189, 288] on li "Exterior Overall" at bounding box center [262, 292] width 183 height 28
type input "Exterior Overall"
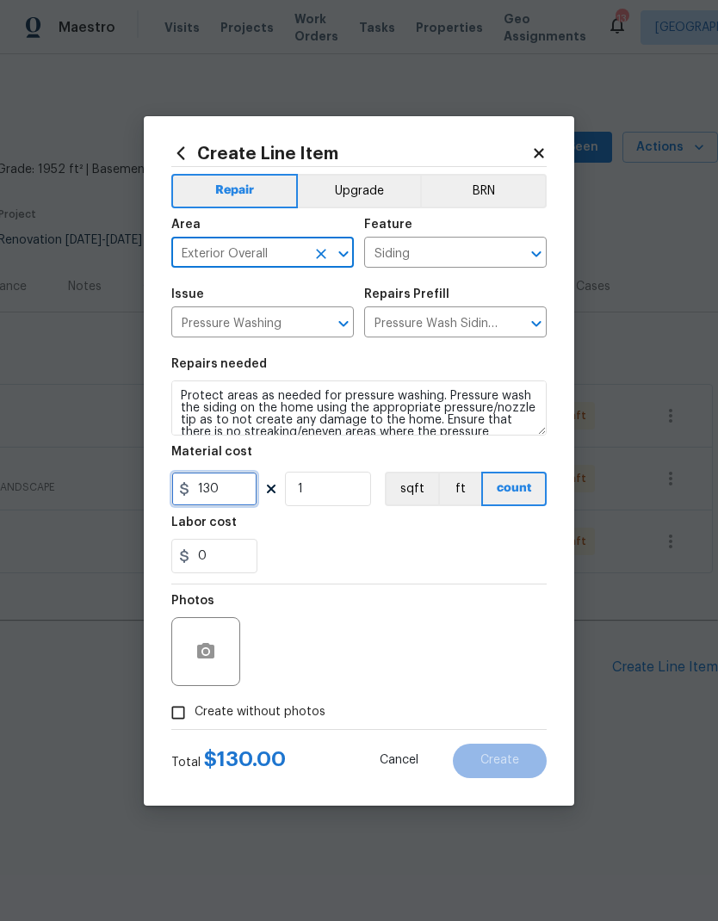
click at [247, 493] on input "130" at bounding box center [214, 489] width 86 height 34
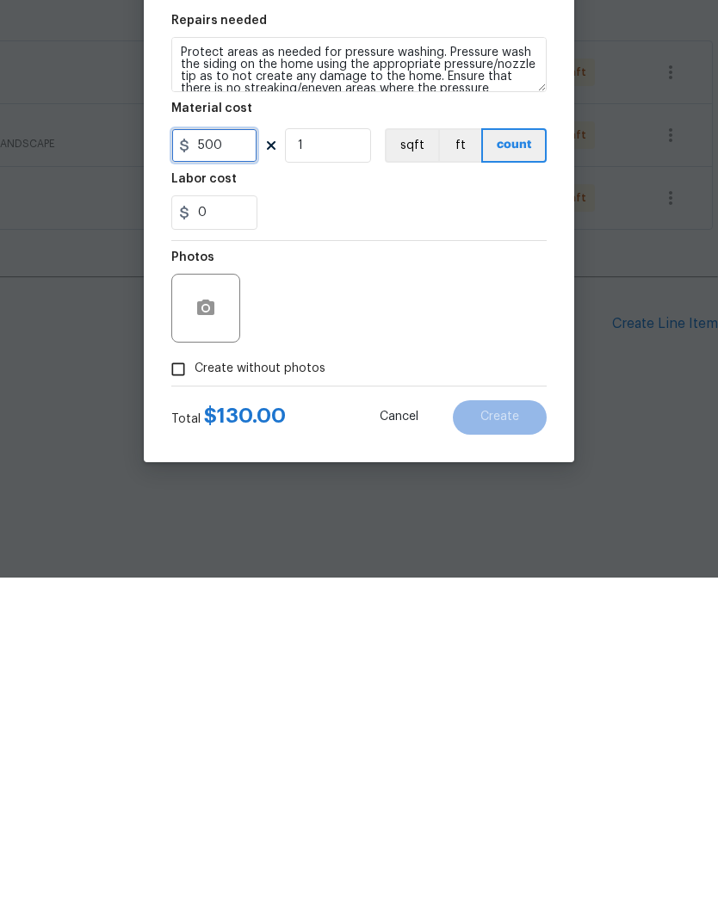
type input "500"
click at [189, 611] on input "Create without photos" at bounding box center [178, 713] width 33 height 33
checkbox input "true"
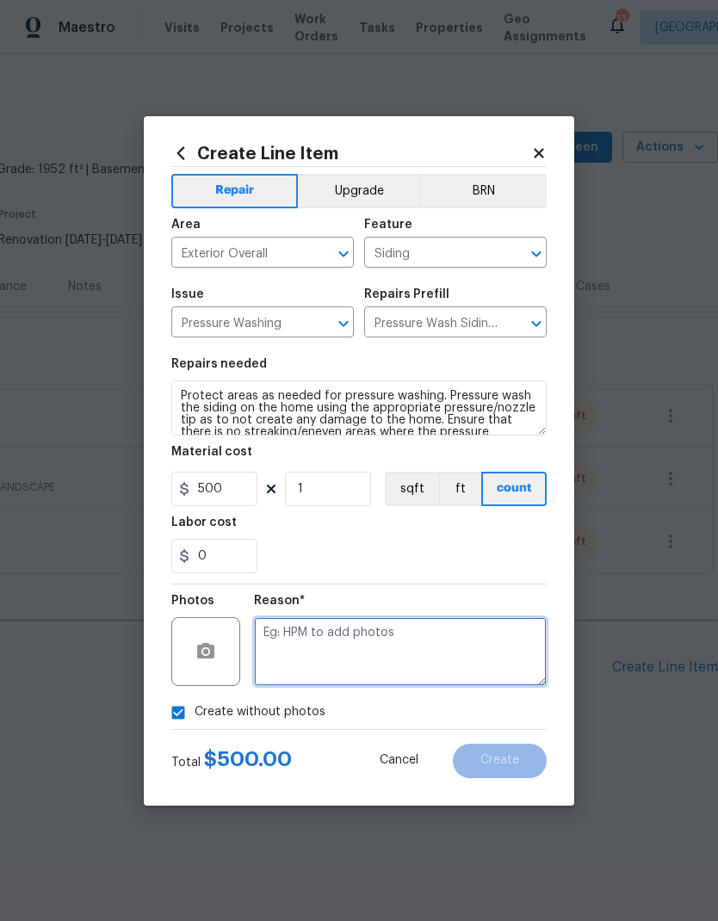
click at [502, 611] on textarea at bounding box center [400, 651] width 293 height 69
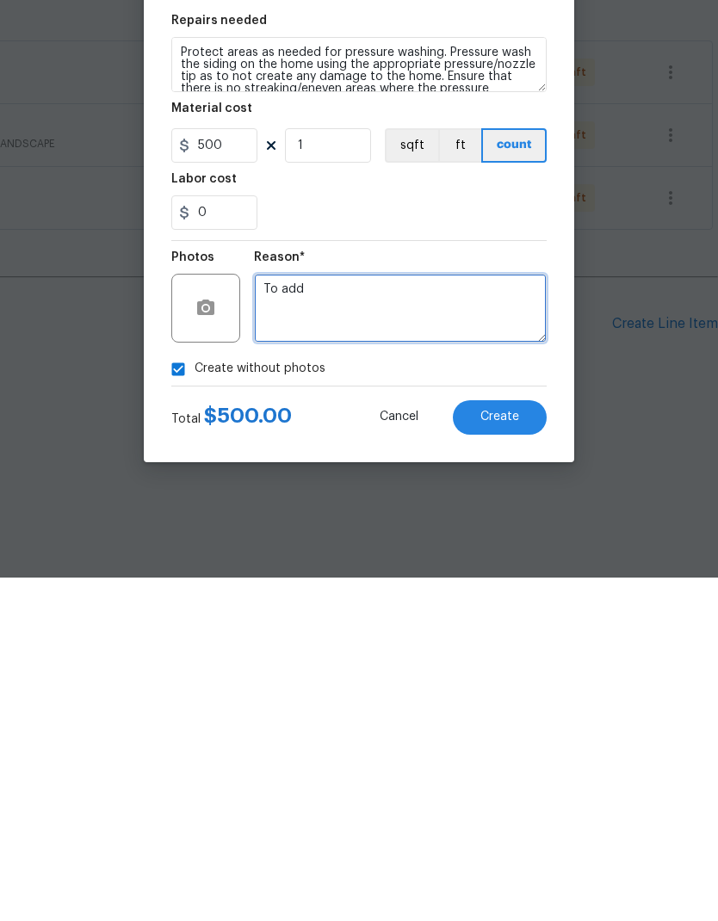
type textarea "To add"
click at [516, 611] on div "Create without photos" at bounding box center [358, 713] width 375 height 33
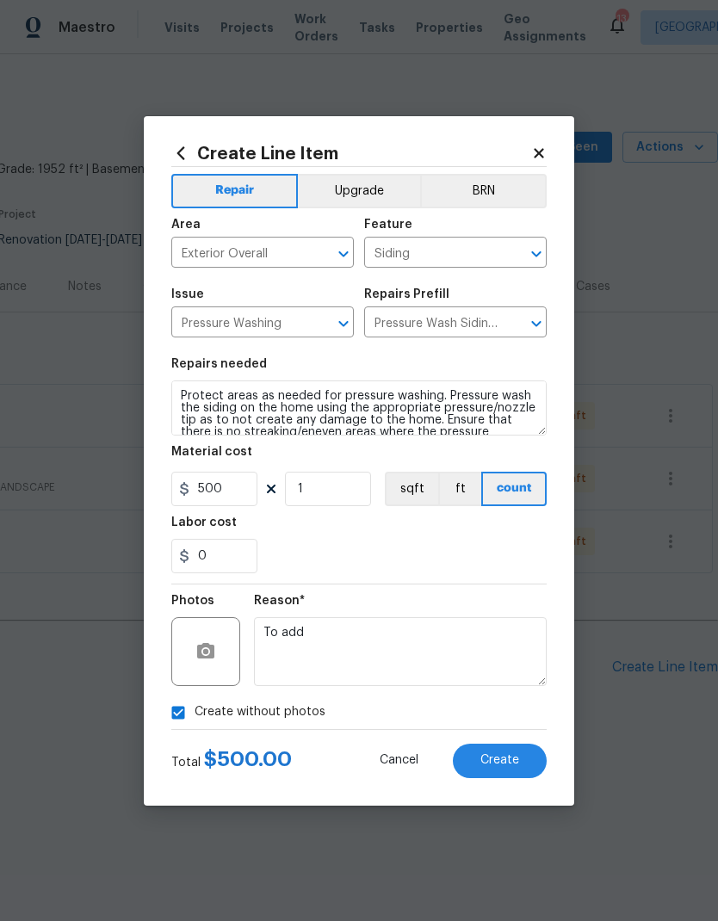
click at [516, 611] on button "Create" at bounding box center [500, 761] width 94 height 34
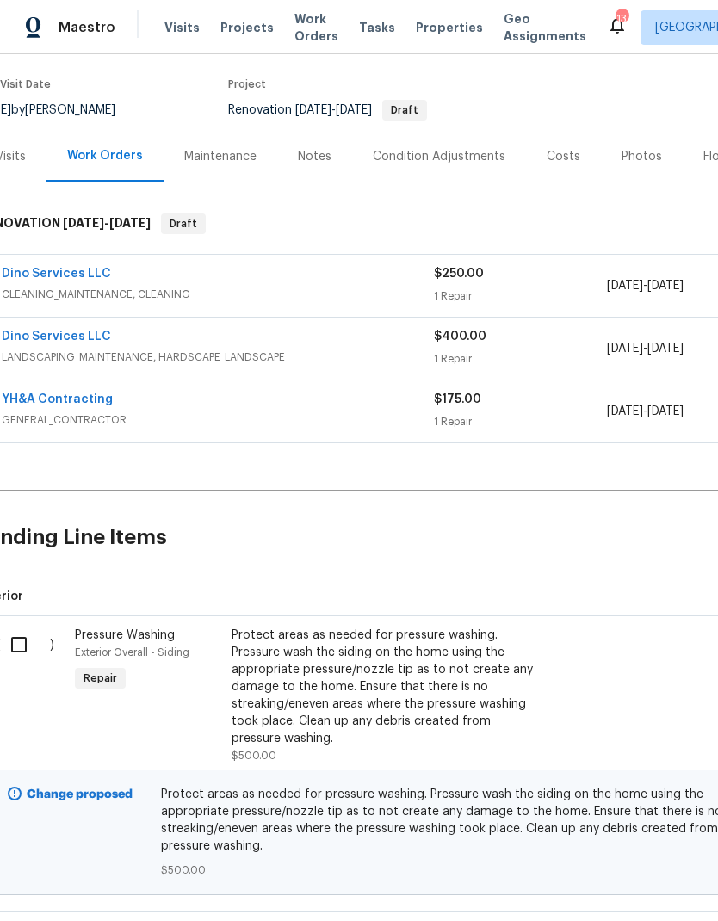
scroll to position [130, 28]
click at [19, 611] on input "checkbox" at bounding box center [22, 645] width 49 height 36
checkbox input "true"
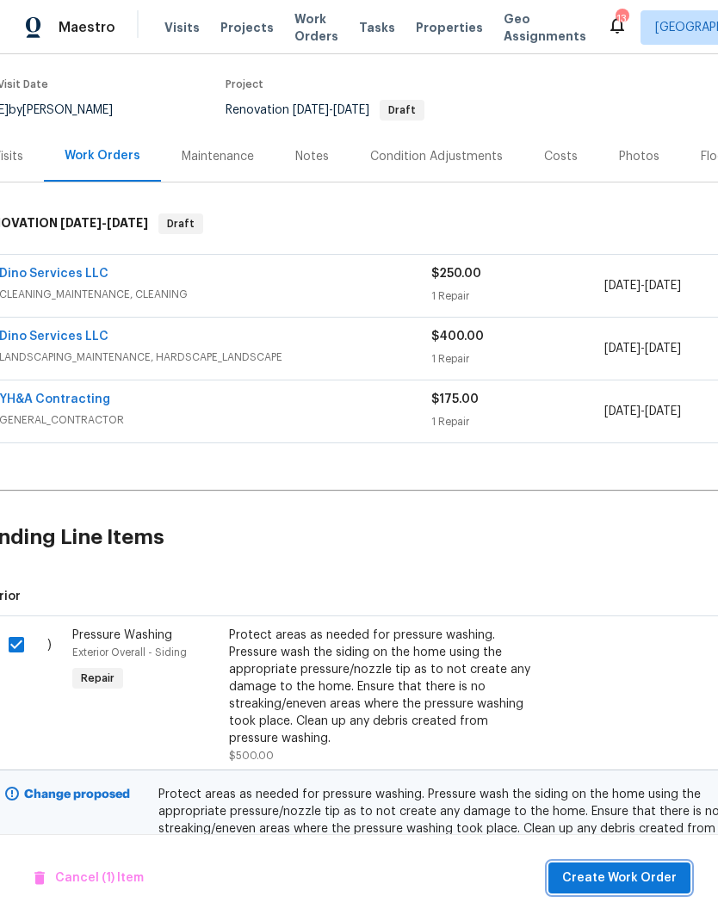
click at [639, 611] on button "Create Work Order" at bounding box center [620, 879] width 142 height 32
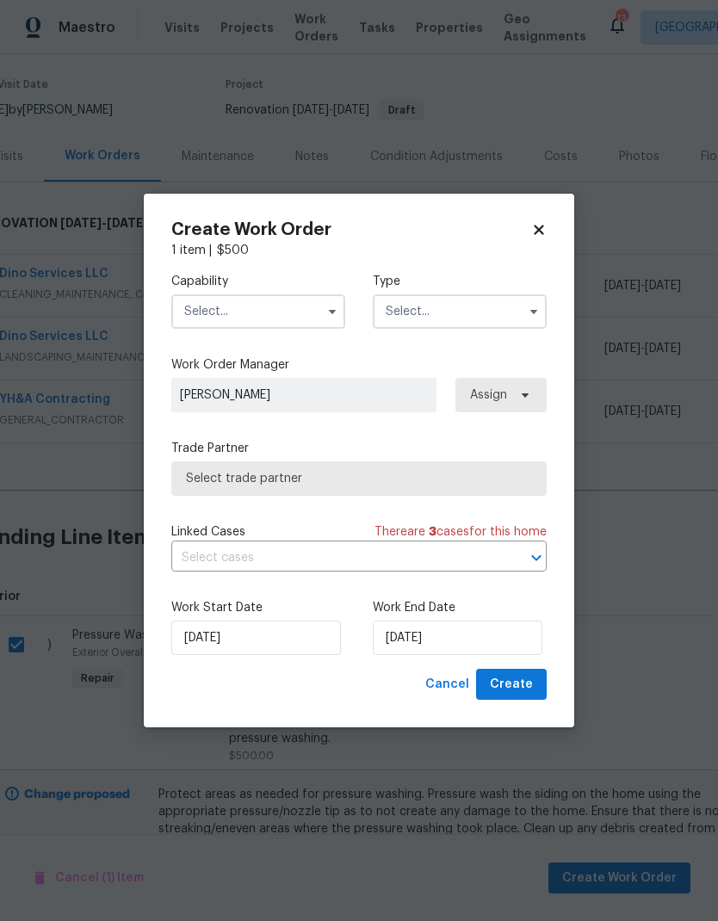
click at [326, 306] on icon "button" at bounding box center [333, 312] width 14 height 14
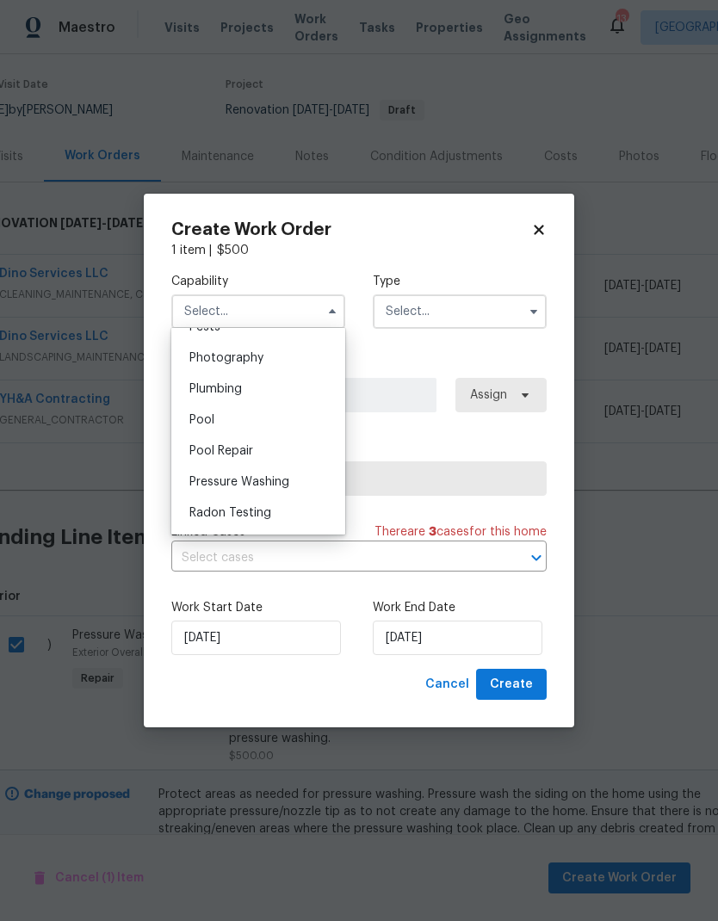
scroll to position [1497, 0]
click at [295, 484] on div "Pressure Washing" at bounding box center [258, 483] width 165 height 31
type input "Pressure Washing"
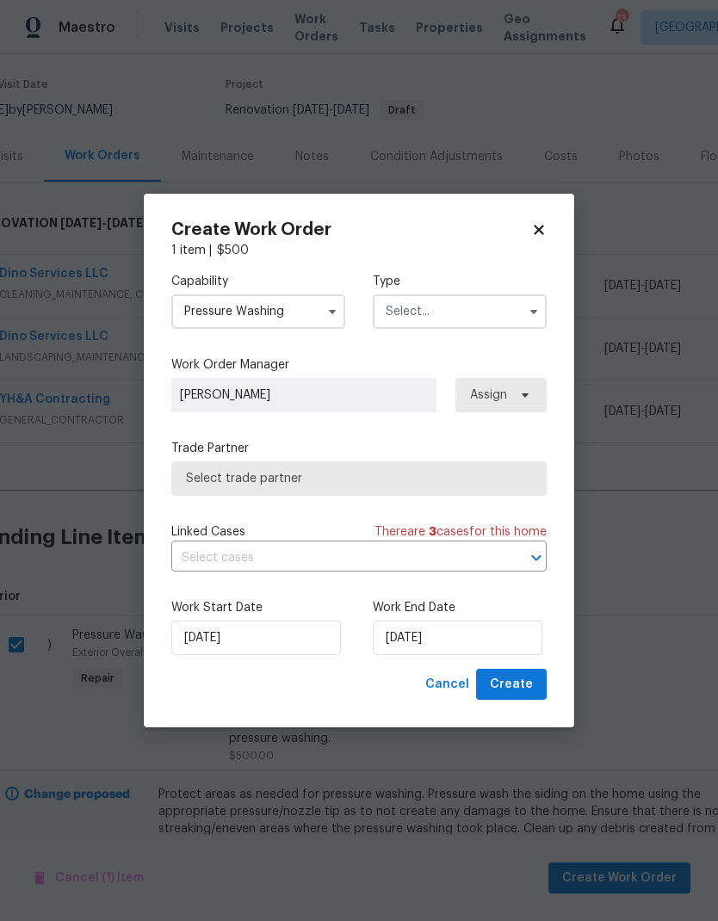
click at [492, 307] on input "text" at bounding box center [460, 312] width 174 height 34
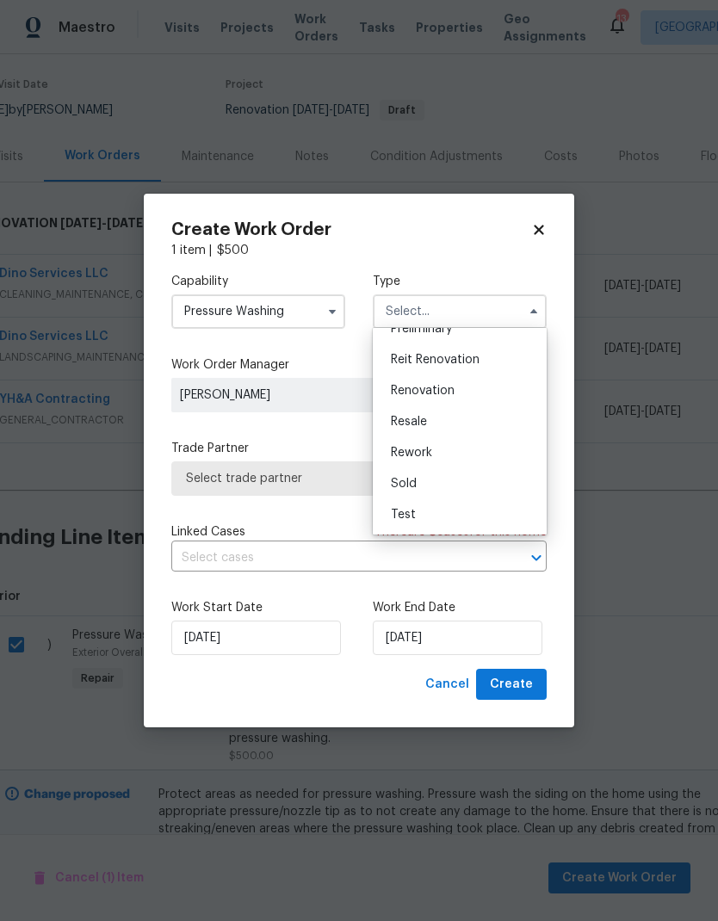
scroll to position [391, 0]
click at [493, 396] on div "Renovation" at bounding box center [459, 390] width 165 height 31
type input "Renovation"
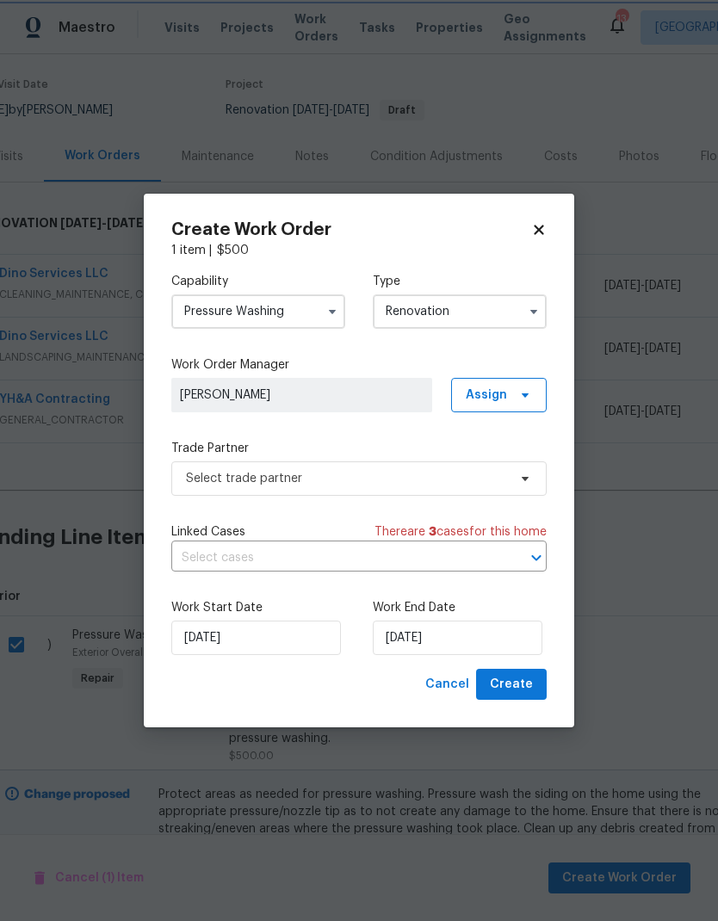
scroll to position [0, 0]
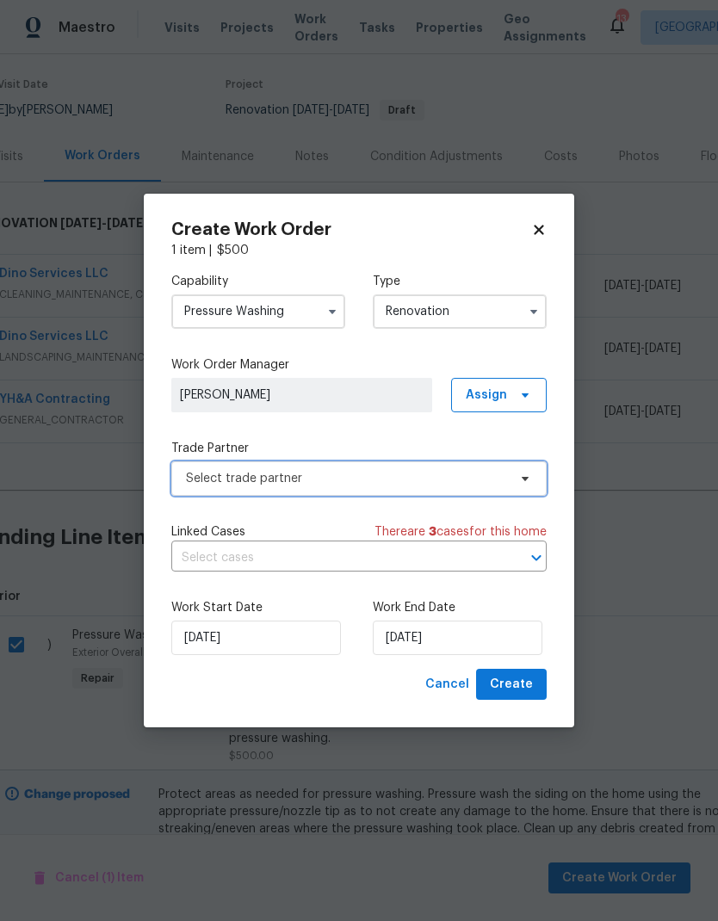
click at [488, 483] on span "Select trade partner" at bounding box center [346, 478] width 321 height 17
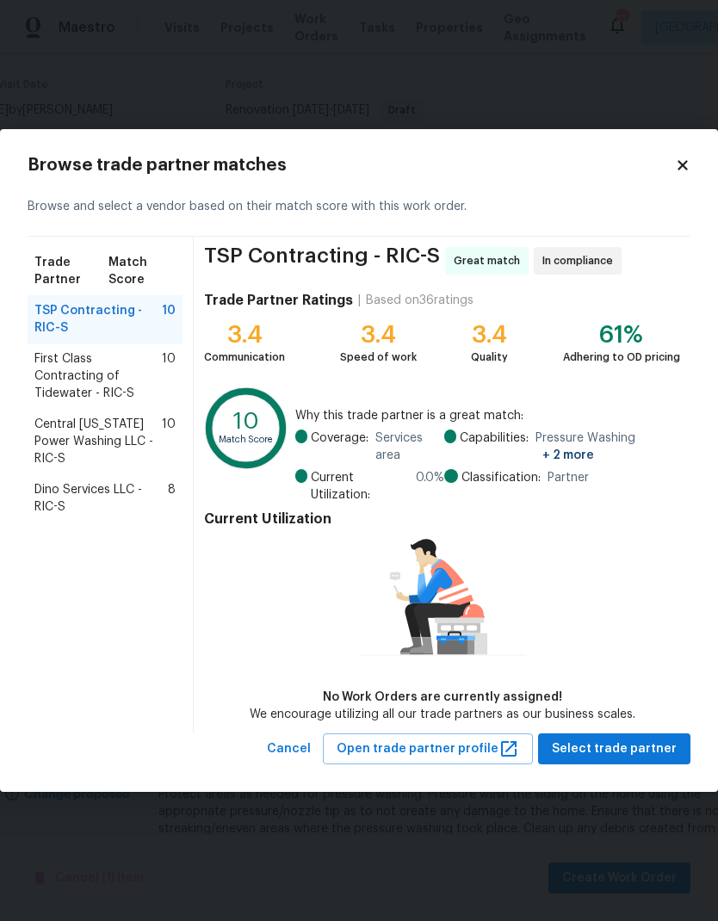
click at [153, 419] on span "Central Virginia Power Washing LLC - RIC-S" at bounding box center [97, 442] width 127 height 52
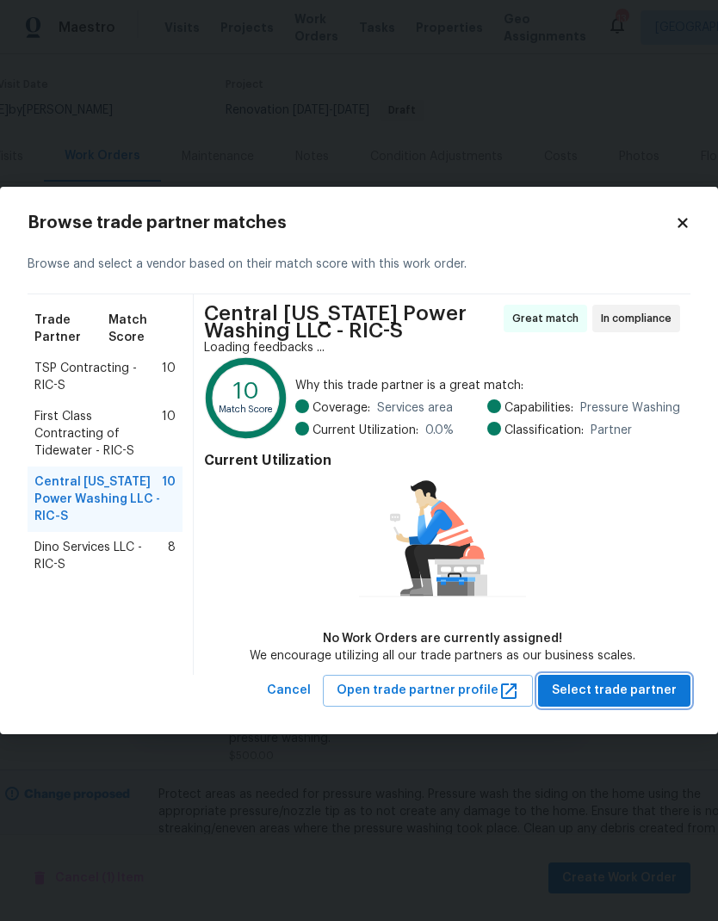
click at [637, 611] on span "Select trade partner" at bounding box center [614, 691] width 125 height 22
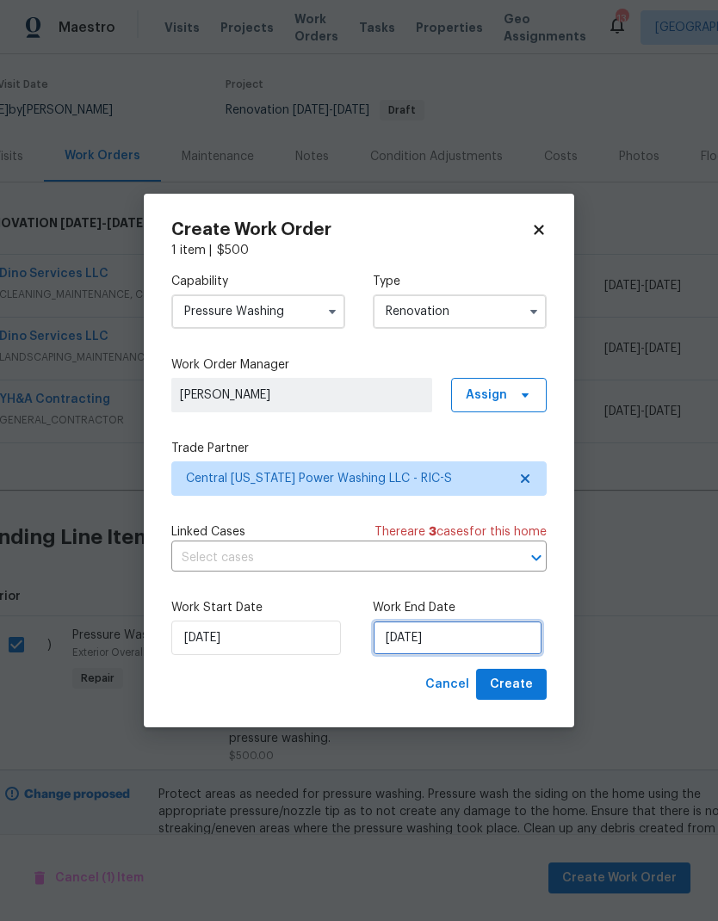
click at [424, 611] on input "8/22/2025" at bounding box center [458, 638] width 170 height 34
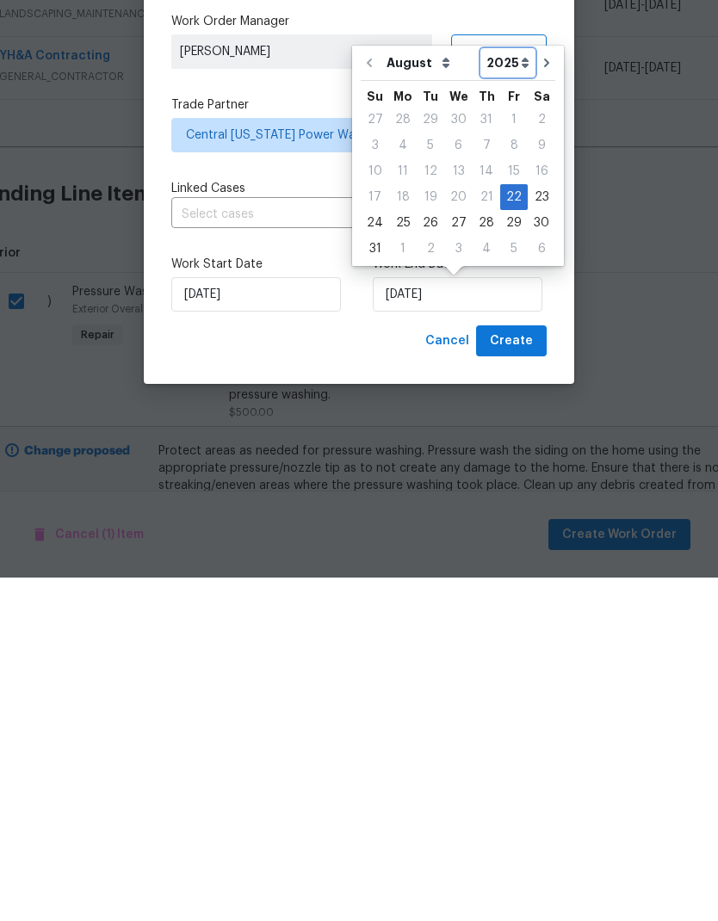
click at [524, 394] on select "2025 2026" at bounding box center [508, 407] width 52 height 26
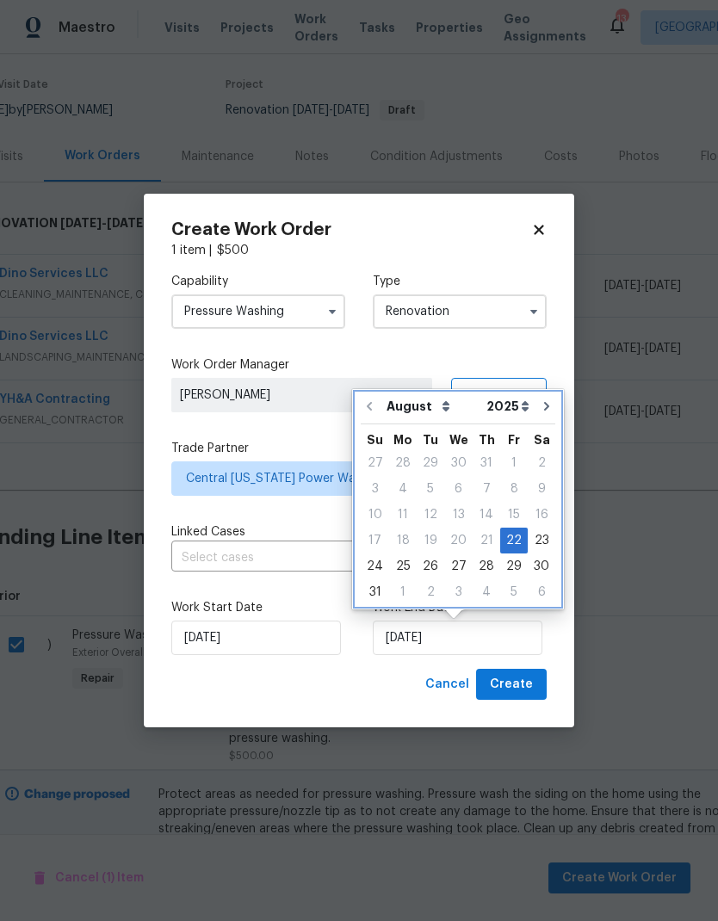
click at [544, 410] on icon "Go to next month" at bounding box center [547, 407] width 14 height 14
type input "9/22/2025"
select select "8"
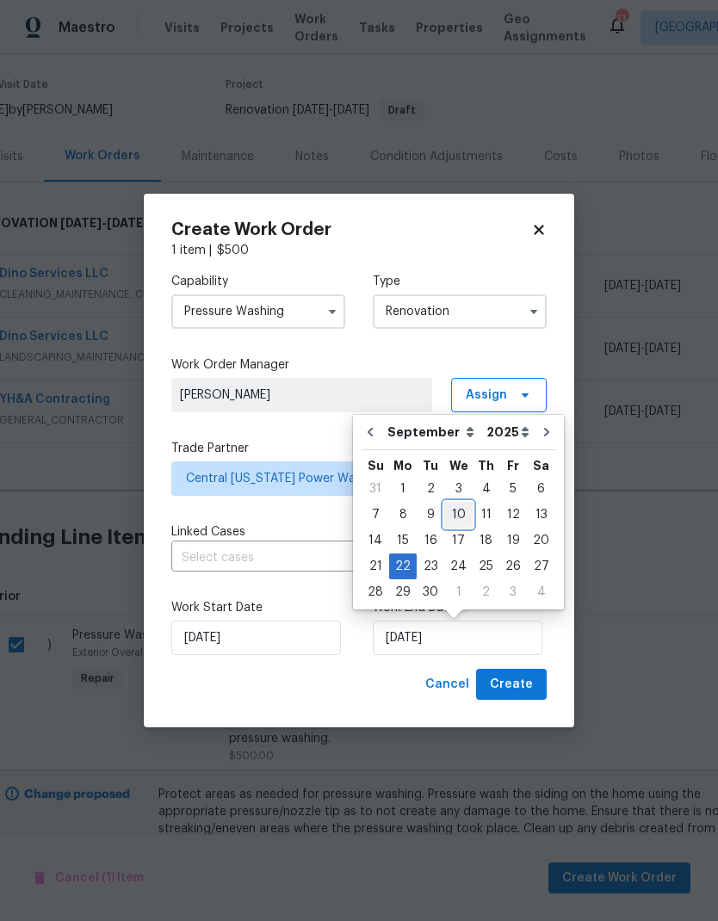
click at [456, 514] on div "10" at bounding box center [458, 515] width 28 height 24
type input "9/10/2025"
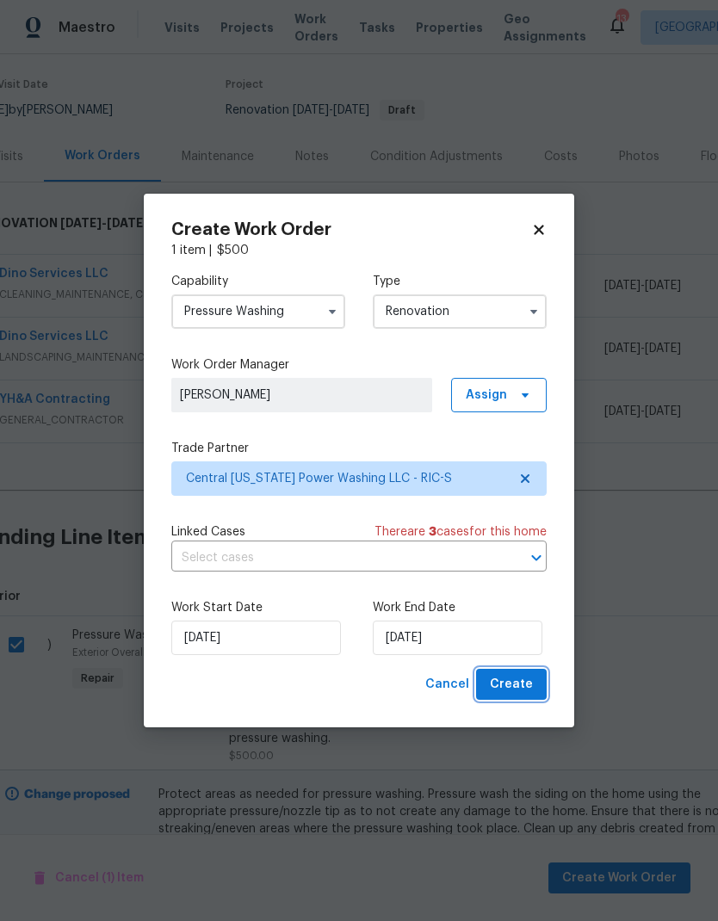
click at [525, 611] on span "Create" at bounding box center [511, 685] width 43 height 22
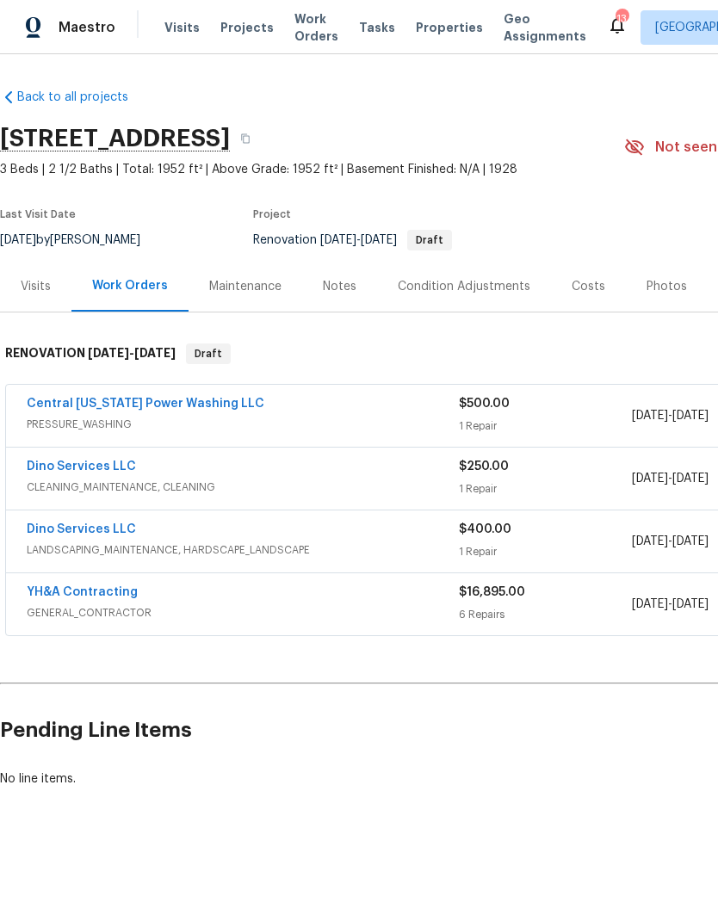
click at [63, 597] on link "YH&A Contracting" at bounding box center [82, 592] width 111 height 12
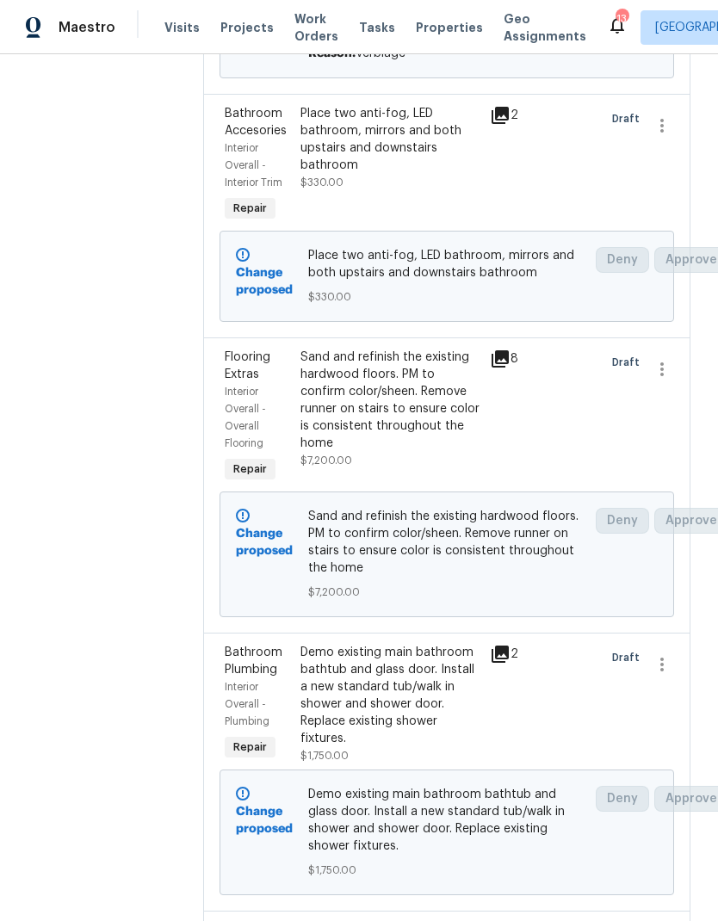
scroll to position [1429, 0]
click at [406, 349] on div "Sand and refinish the existing hardwood floors. PM to confirm color/sheen. Remo…" at bounding box center [390, 400] width 179 height 103
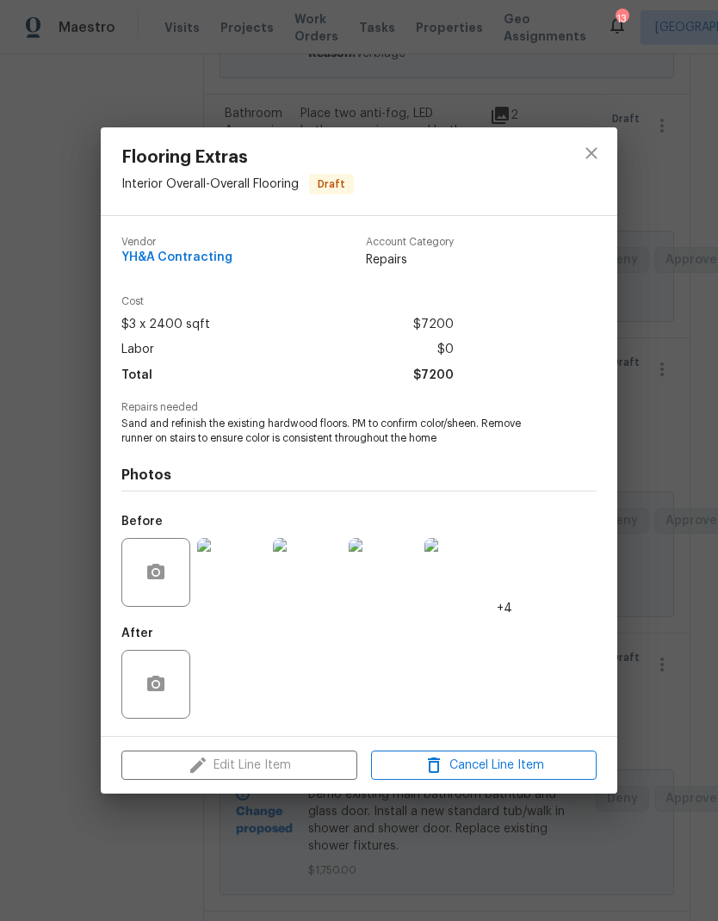
click at [317, 762] on div "Edit Line Item Cancel Line Item" at bounding box center [359, 766] width 517 height 58
click at [587, 150] on icon "close" at bounding box center [591, 153] width 21 height 21
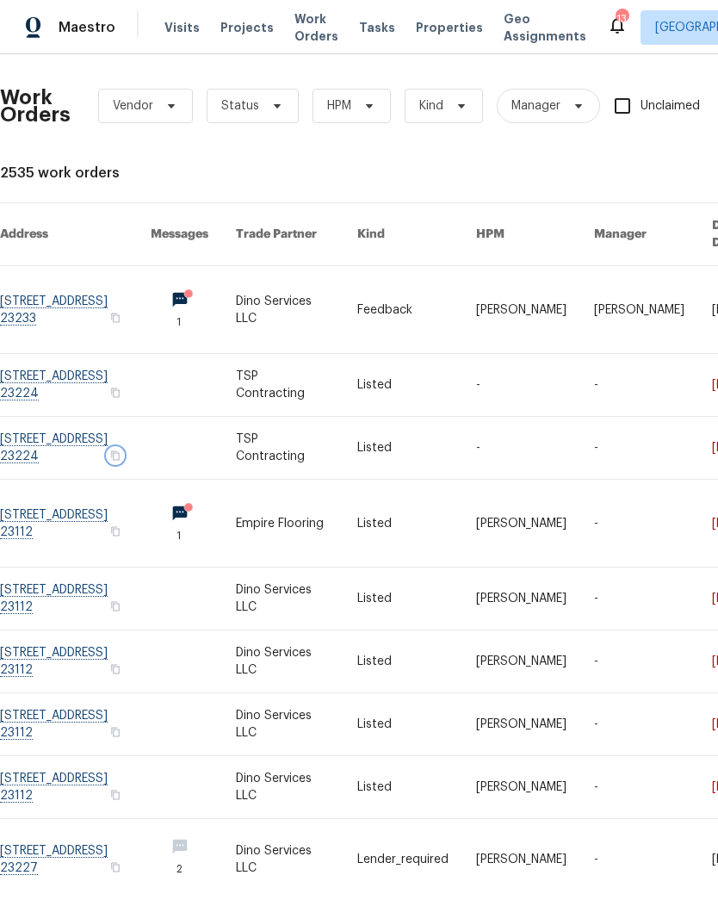
click at [121, 450] on icon "button" at bounding box center [115, 455] width 10 height 10
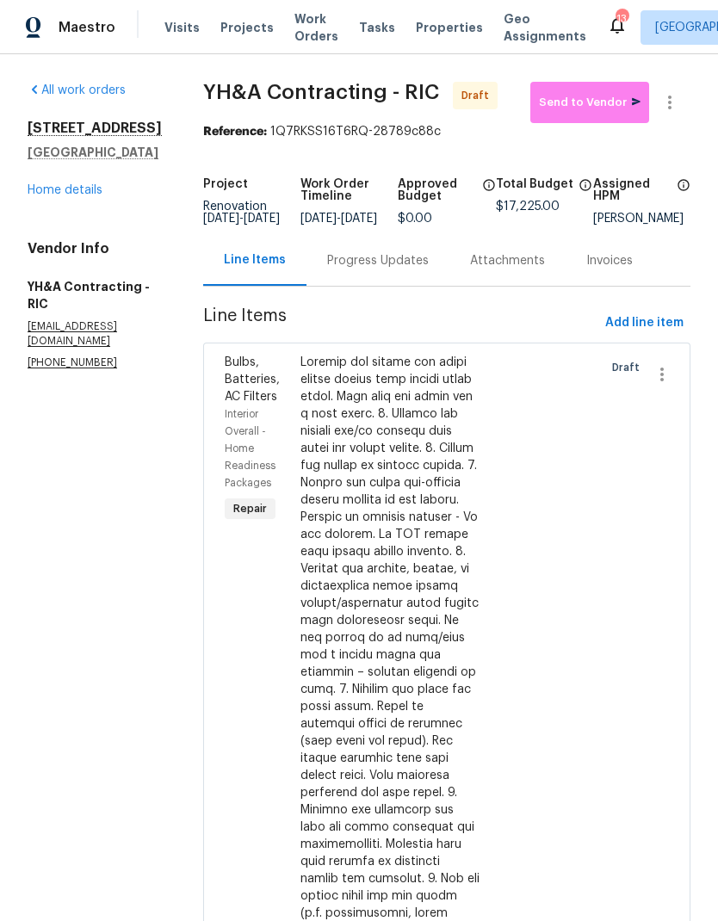
click at [98, 196] on link "Home details" at bounding box center [65, 190] width 75 height 12
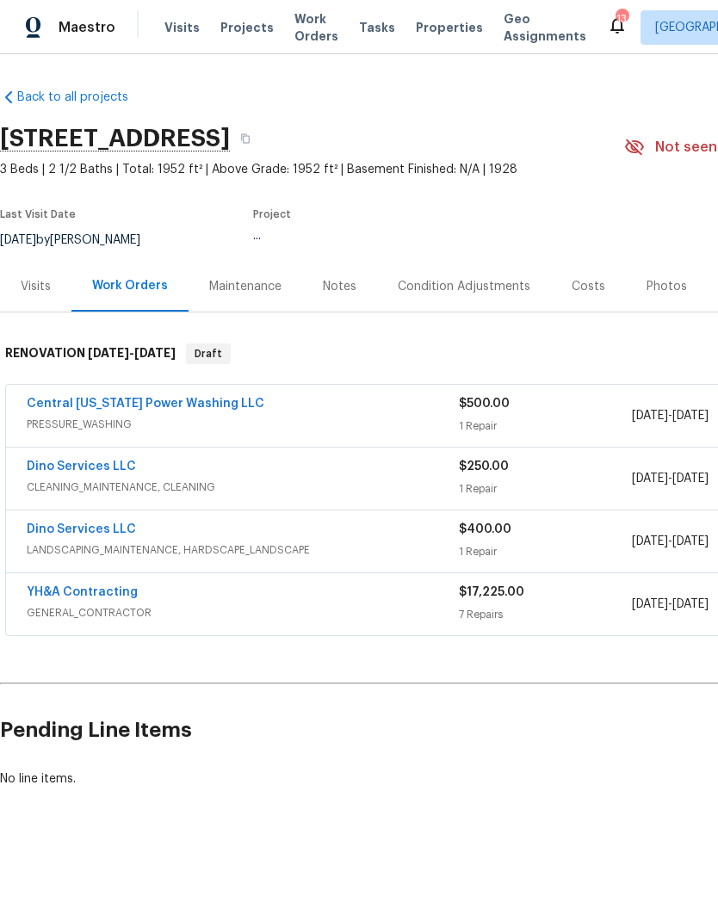
click at [350, 286] on div "Notes" at bounding box center [340, 286] width 34 height 17
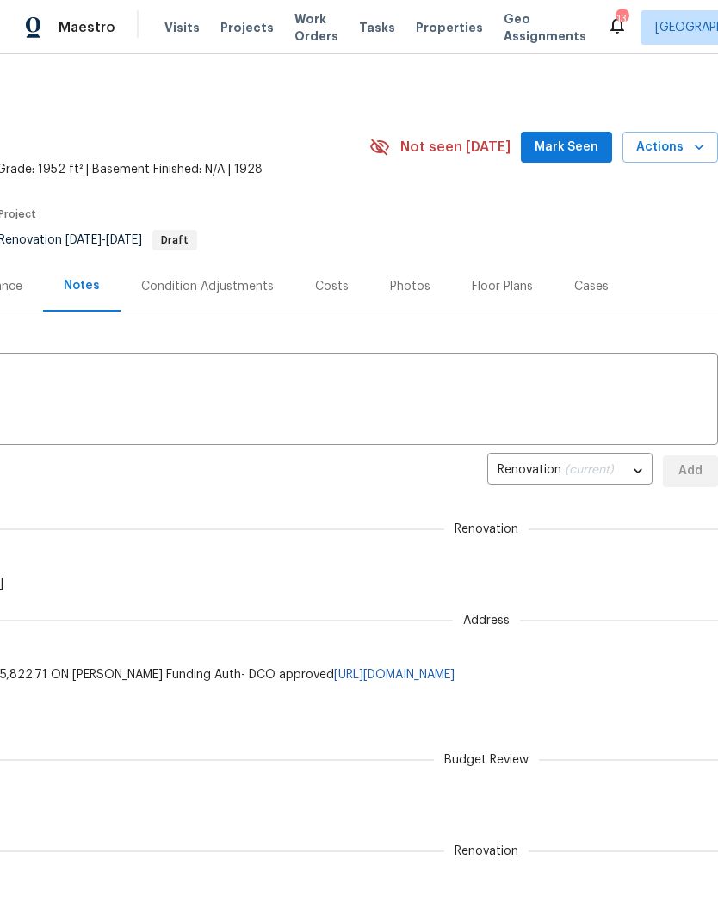
scroll to position [0, 255]
click at [206, 289] on div "Condition Adjustments" at bounding box center [207, 286] width 133 height 17
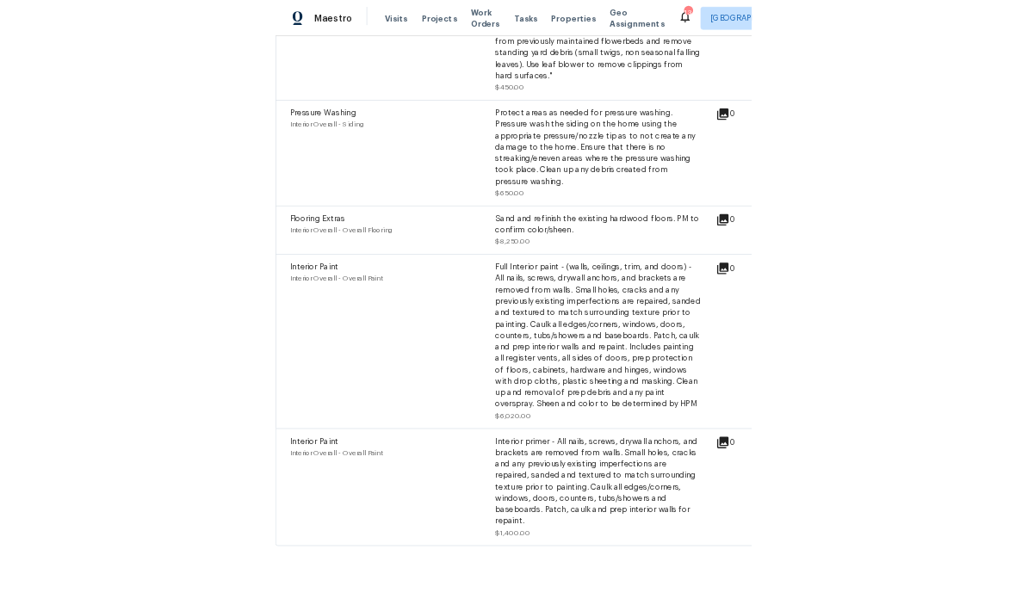
scroll to position [1042, 0]
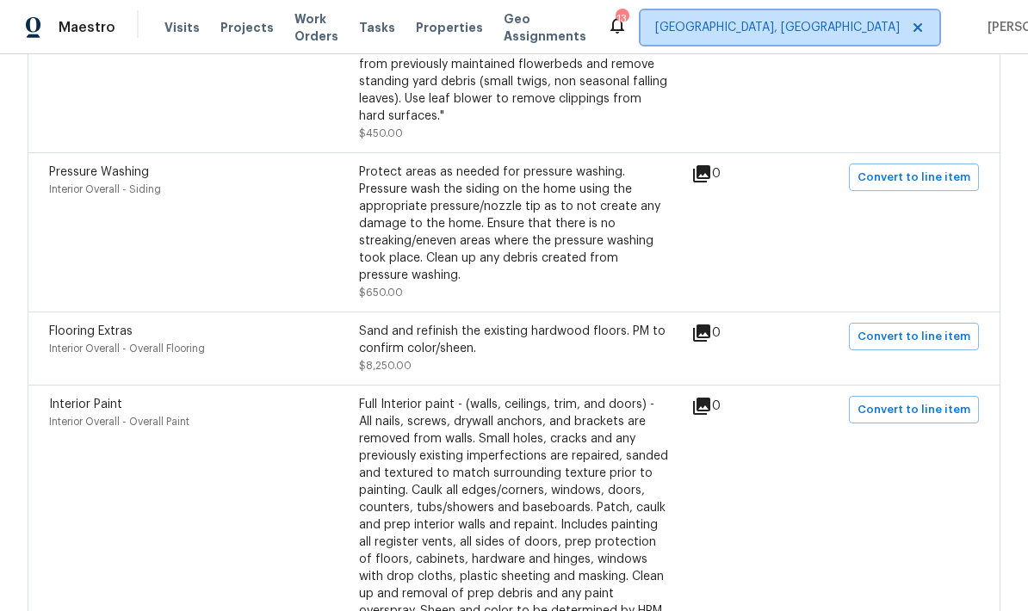
click at [717, 44] on span "[GEOGRAPHIC_DATA], [GEOGRAPHIC_DATA]" at bounding box center [790, 27] width 299 height 34
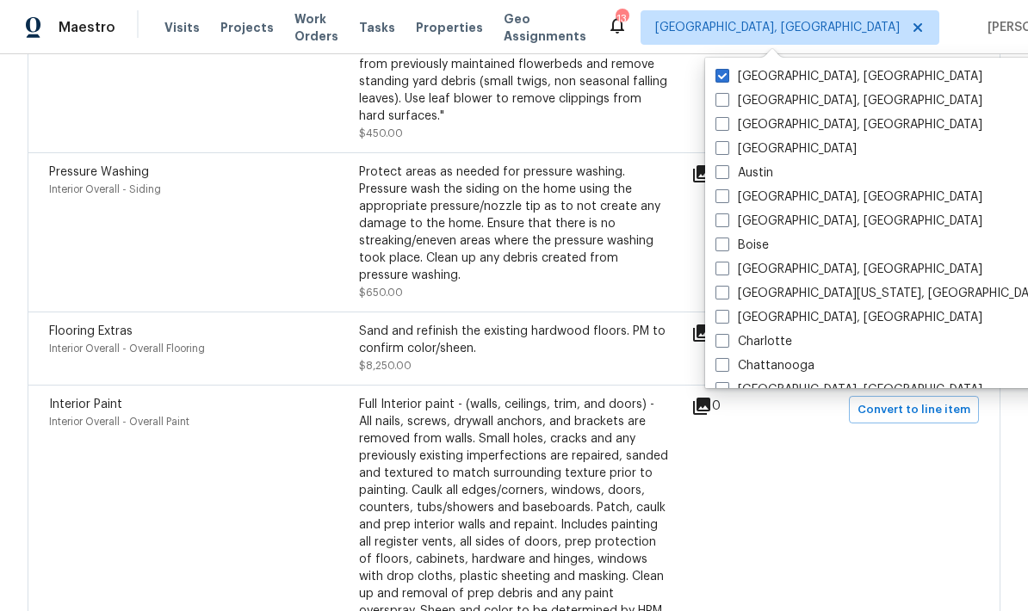
click at [469, 357] on div "Sand and refinish the existing hardwood floors. PM to confirm color/sheen." at bounding box center [514, 340] width 310 height 34
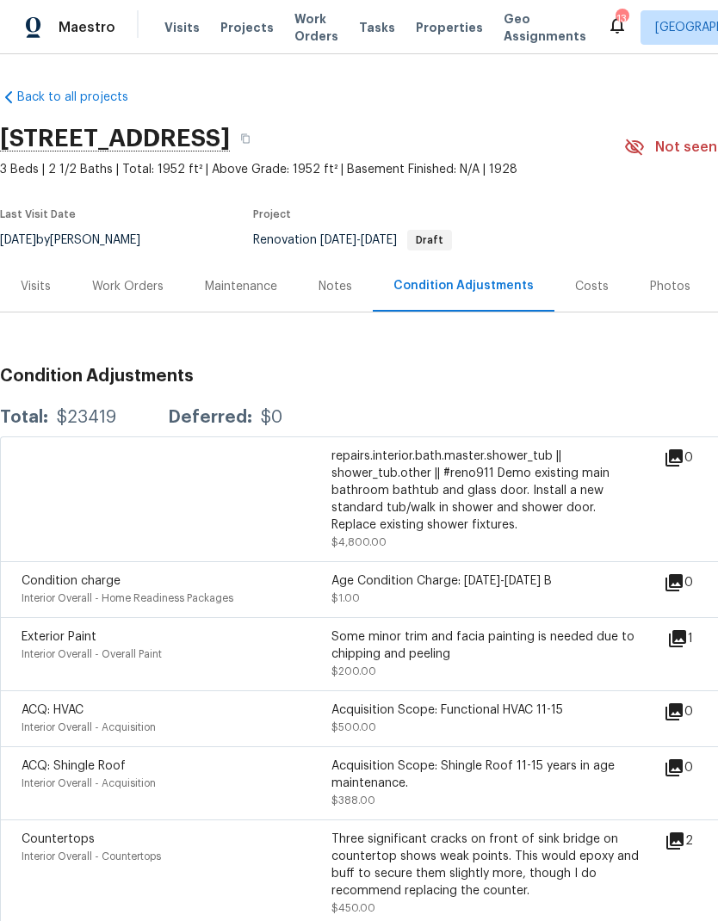
scroll to position [0, 0]
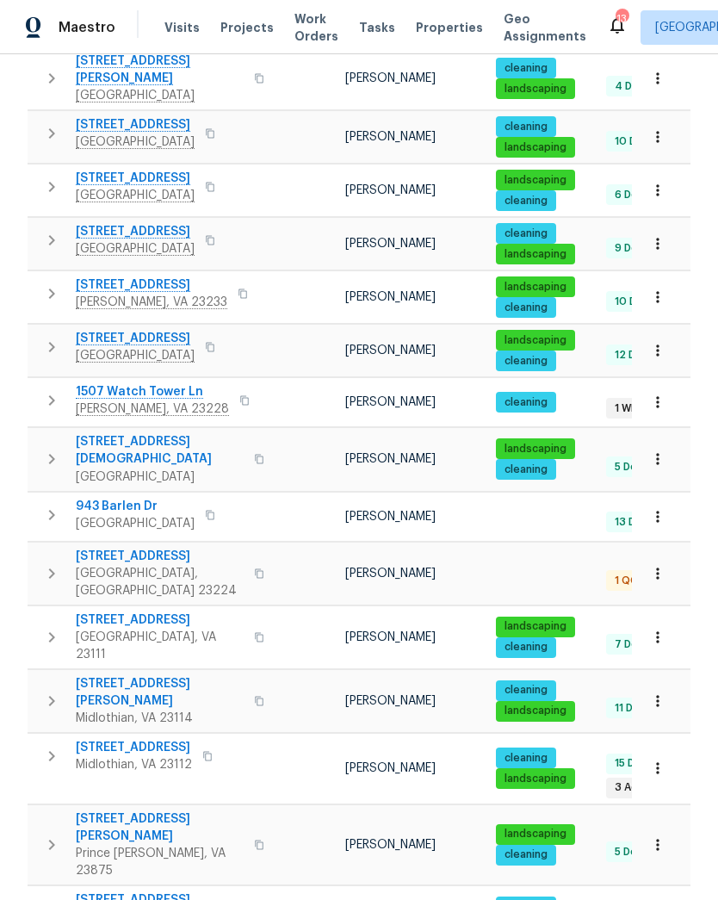
scroll to position [550, 0]
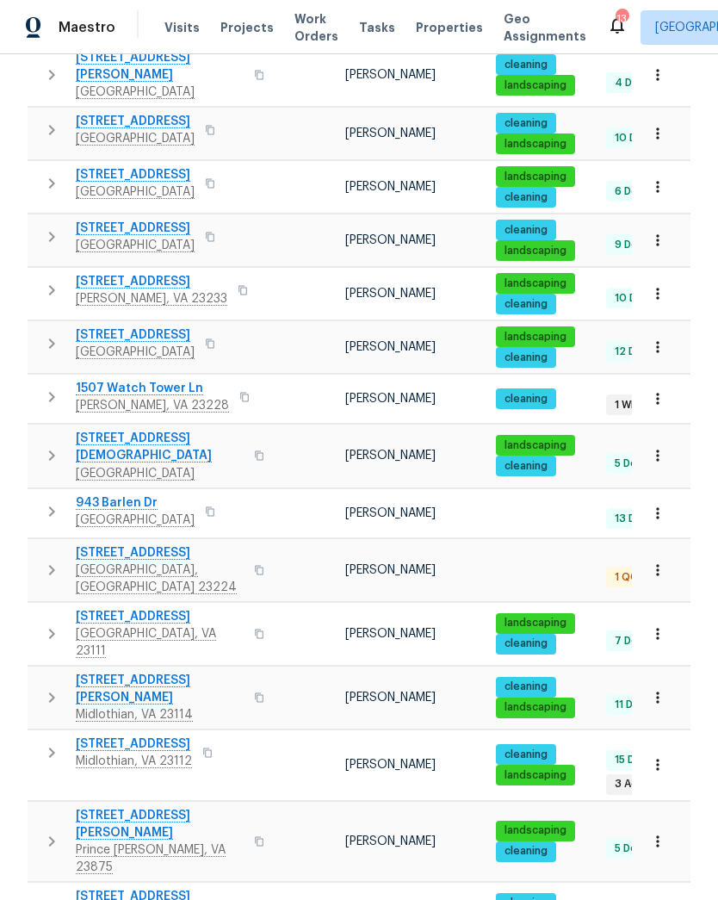
click at [152, 544] on span "[STREET_ADDRESS]" at bounding box center [160, 552] width 168 height 17
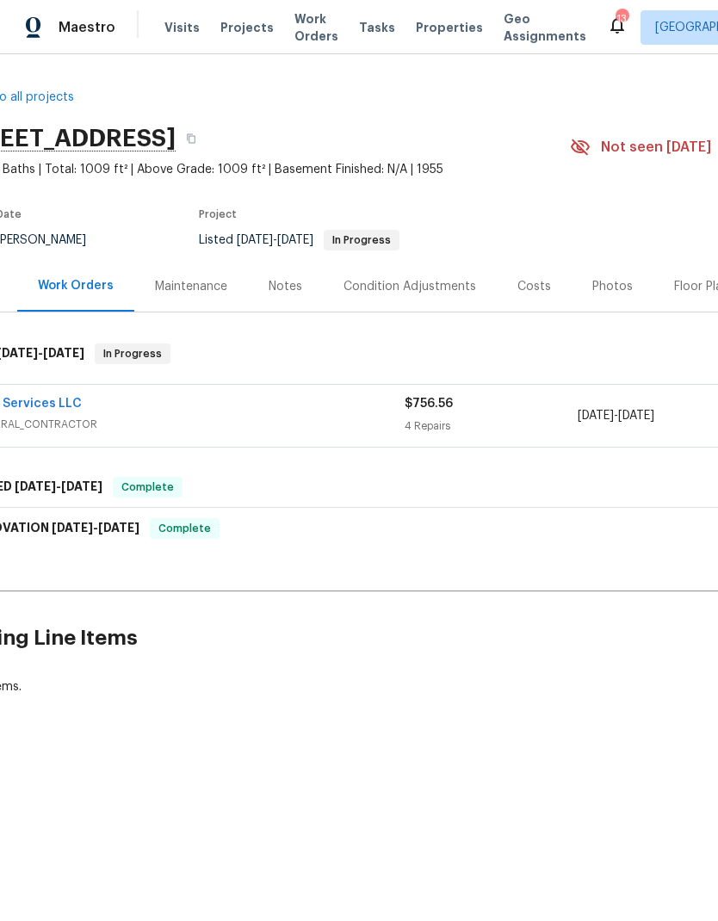
scroll to position [0, 51]
click at [535, 285] on div "Costs" at bounding box center [538, 286] width 34 height 17
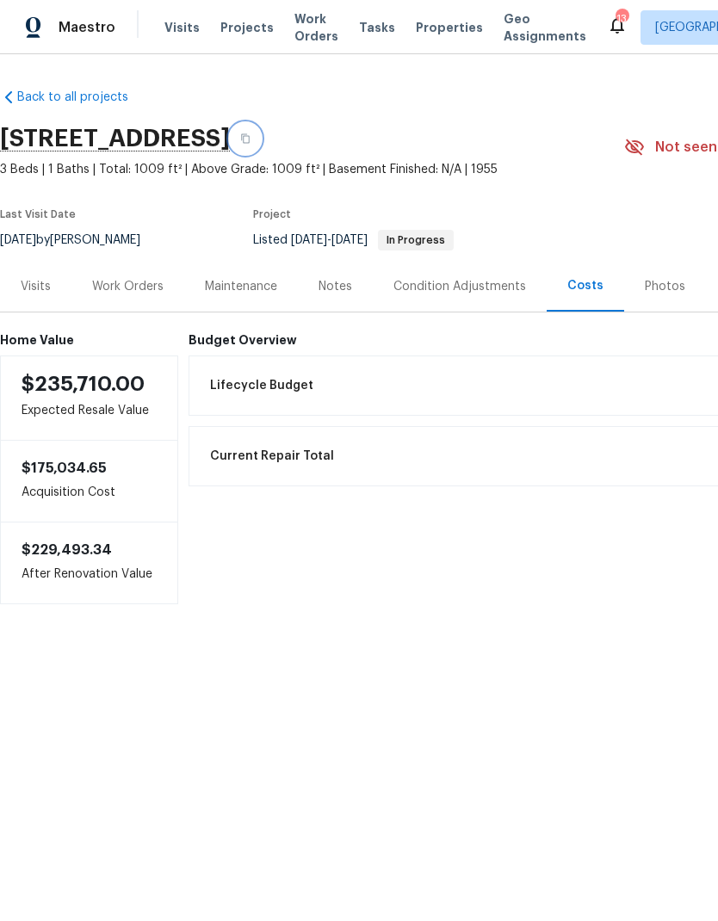
click at [261, 146] on button "button" at bounding box center [245, 138] width 31 height 31
